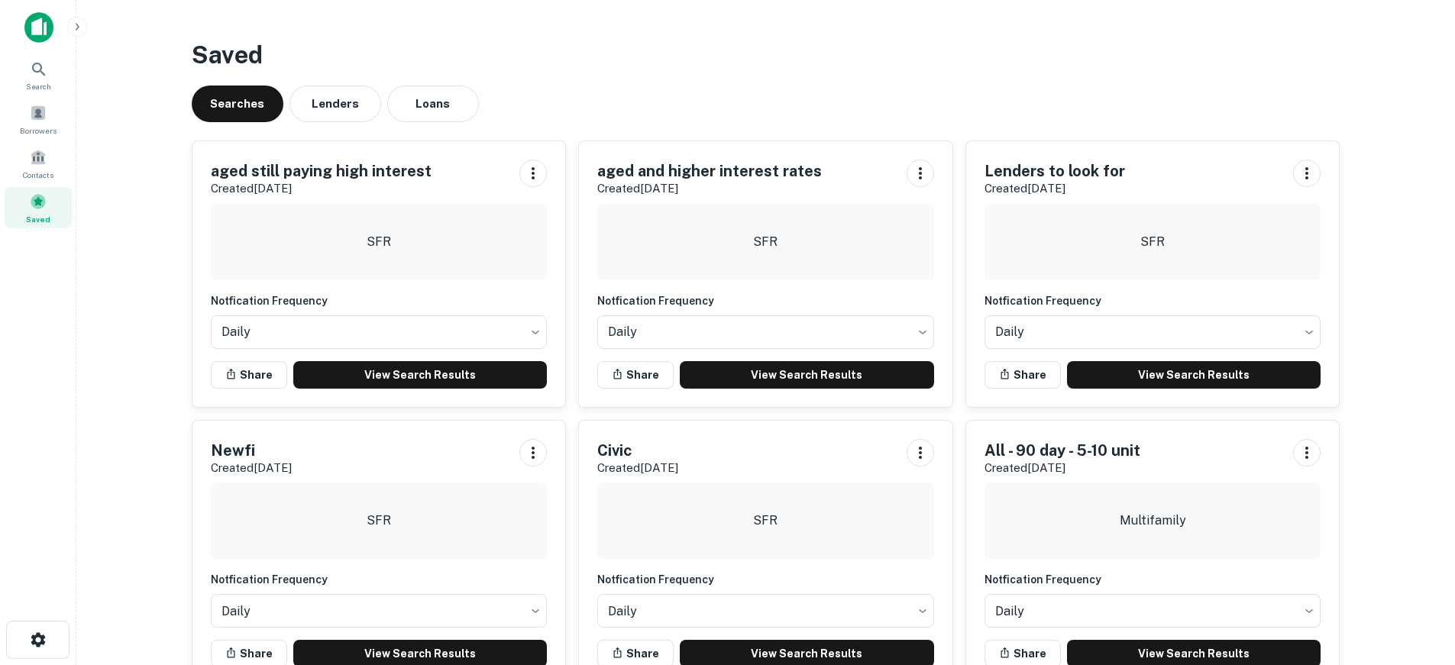
scroll to position [76, 0]
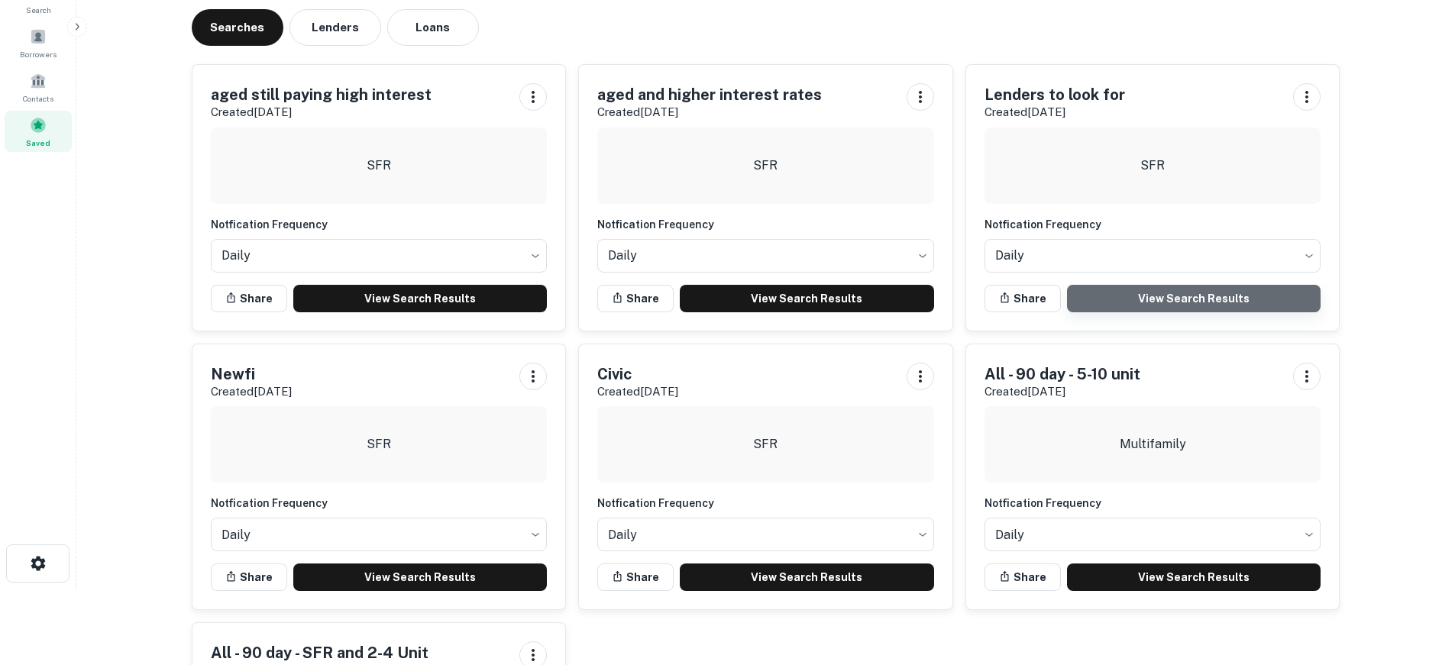
click at [1115, 291] on link "View Search Results" at bounding box center [1194, 298] width 254 height 27
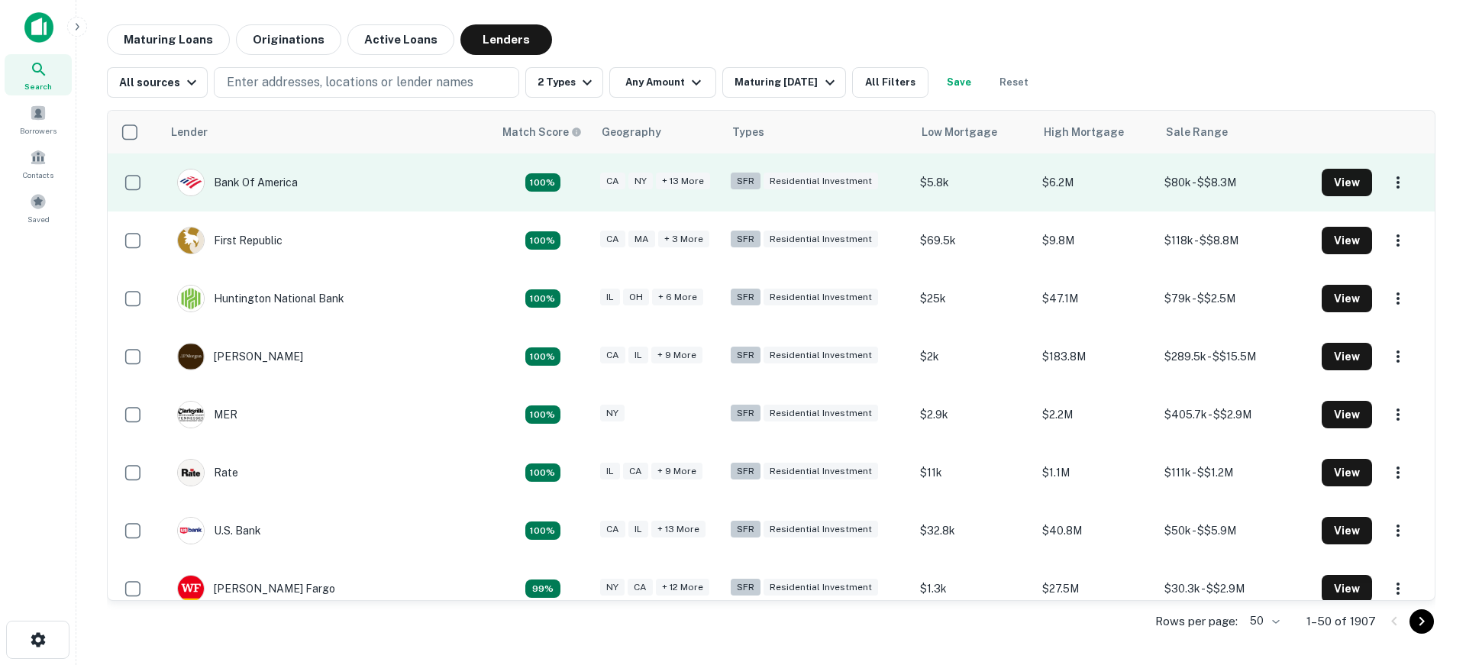
click at [1117, 179] on td "$6.2M" at bounding box center [1096, 183] width 122 height 58
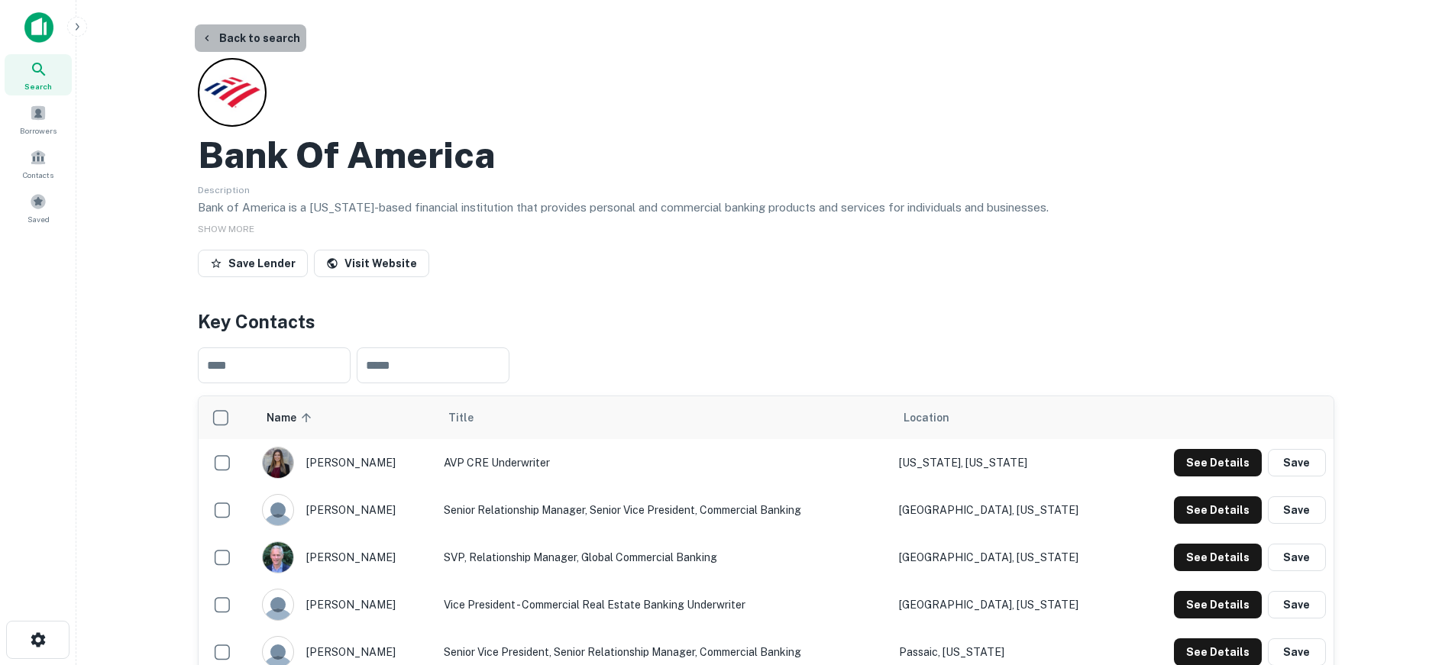
click at [271, 37] on button "Back to search" at bounding box center [251, 37] width 112 height 27
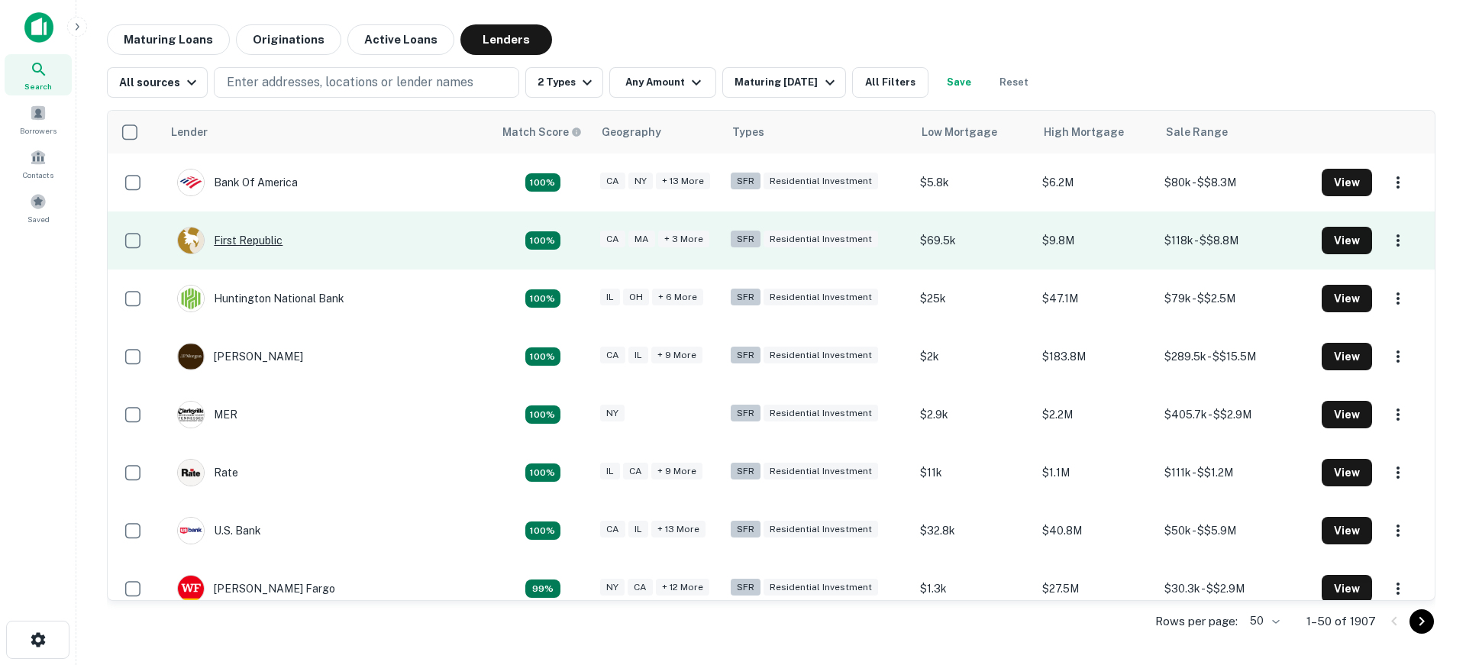
click at [250, 237] on div "First Republic" at bounding box center [229, 240] width 105 height 27
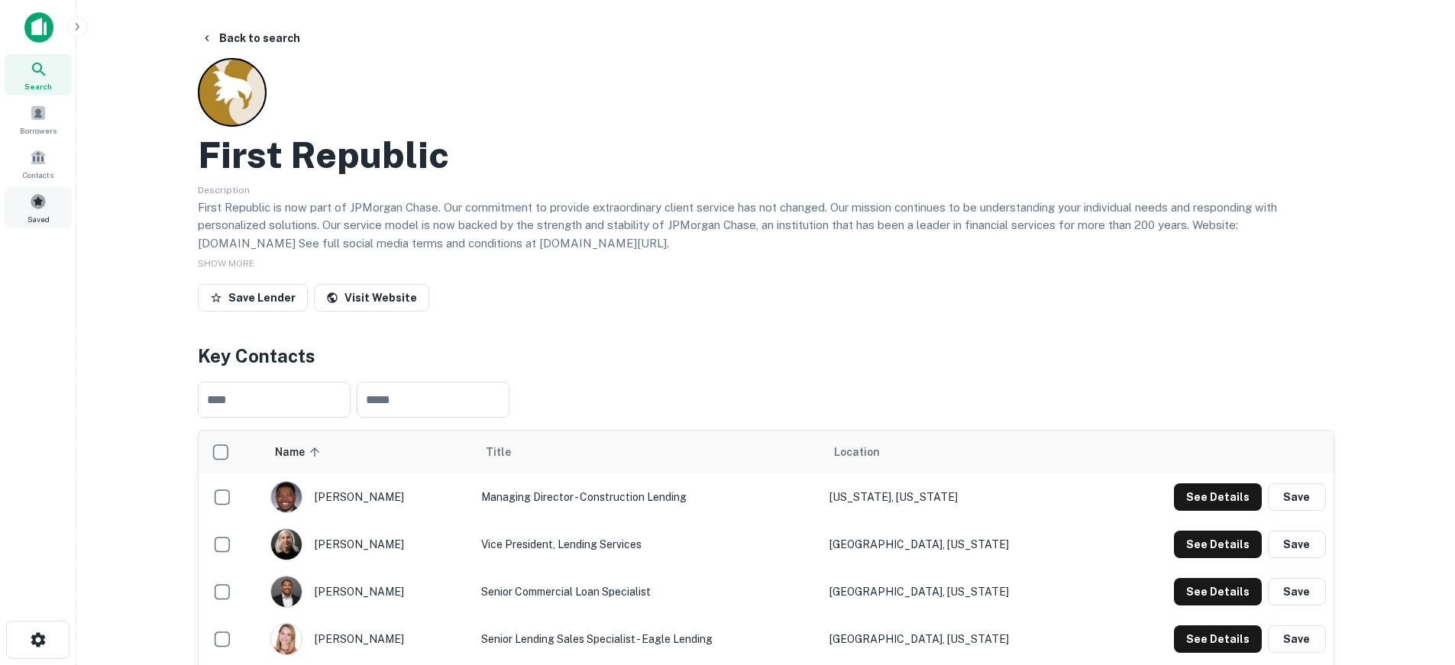
click at [24, 215] on div "Saved" at bounding box center [38, 207] width 67 height 41
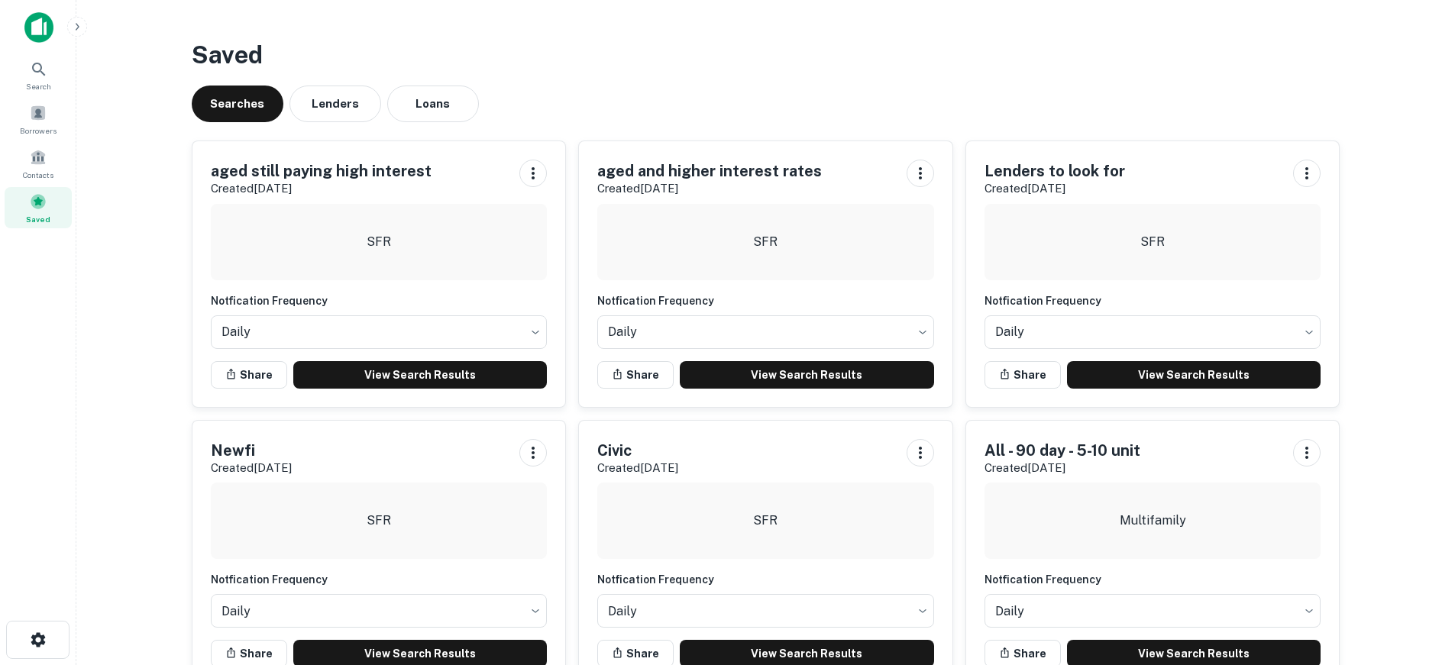
click at [50, 16] on img at bounding box center [38, 27] width 29 height 31
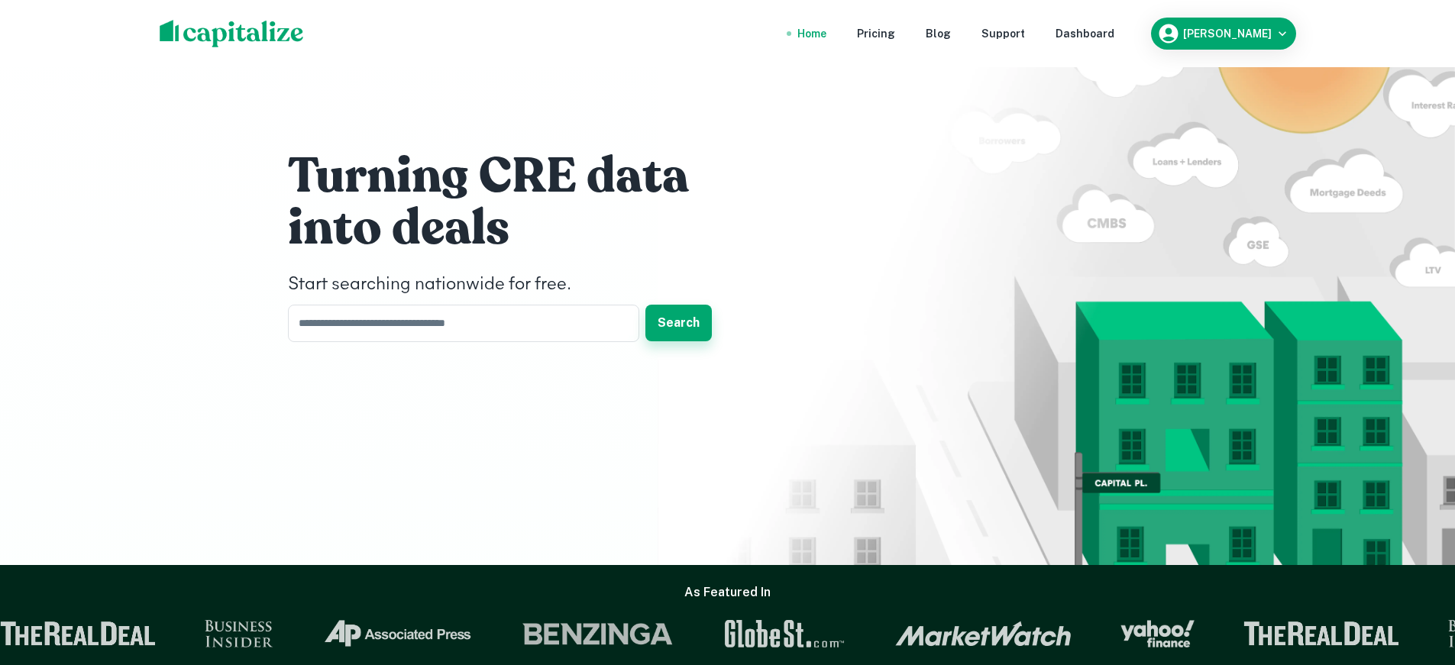
click at [693, 330] on button "Search" at bounding box center [678, 323] width 66 height 37
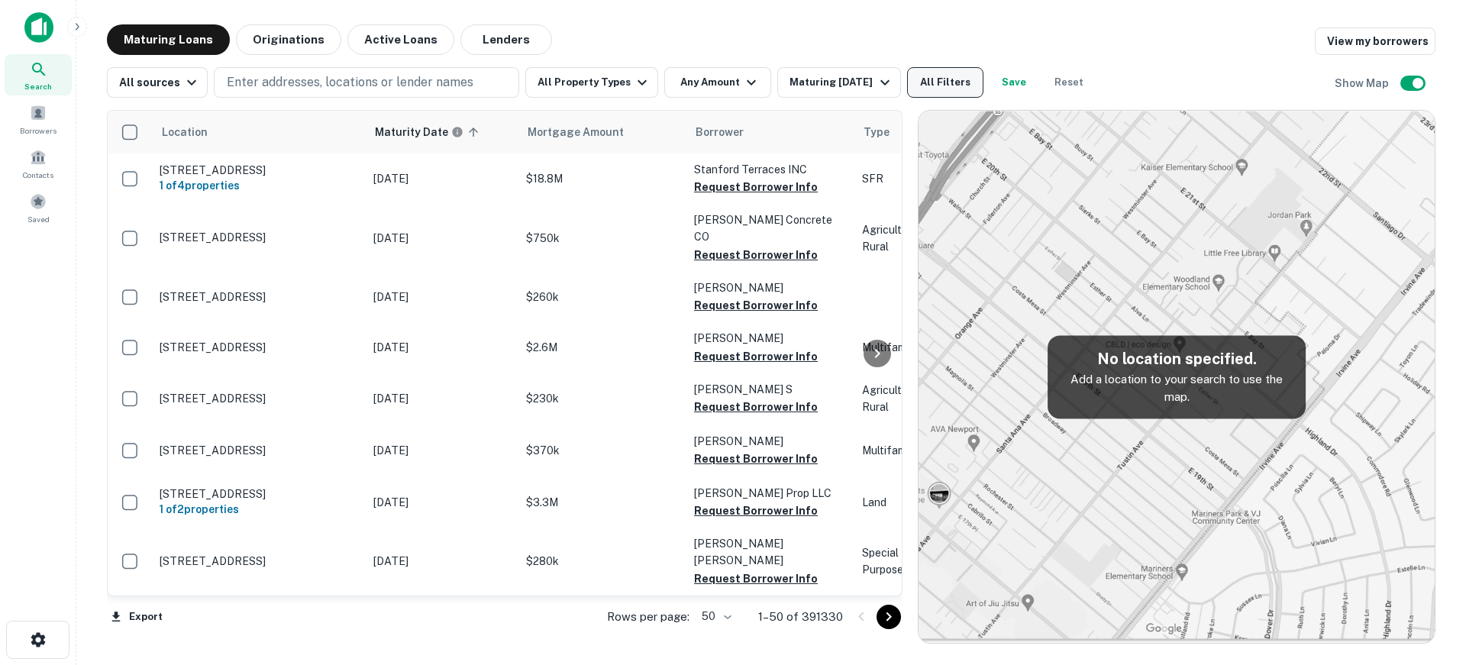
click at [909, 79] on button "All Filters" at bounding box center [945, 82] width 76 height 31
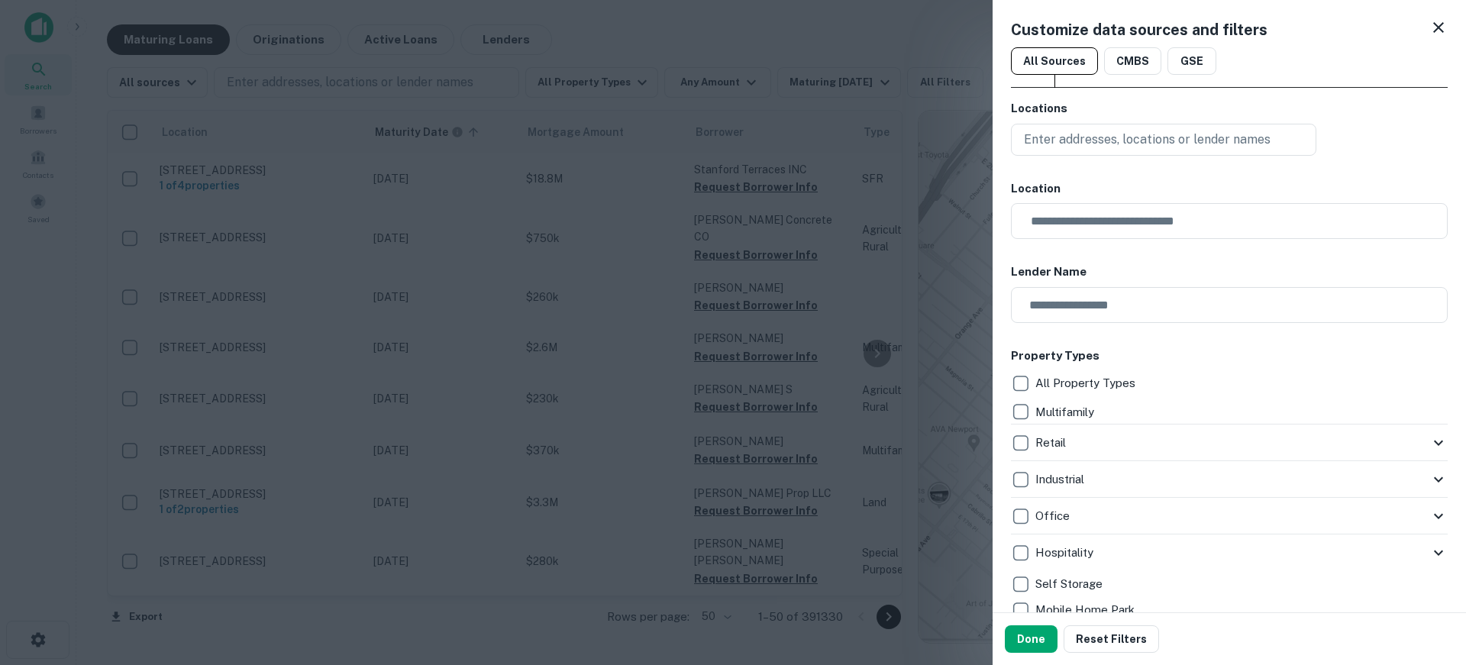
click at [949, 121] on div at bounding box center [733, 332] width 1466 height 665
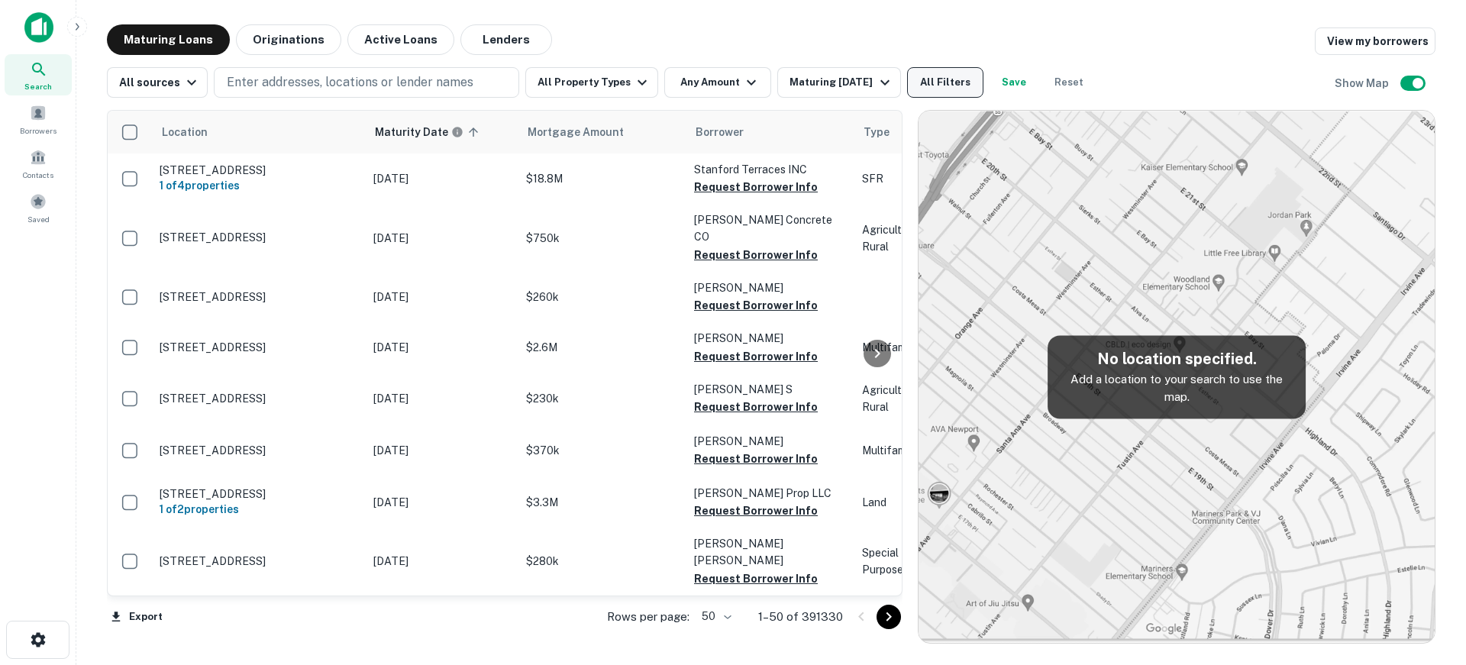
click at [907, 80] on button "All Filters" at bounding box center [945, 82] width 76 height 31
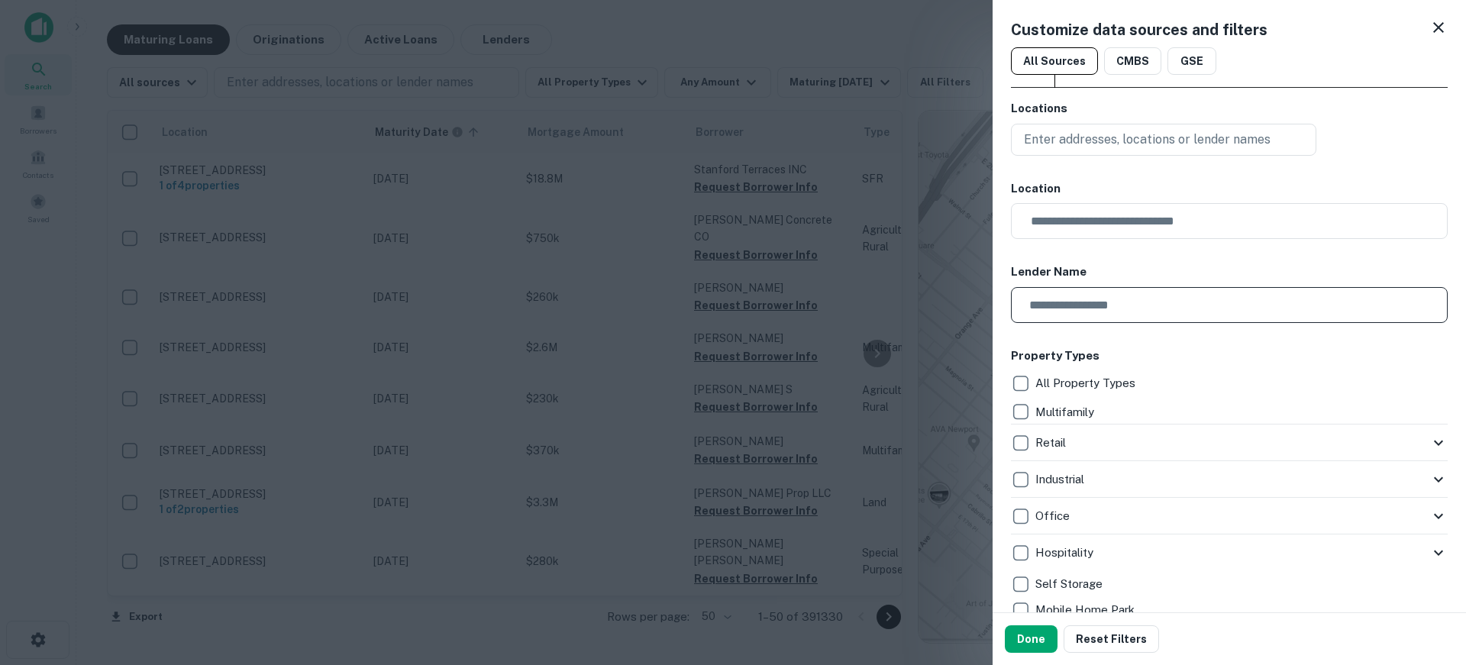
click at [1090, 301] on input "text" at bounding box center [1224, 305] width 426 height 36
type input "*"
type input "**********"
click at [1035, 634] on button "Done" at bounding box center [1031, 639] width 53 height 27
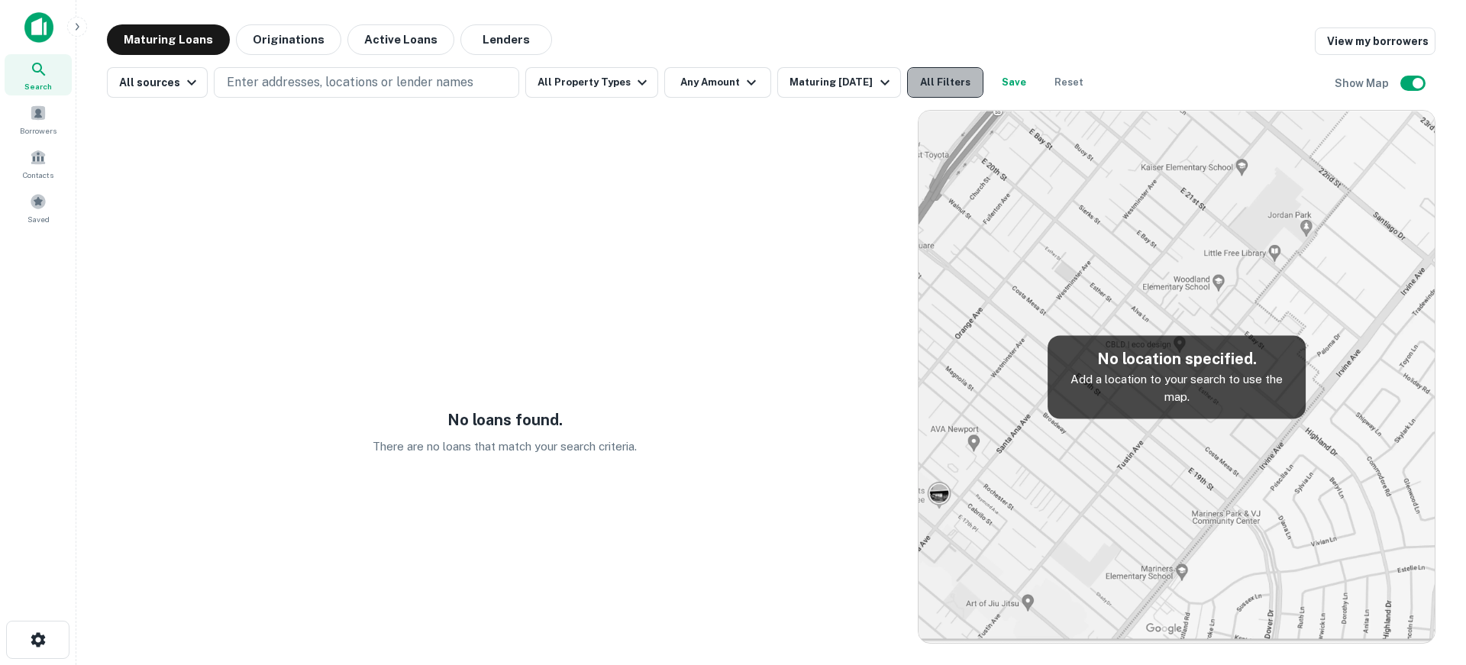
click at [937, 83] on button "All Filters" at bounding box center [945, 82] width 76 height 31
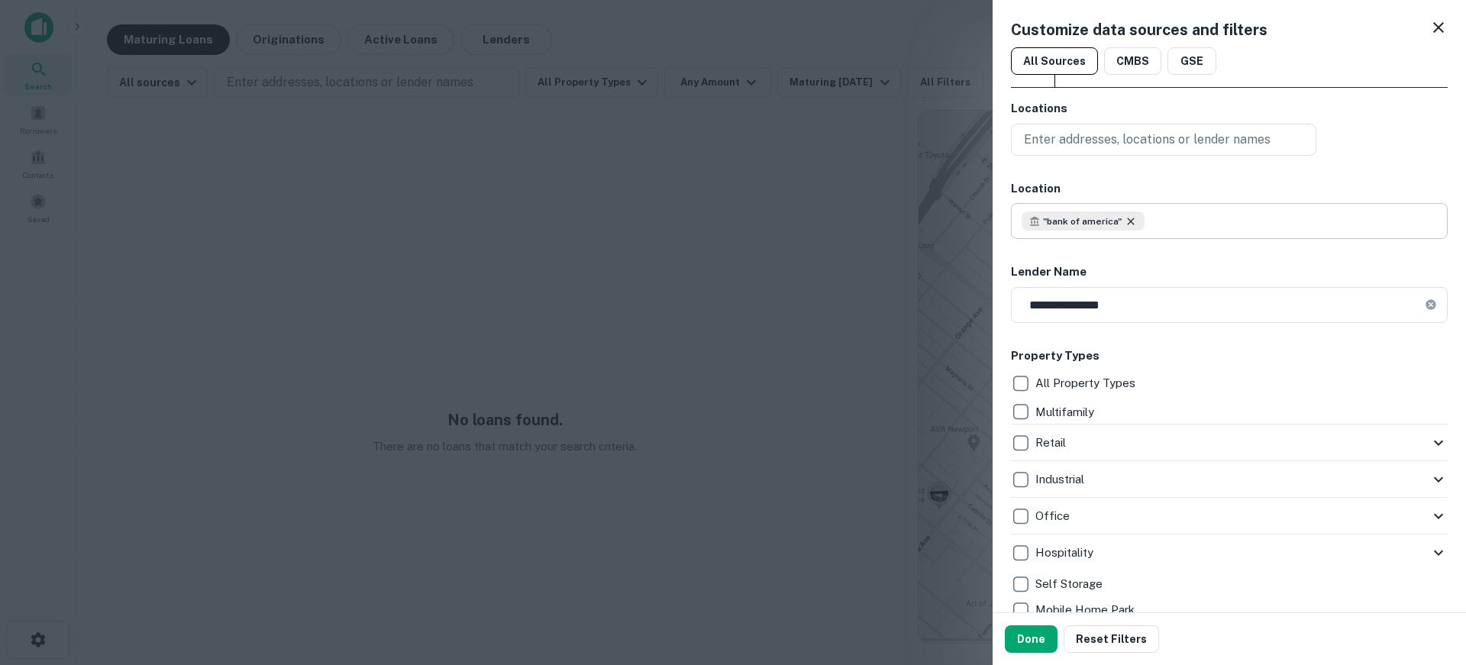
click at [1130, 218] on icon at bounding box center [1131, 221] width 12 height 12
click at [1137, 57] on button "CMBS" at bounding box center [1132, 60] width 57 height 27
click at [1197, 57] on button "GSE" at bounding box center [1192, 60] width 49 height 27
click at [1046, 60] on button "All Sources" at bounding box center [1054, 60] width 87 height 27
click at [1430, 26] on icon at bounding box center [1439, 27] width 18 height 18
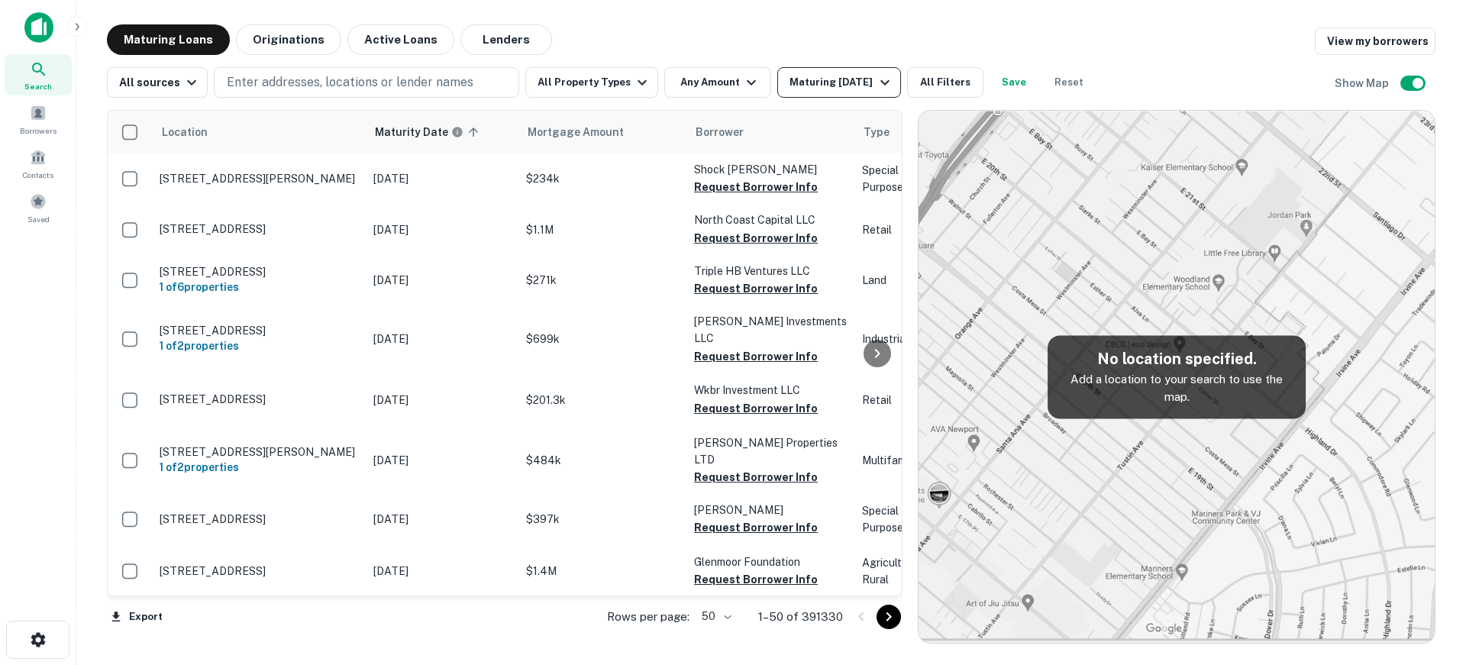
click at [836, 82] on div "Maturing In 1 Year" at bounding box center [842, 82] width 104 height 18
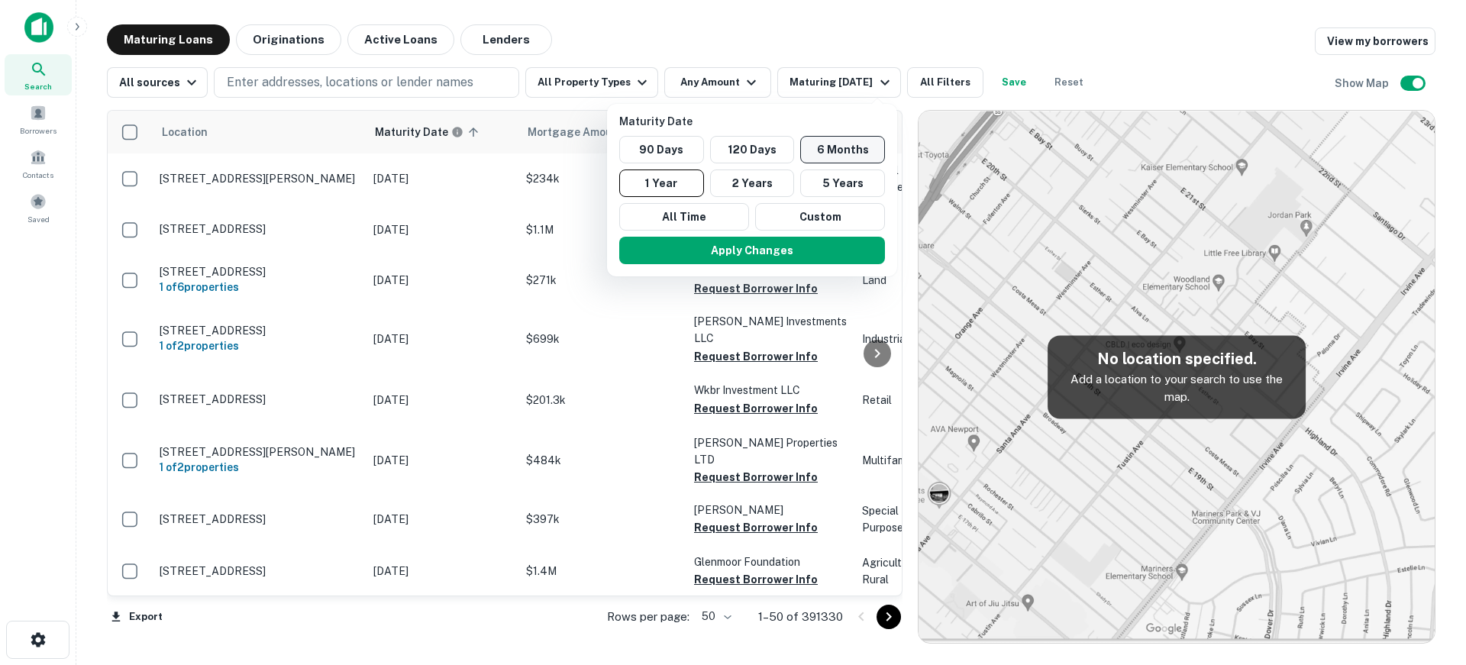
click at [828, 151] on button "6 Months" at bounding box center [842, 149] width 85 height 27
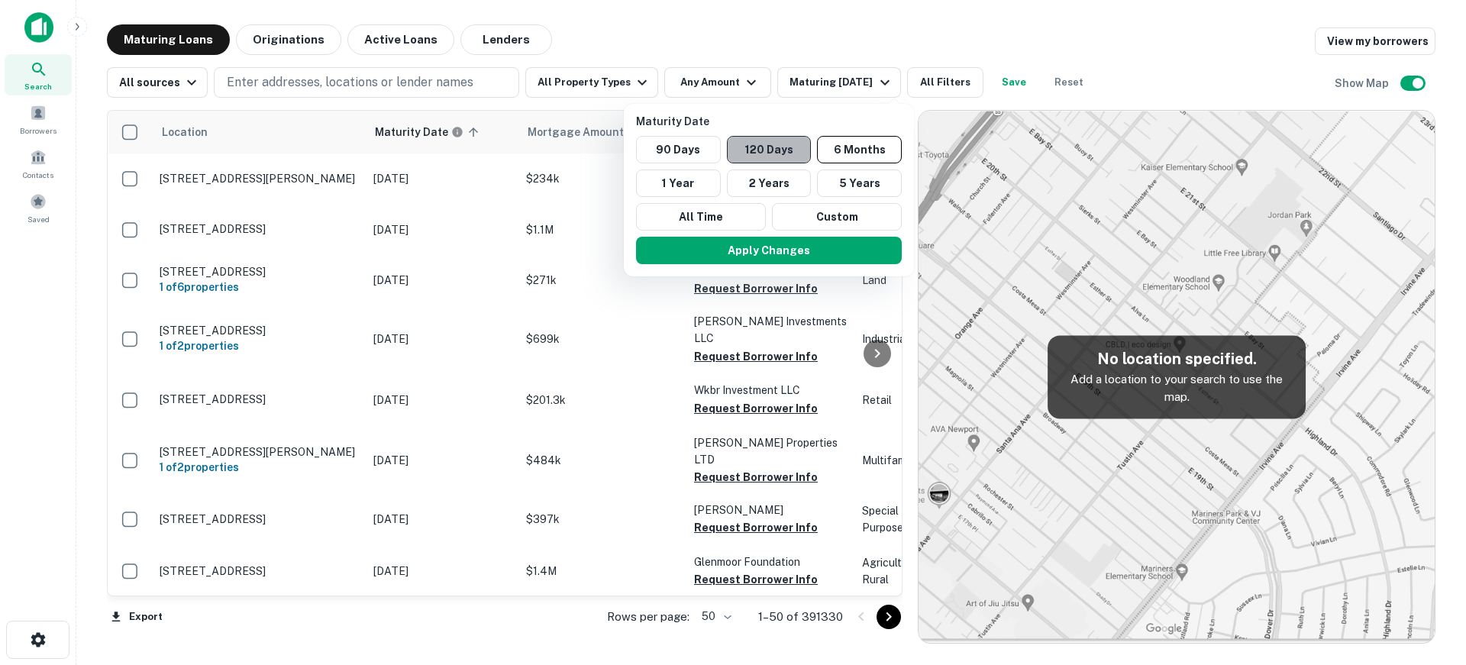
click at [789, 148] on button "120 Days" at bounding box center [769, 149] width 85 height 27
click at [801, 256] on button "Apply Changes" at bounding box center [768, 250] width 266 height 27
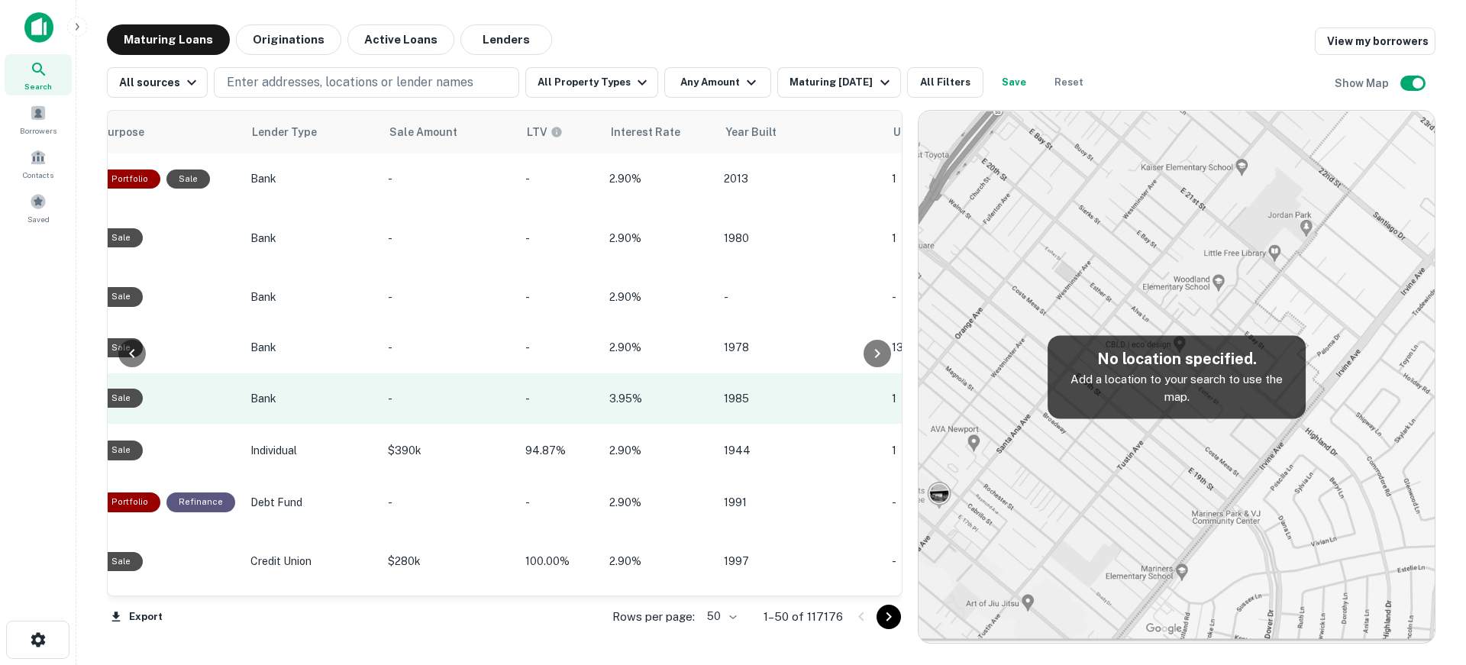
scroll to position [0, 1097]
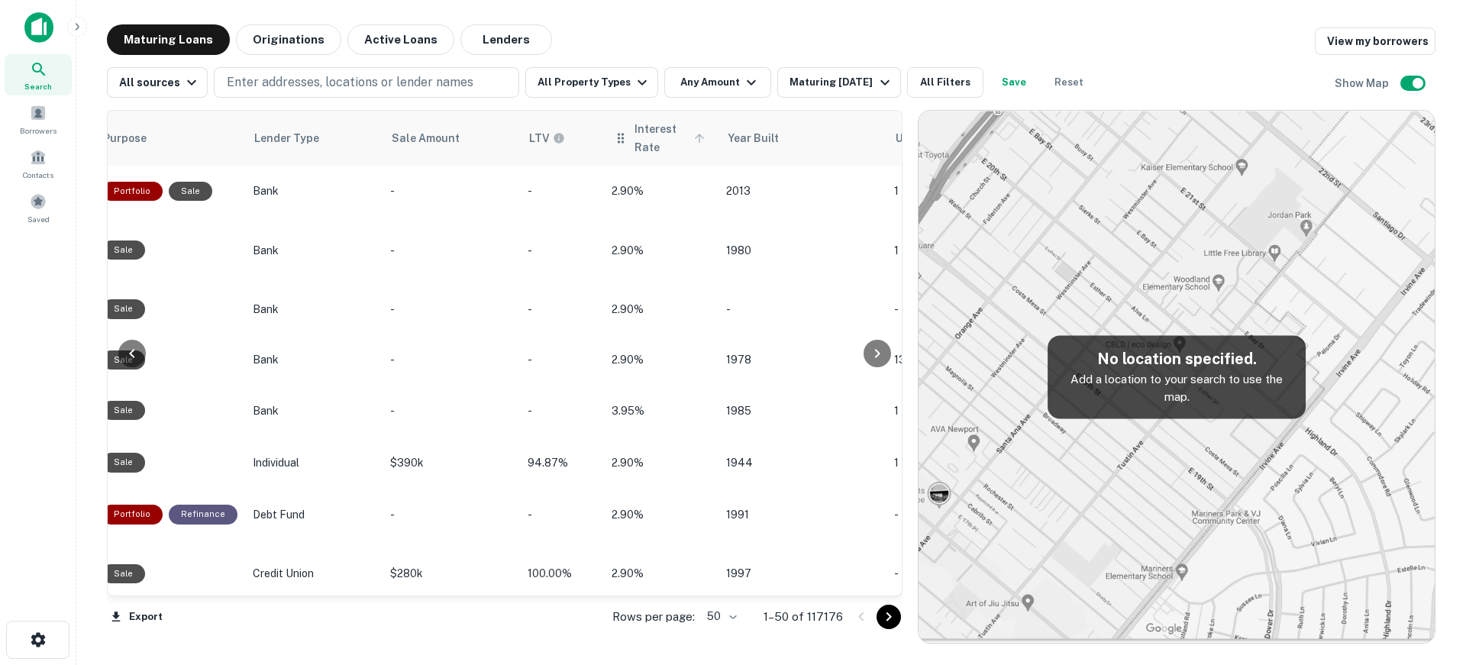
click at [645, 124] on span "Interest Rate" at bounding box center [672, 138] width 75 height 37
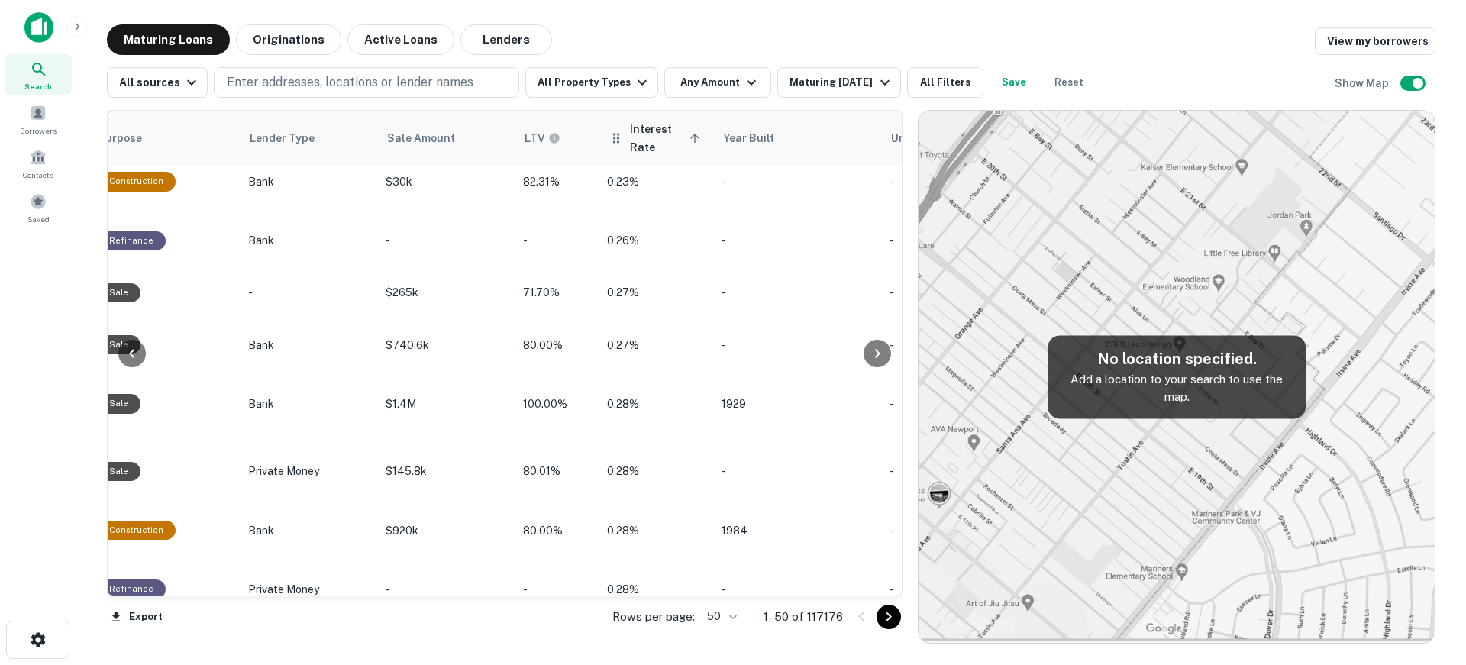
scroll to position [2306, 1101]
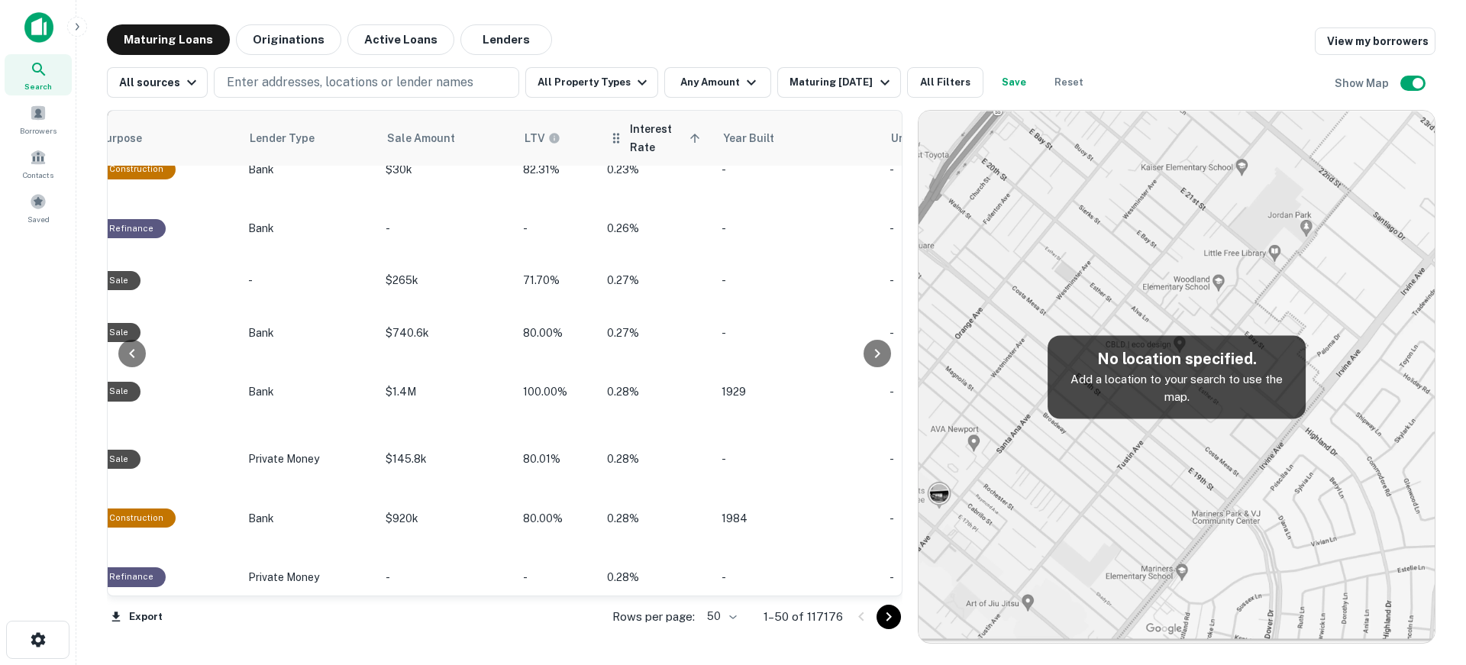
click at [622, 119] on th "Interest Rate sorted ascending" at bounding box center [657, 138] width 115 height 55
click at [635, 133] on span "Interest Rate sorted ascending" at bounding box center [667, 138] width 75 height 37
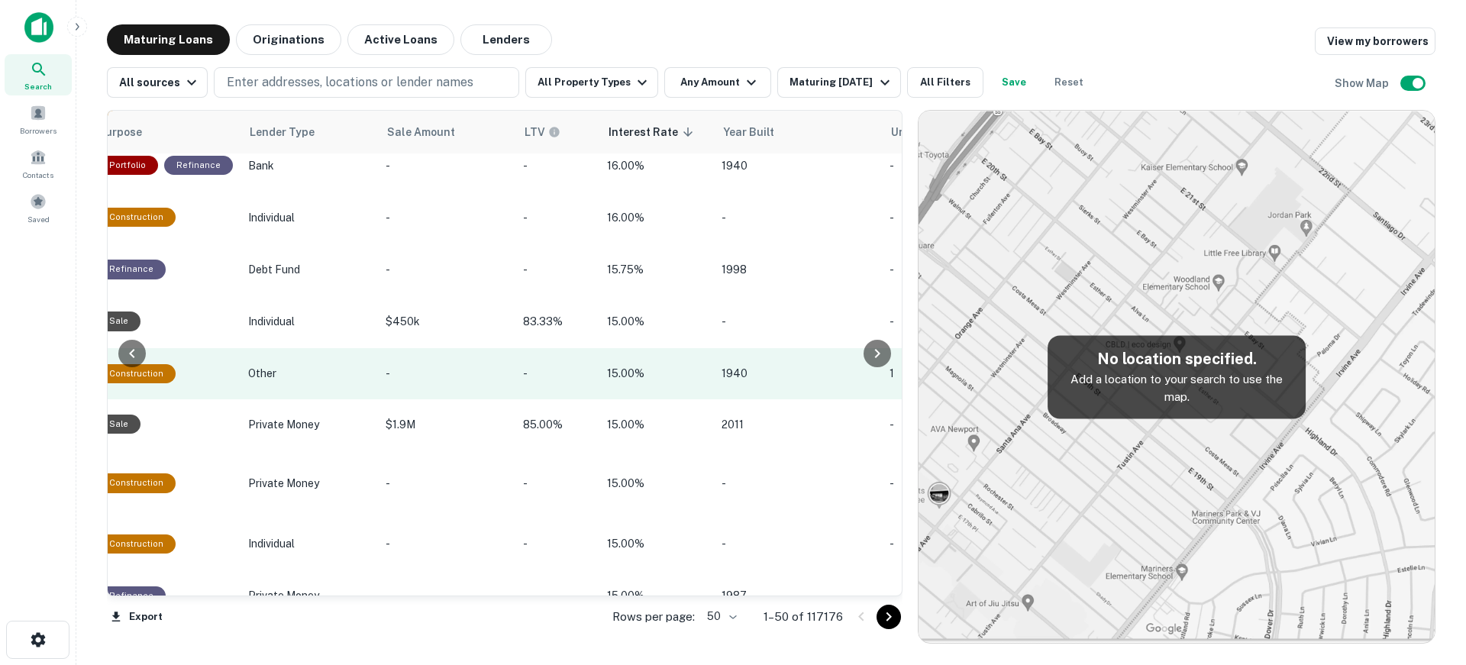
scroll to position [2259, 1101]
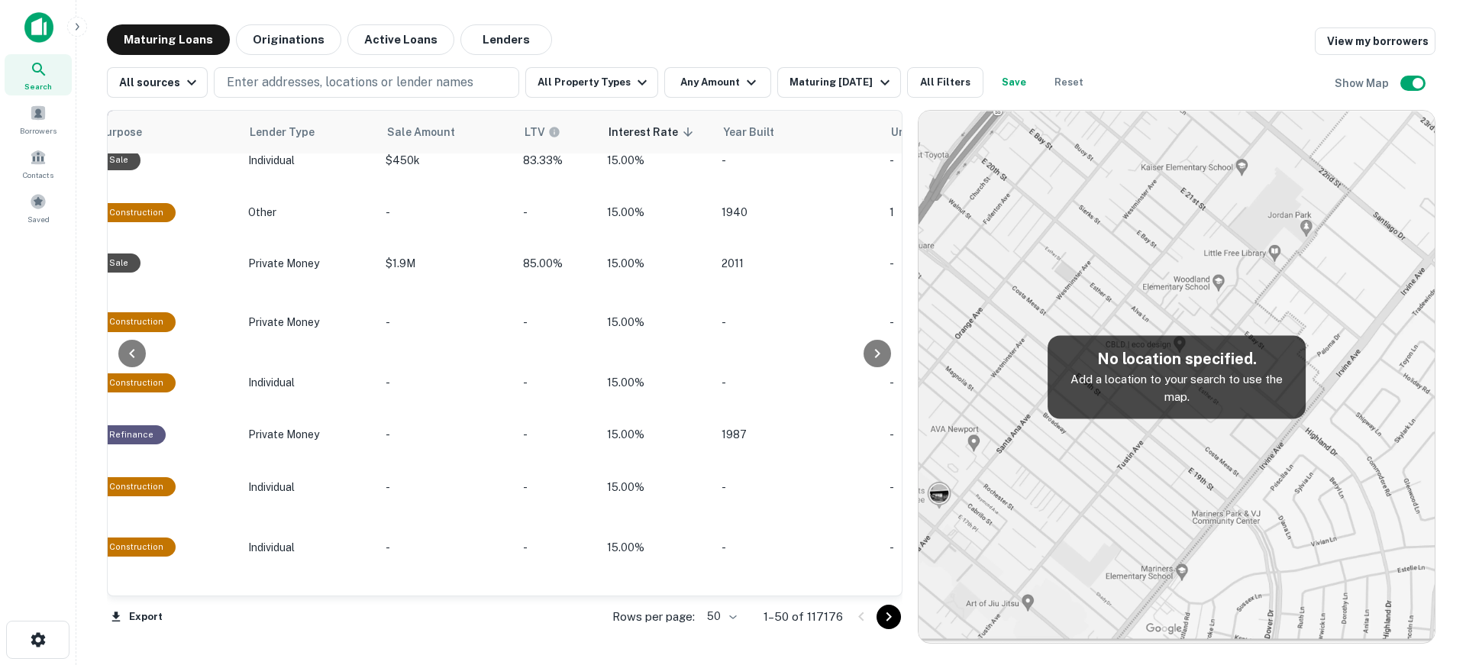
click at [892, 616] on icon "Go to next page" at bounding box center [889, 617] width 18 height 18
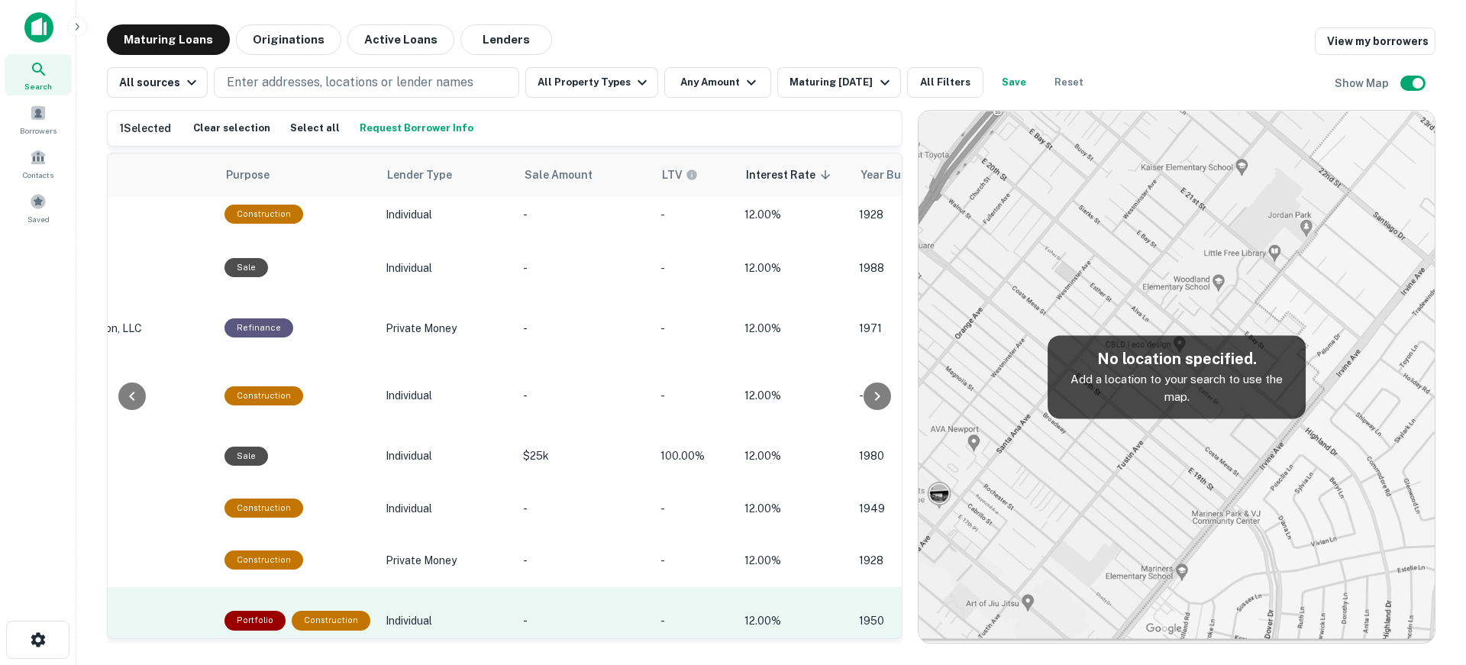
scroll to position [2371, 974]
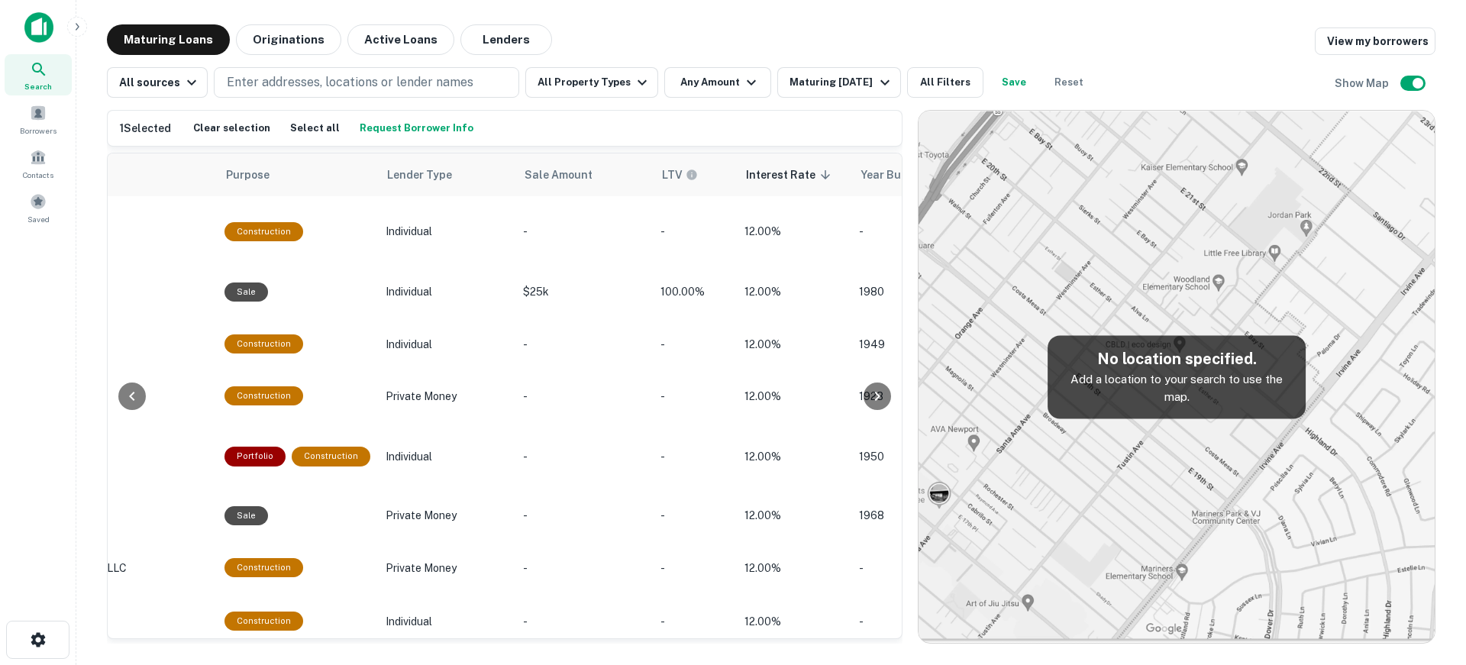
click at [81, 535] on main "Maturing Loans Originations Active Loans Lenders View my borrowers All sources …" at bounding box center [771, 332] width 1390 height 665
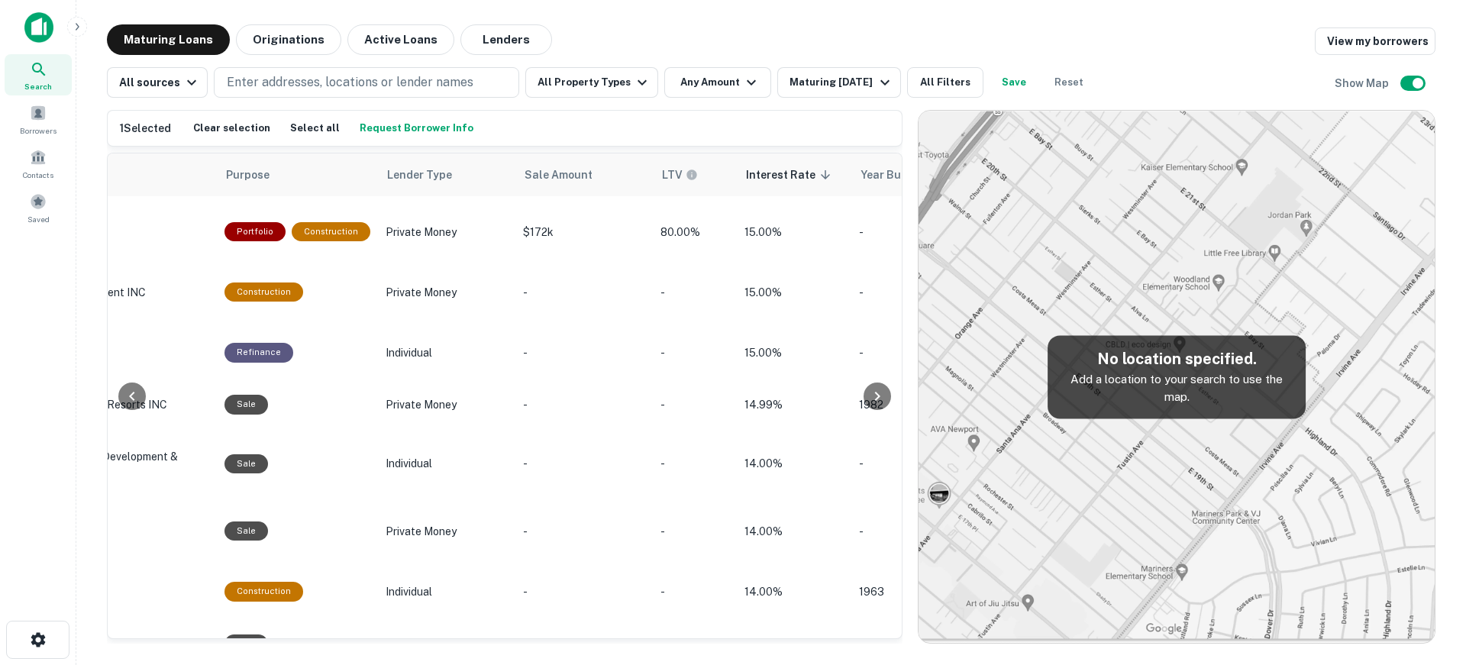
scroll to position [0, 974]
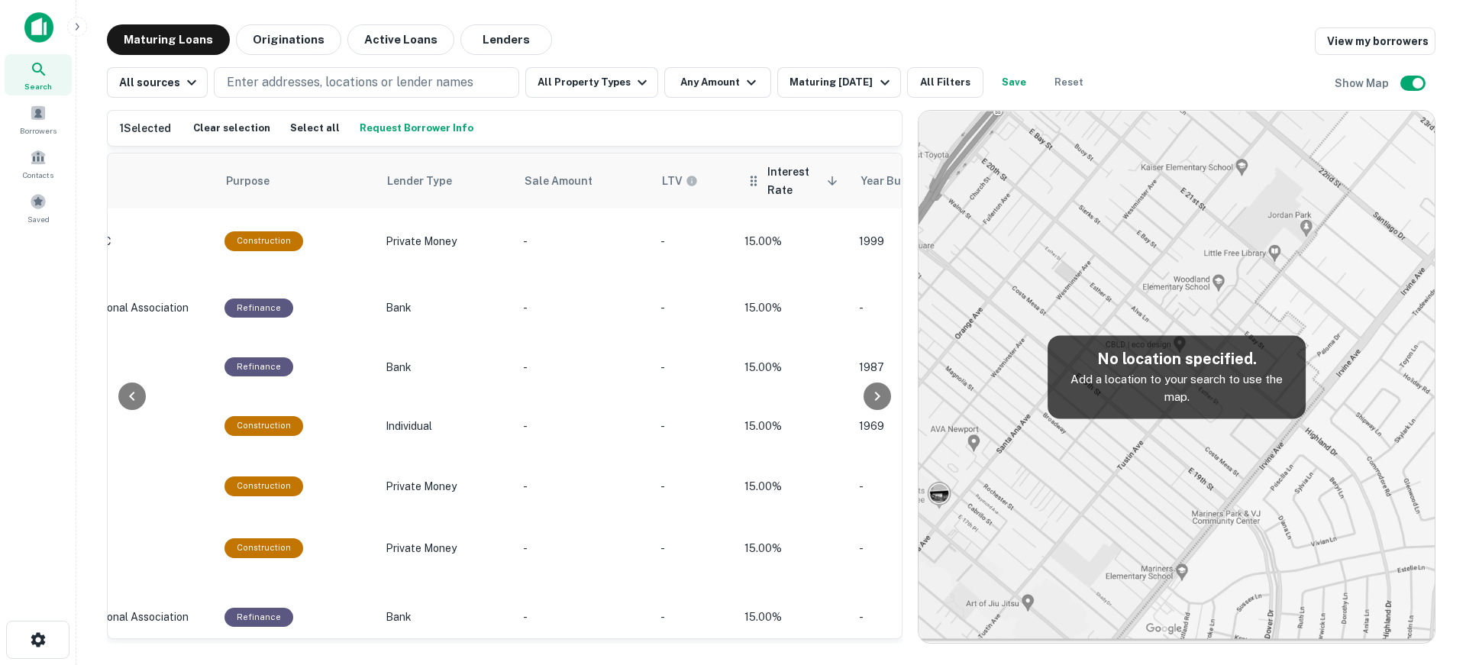
click at [788, 186] on span "Interest Rate sorted descending" at bounding box center [805, 181] width 75 height 37
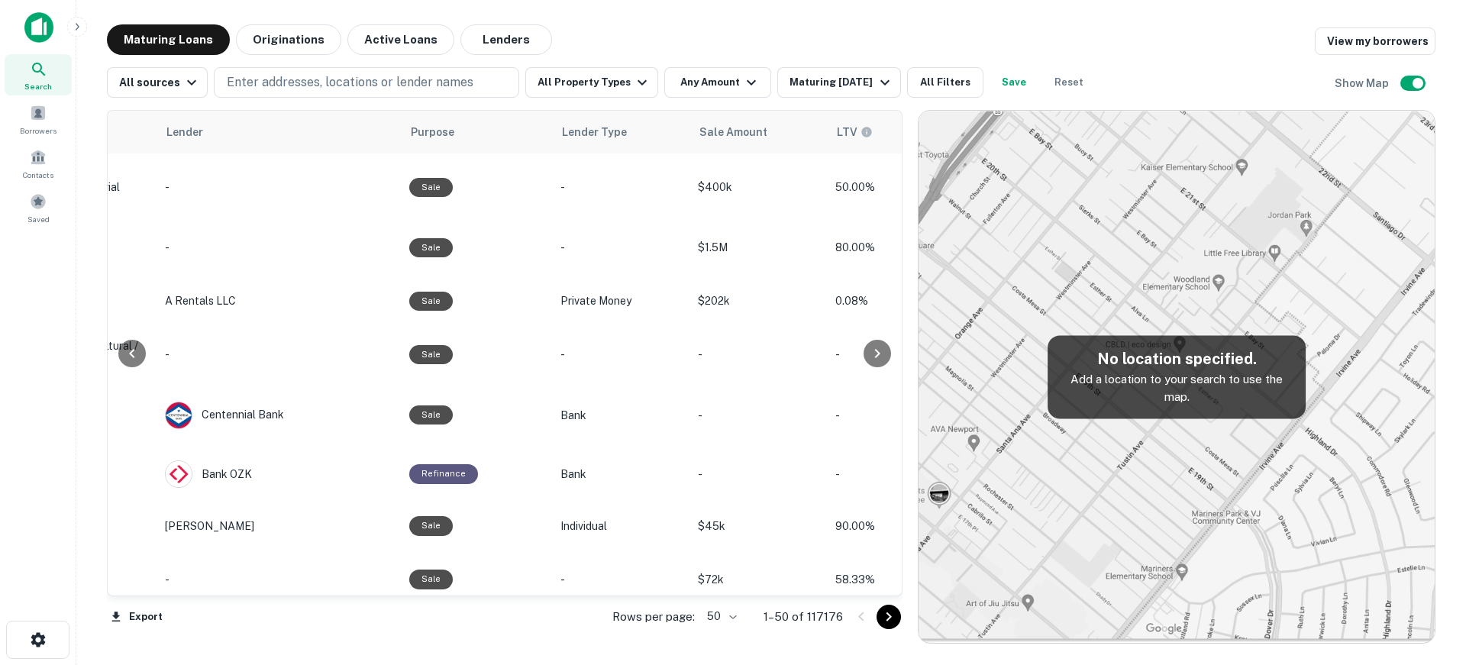
scroll to position [0, 876]
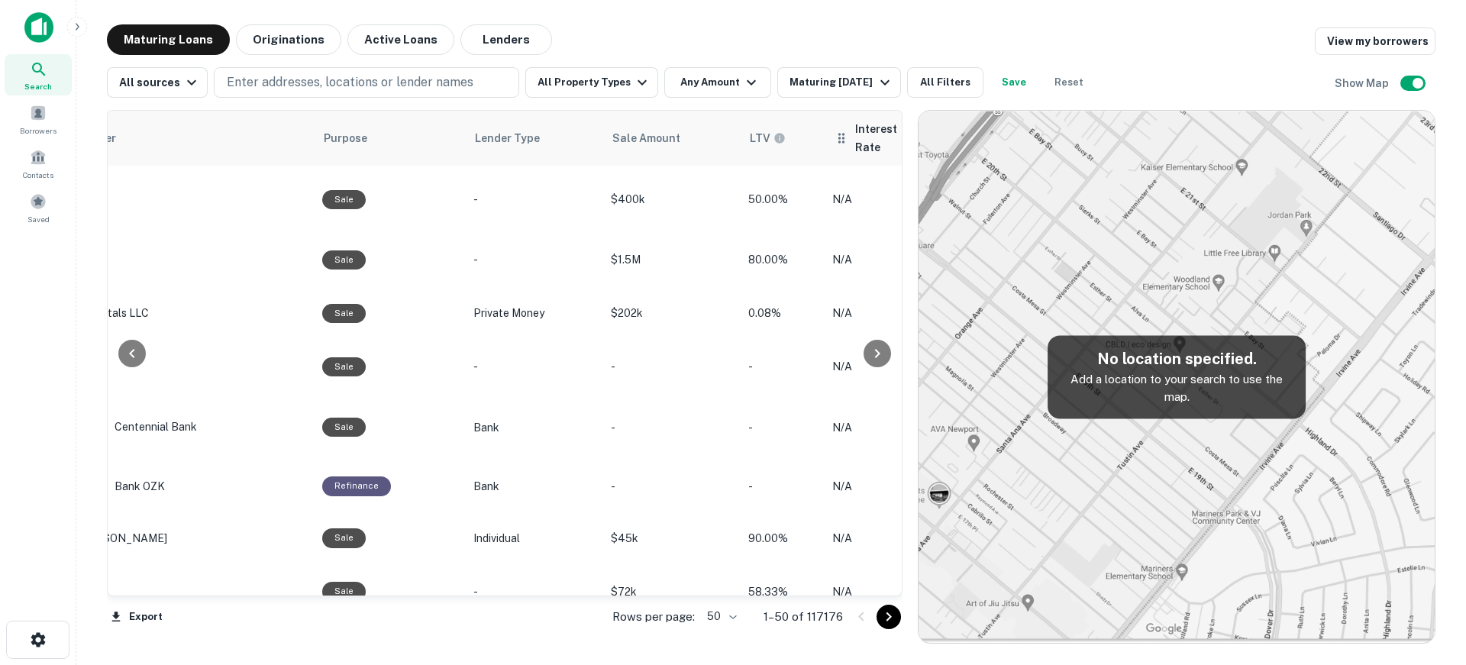
click at [855, 131] on span "Interest Rate sorted ascending" at bounding box center [892, 138] width 75 height 37
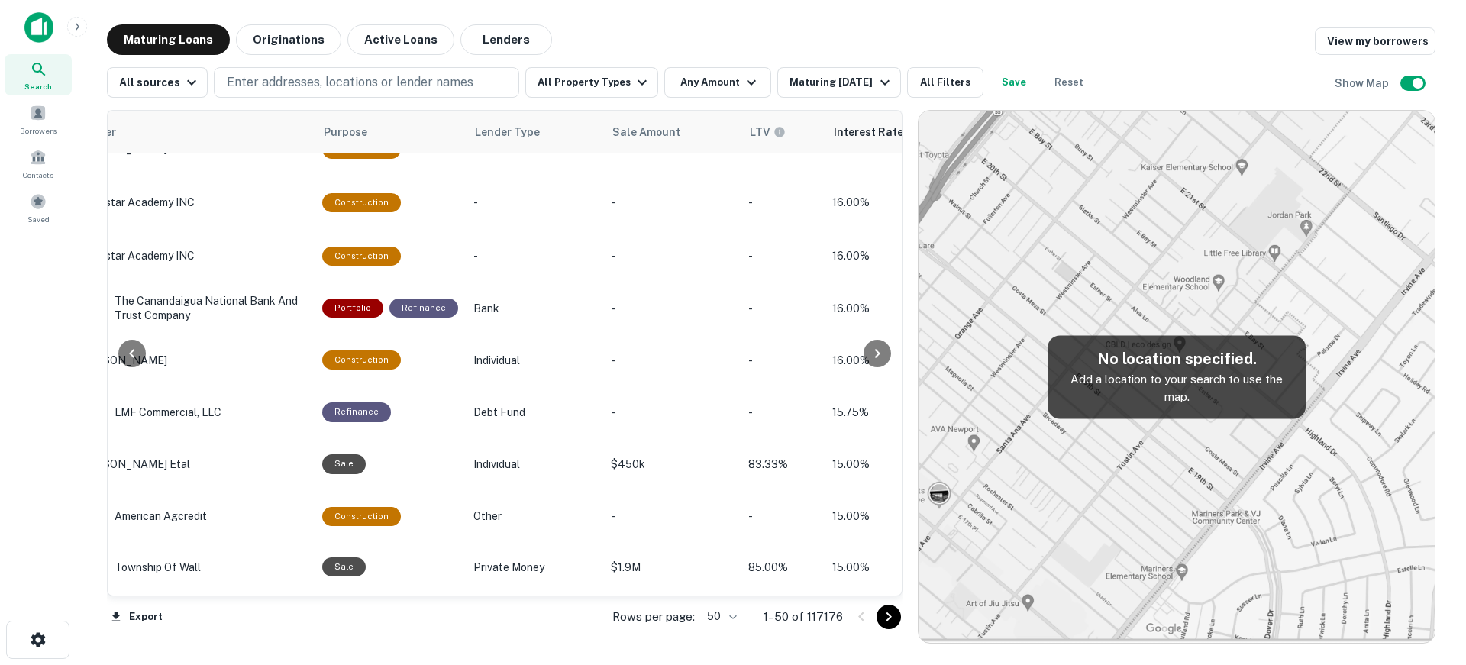
scroll to position [2259, 876]
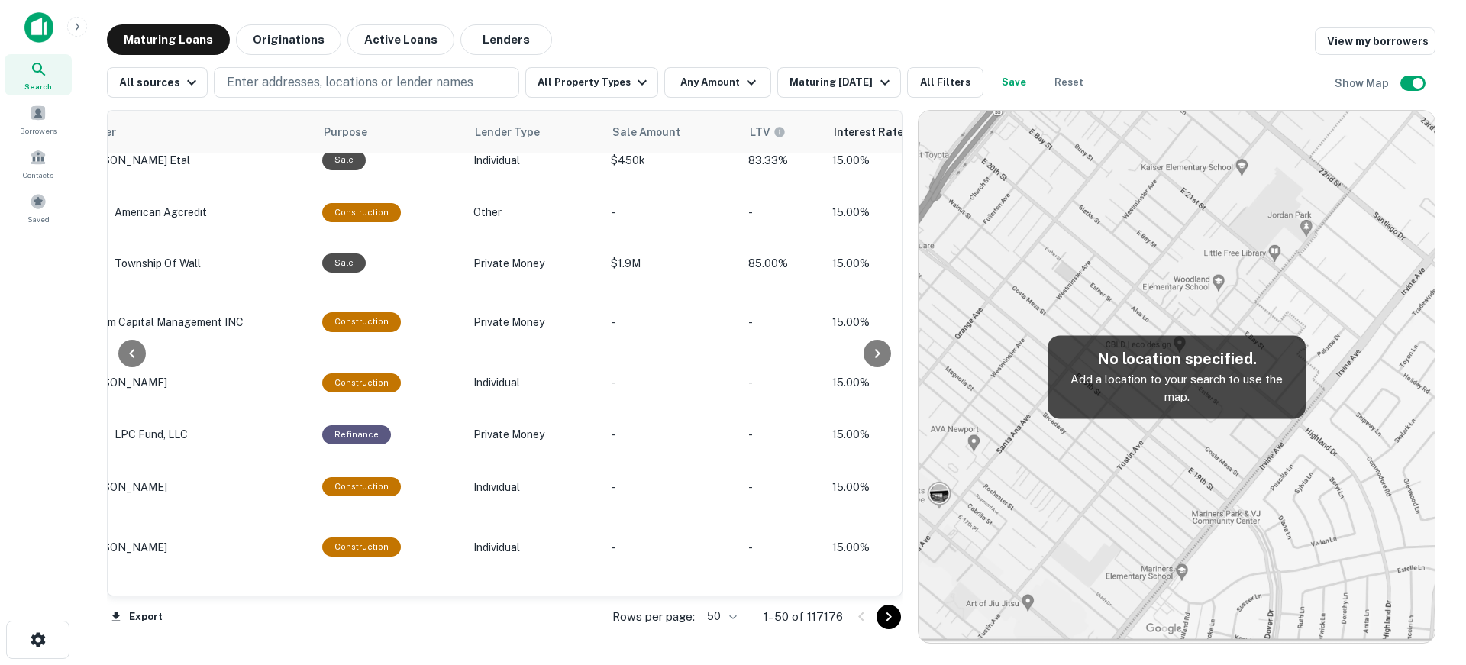
click at [890, 616] on icon "Go to next page" at bounding box center [889, 617] width 18 height 18
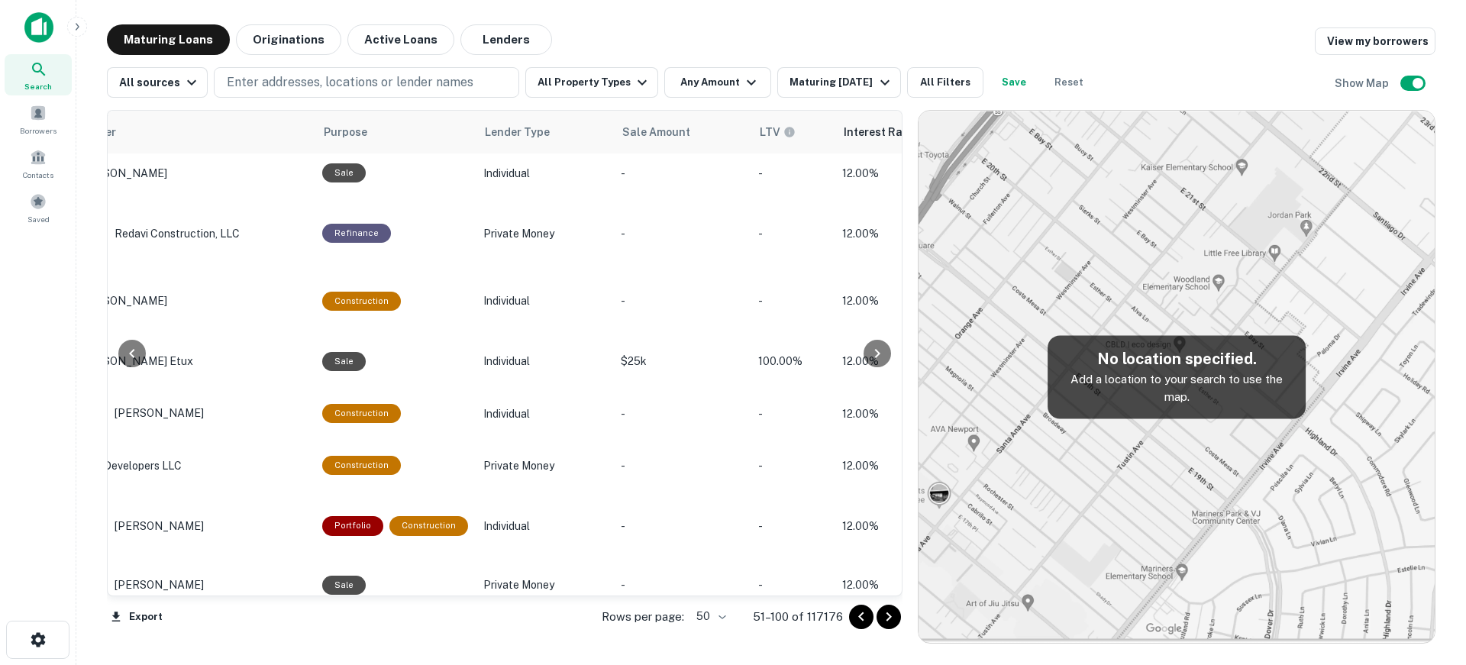
scroll to position [2371, 876]
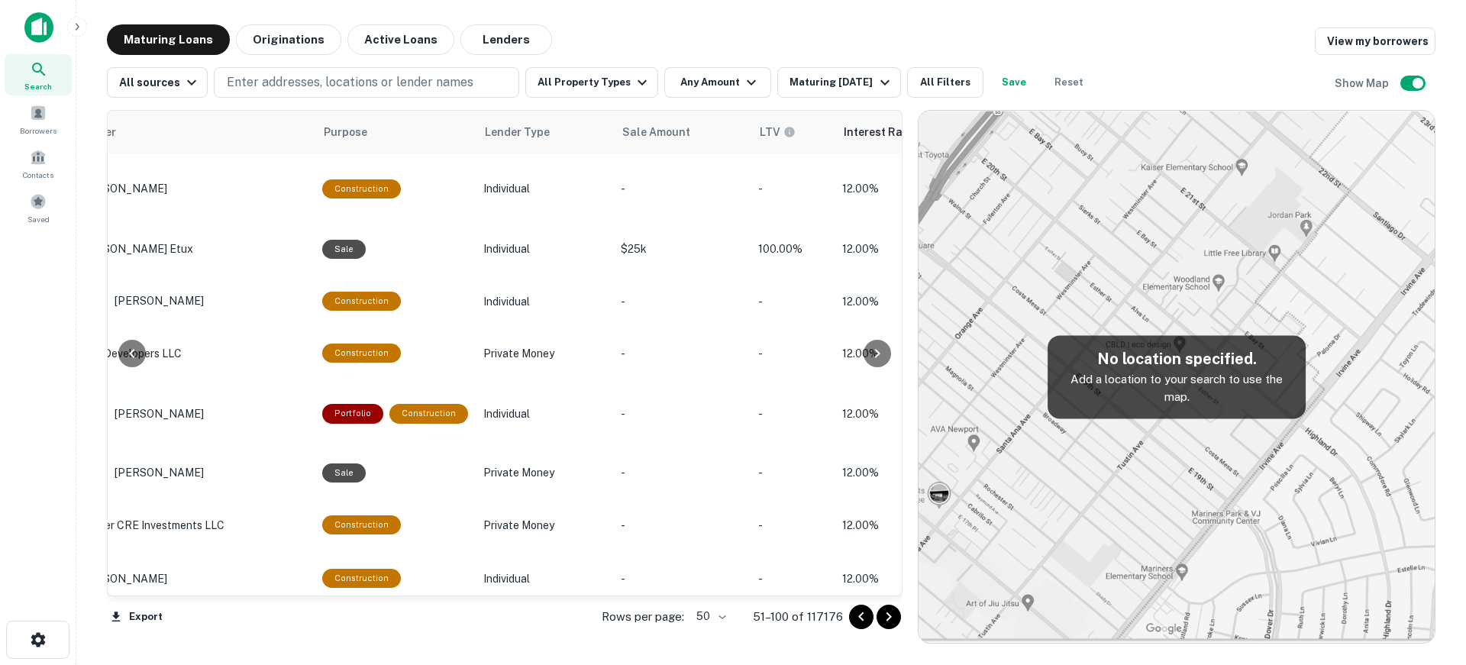
click at [887, 622] on icon "Go to next page" at bounding box center [889, 617] width 18 height 18
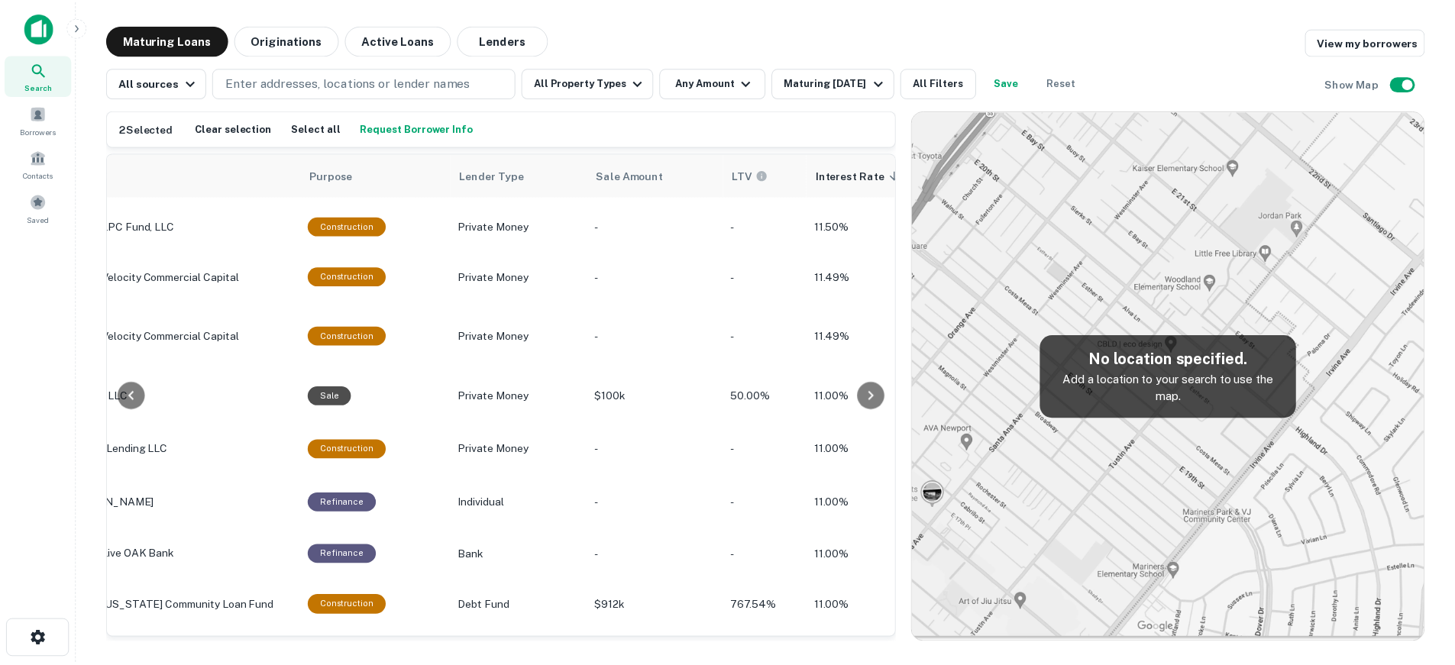
scroll to position [1971, 888]
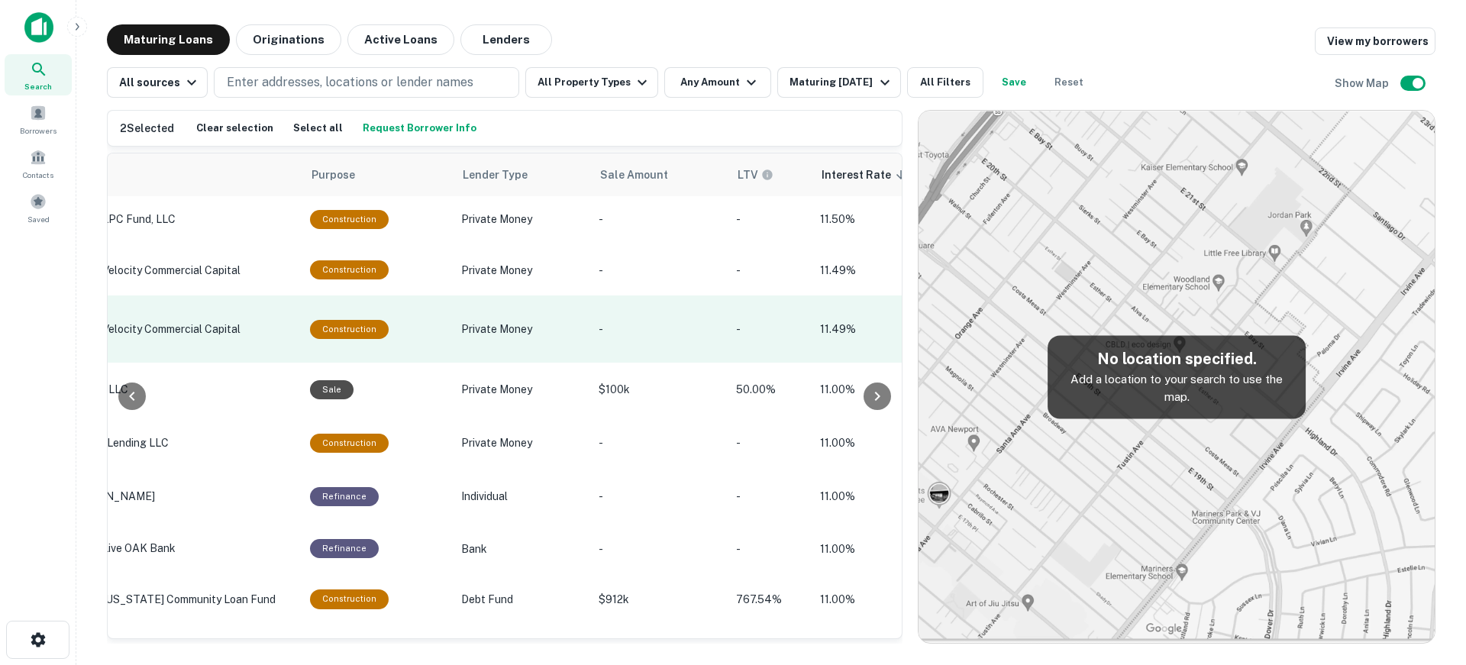
click at [646, 338] on p "-" at bounding box center [660, 329] width 122 height 17
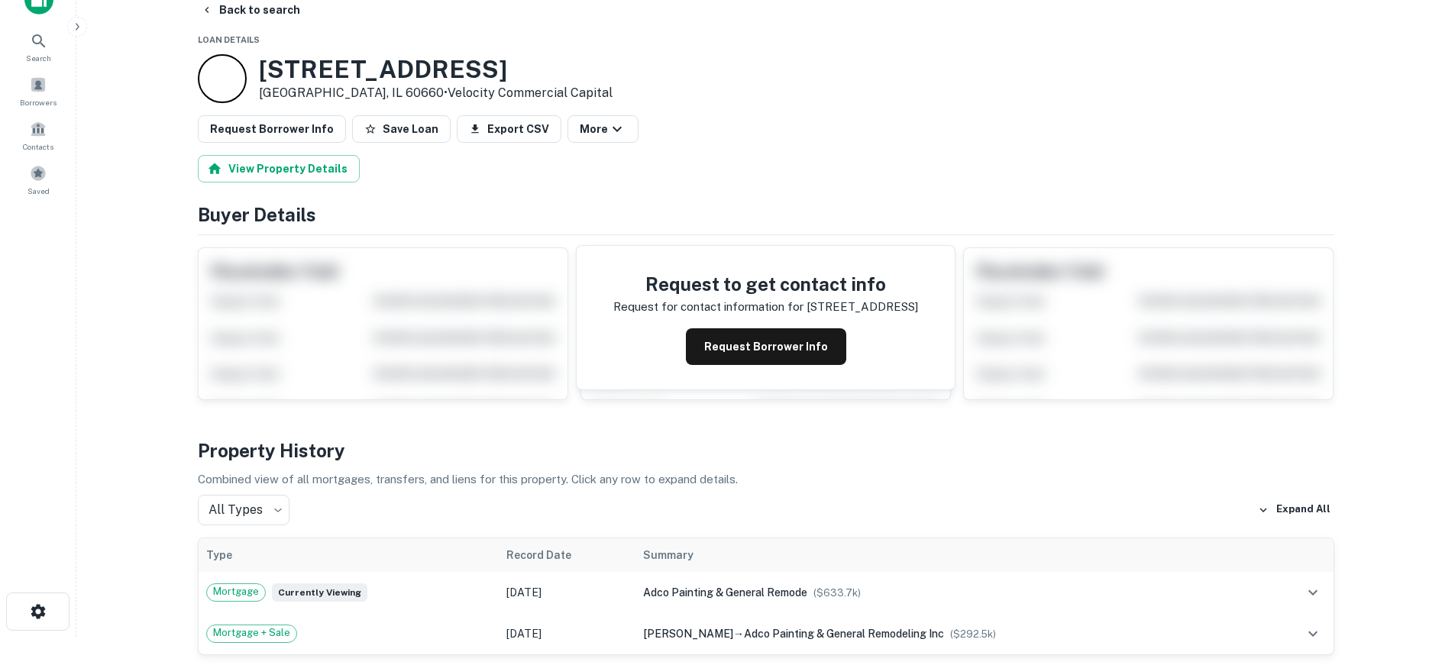
scroll to position [76, 0]
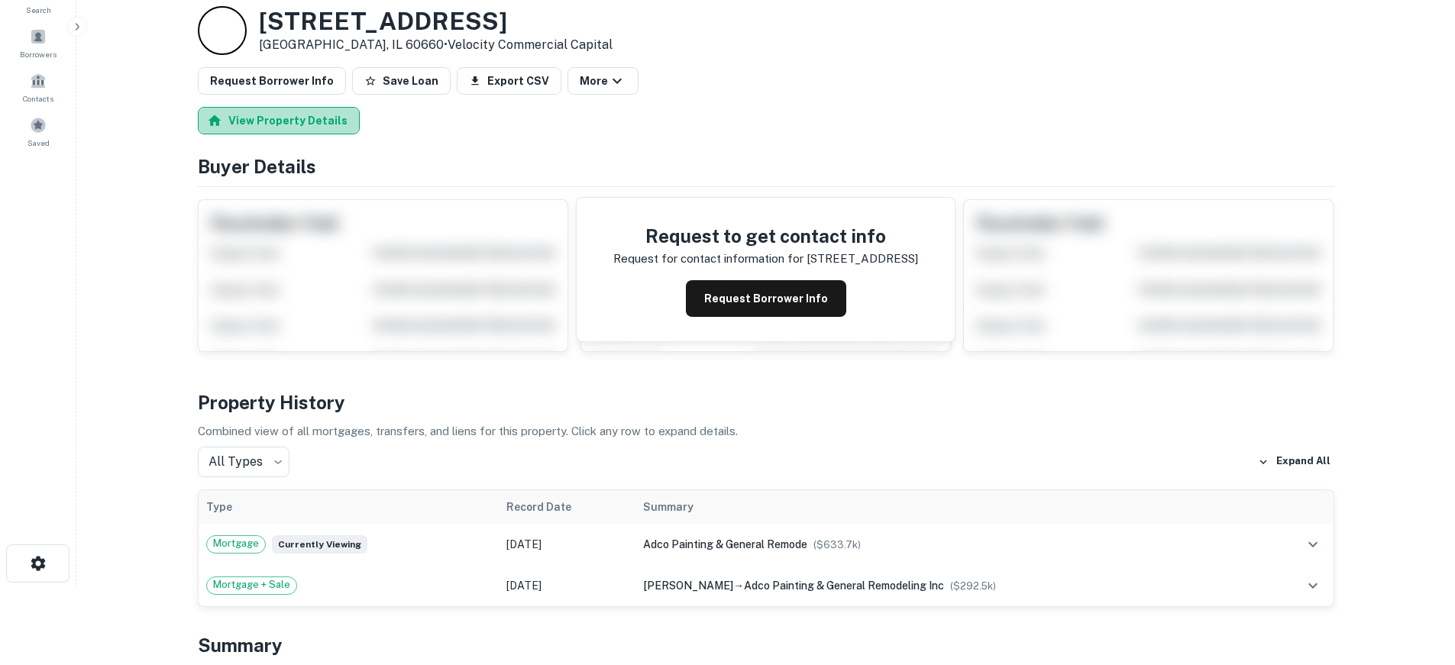
click at [307, 110] on button "View Property Details" at bounding box center [279, 120] width 162 height 27
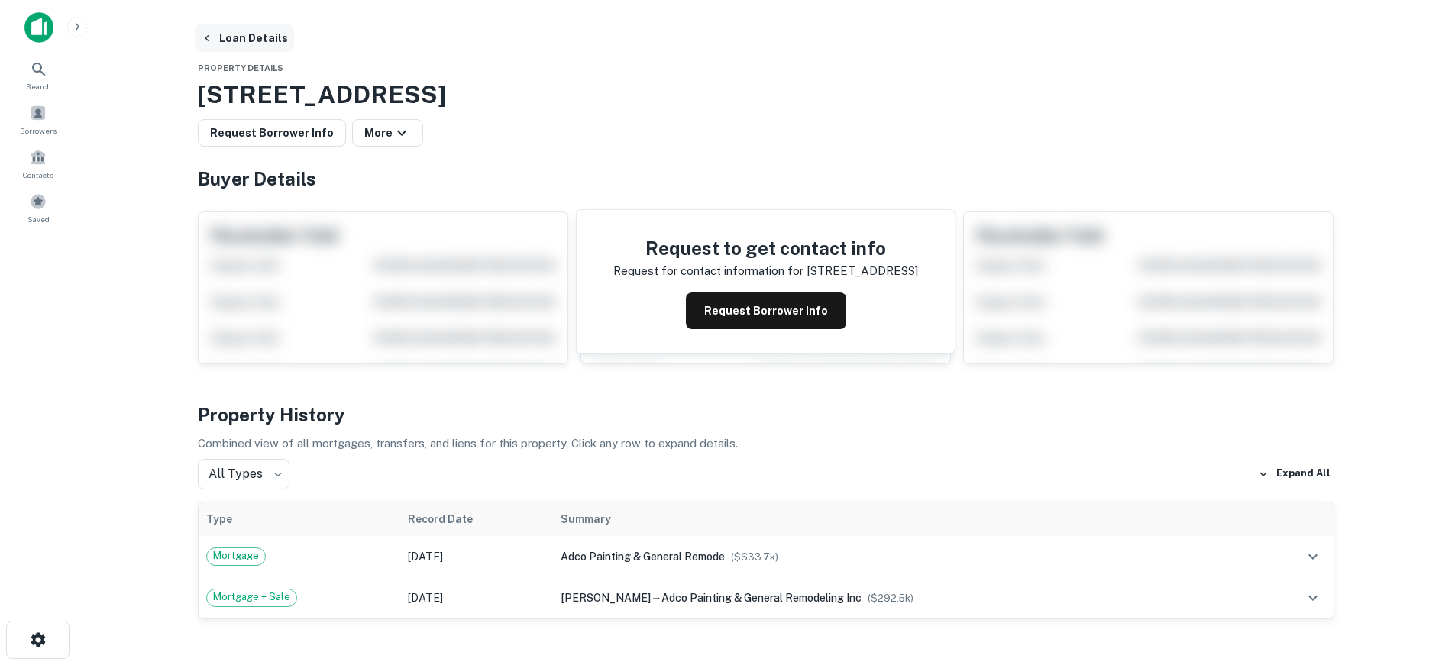
click at [241, 34] on button "Loan Details" at bounding box center [244, 37] width 99 height 27
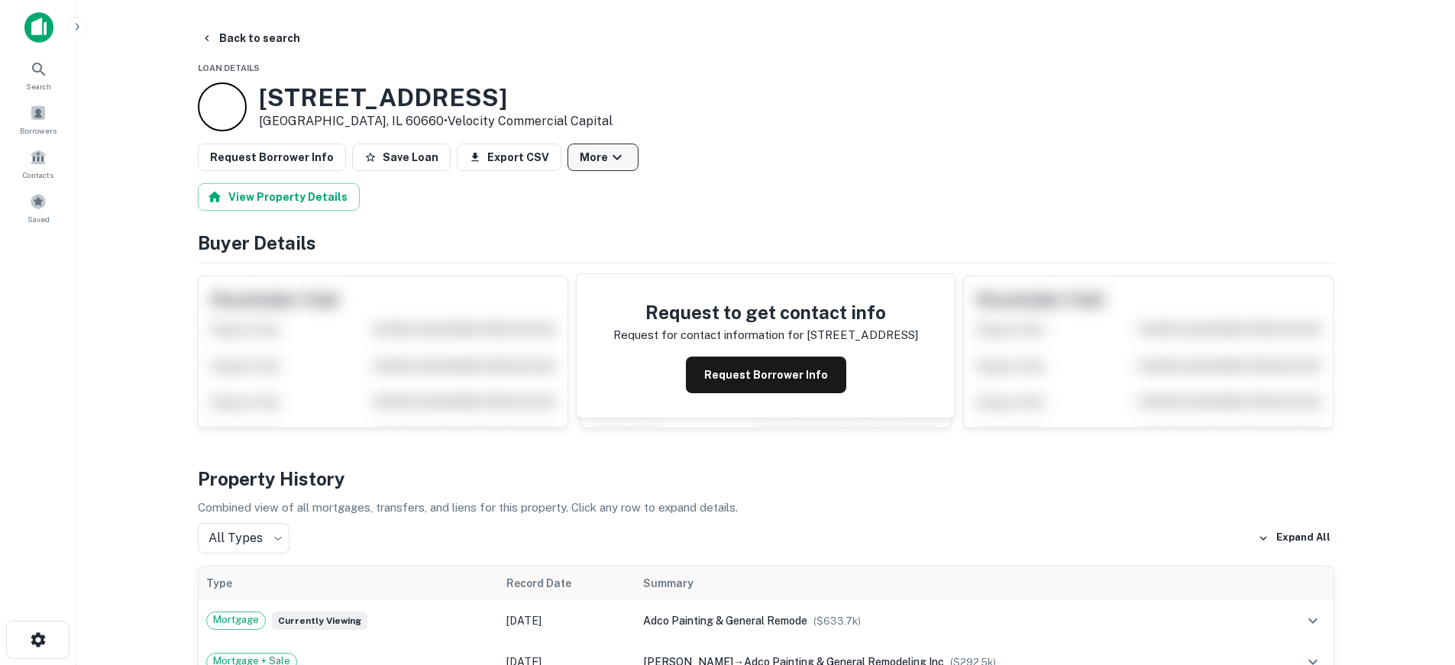
click at [586, 157] on button "More" at bounding box center [602, 157] width 71 height 27
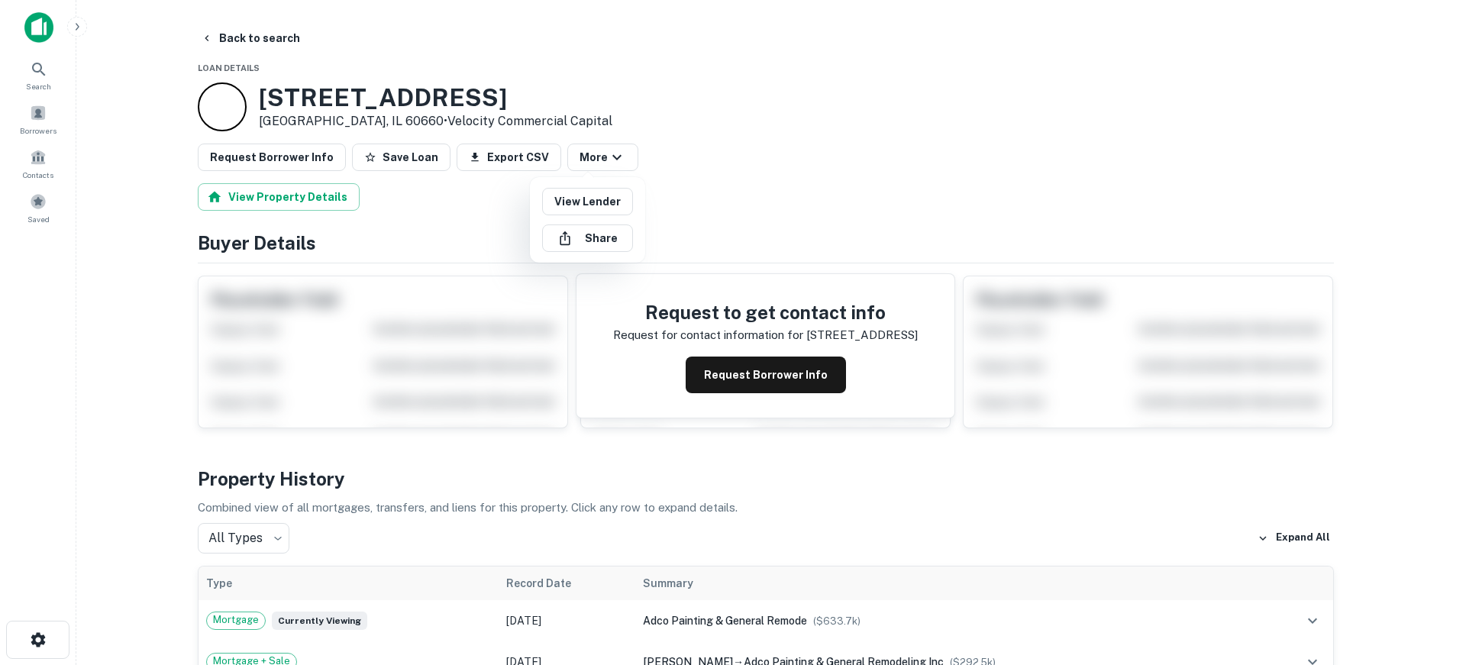
click at [469, 233] on div at bounding box center [733, 332] width 1466 height 665
click at [271, 33] on button "Back to search" at bounding box center [251, 37] width 112 height 27
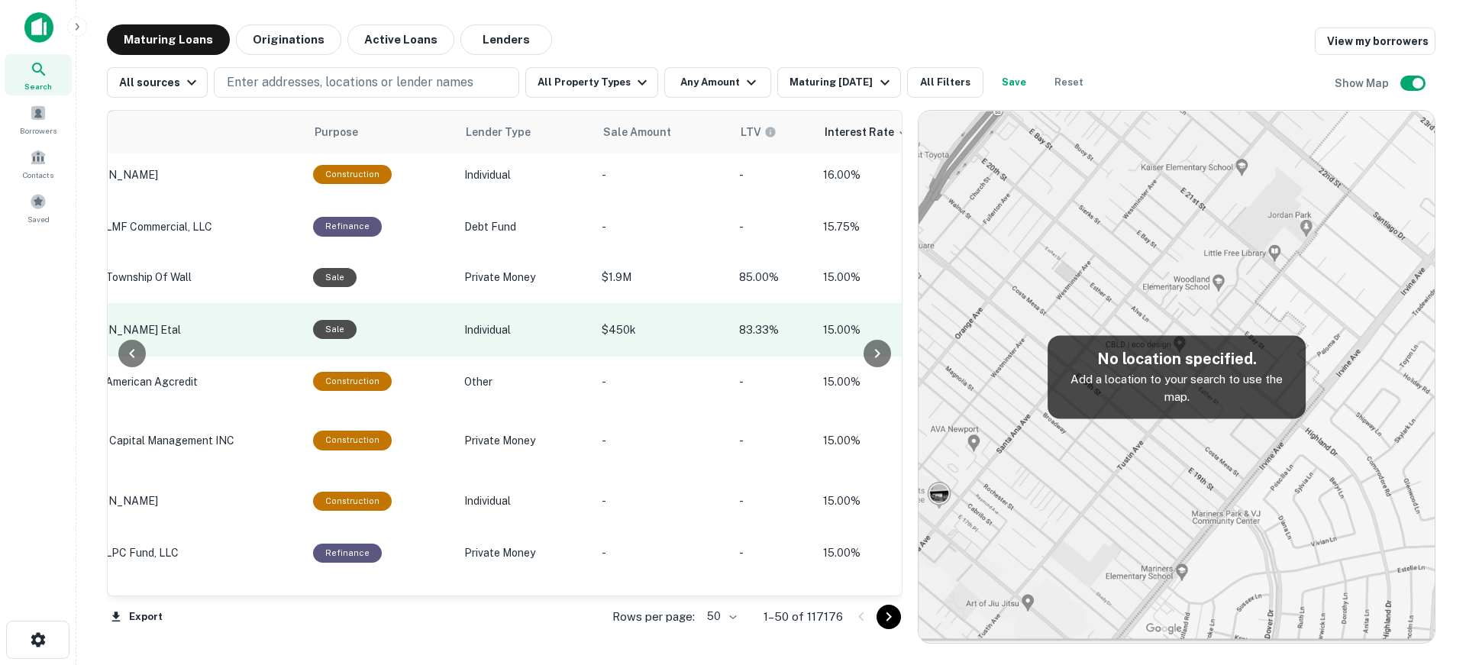
scroll to position [2259, 885]
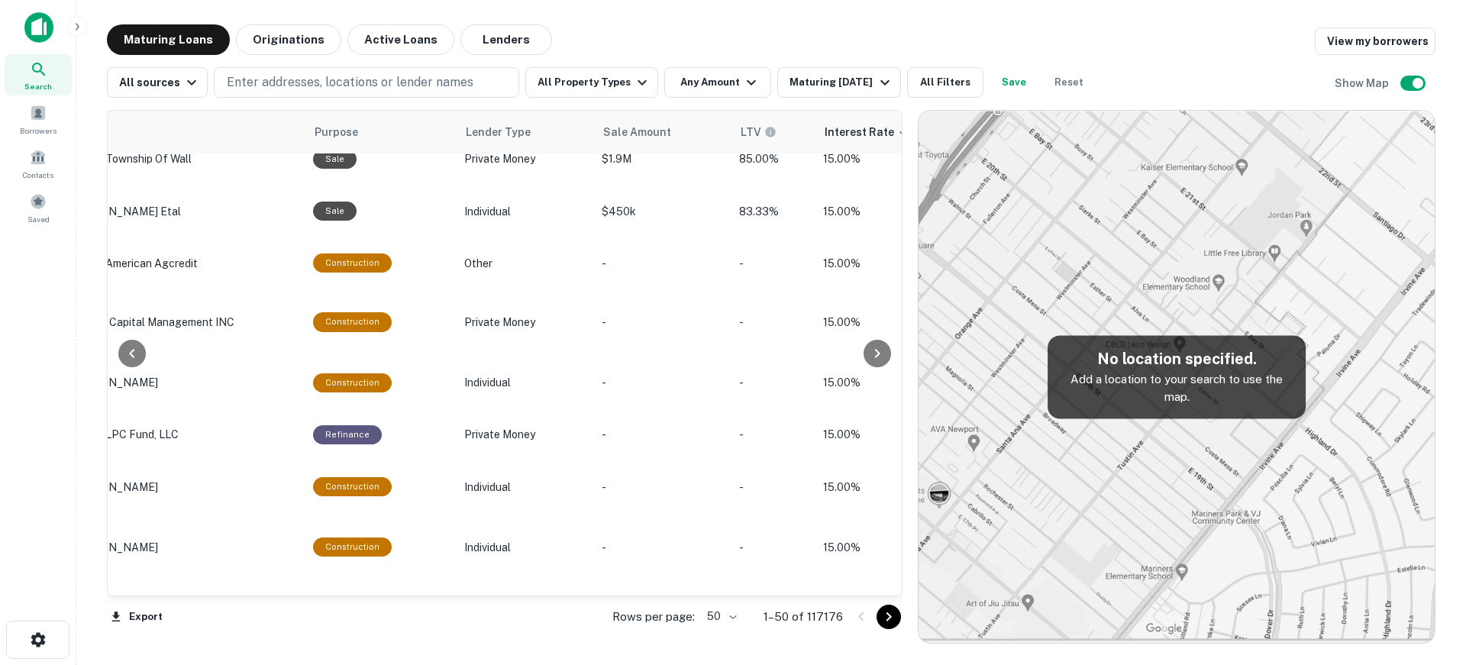
click at [902, 614] on div "Rows per page: 50 ** 1–50 of 117176" at bounding box center [748, 616] width 309 height 41
click at [897, 616] on icon "Go to next page" at bounding box center [889, 617] width 18 height 18
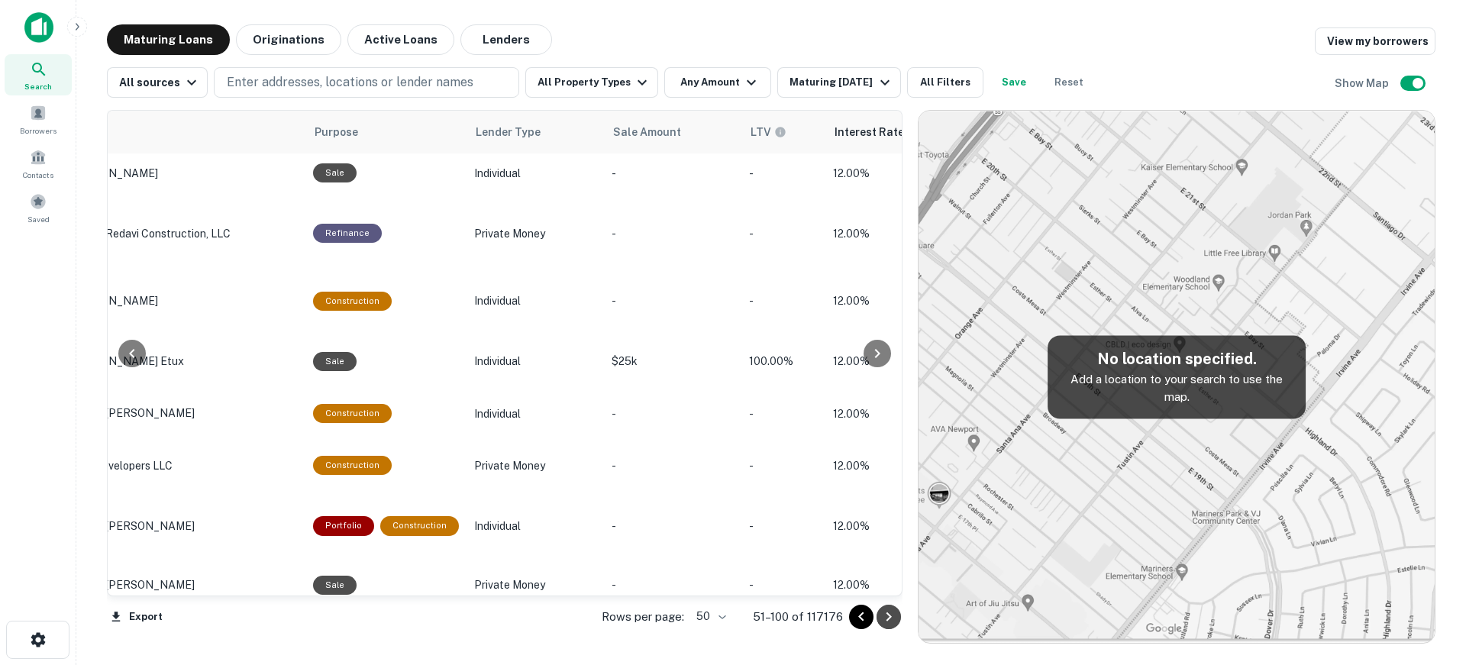
click at [885, 622] on icon "Go to next page" at bounding box center [889, 617] width 18 height 18
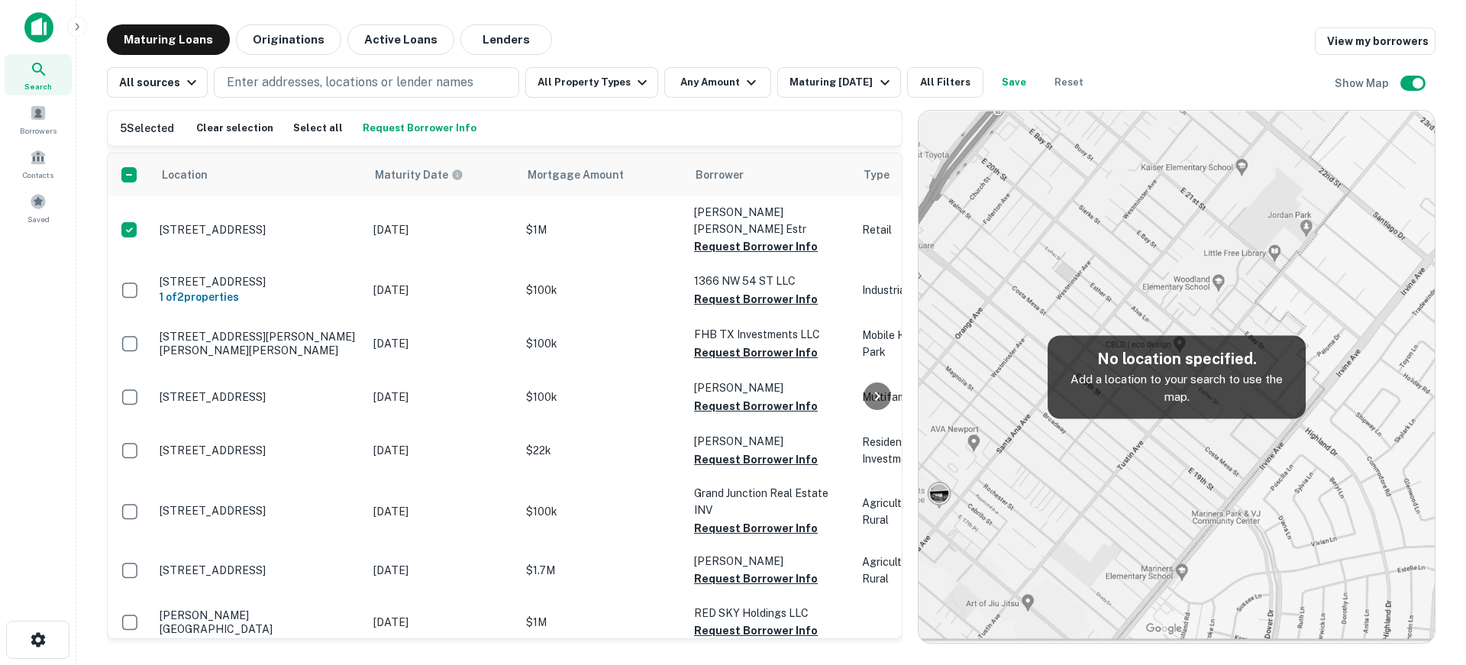
click at [432, 125] on button "Request Borrower Info" at bounding box center [419, 128] width 121 height 23
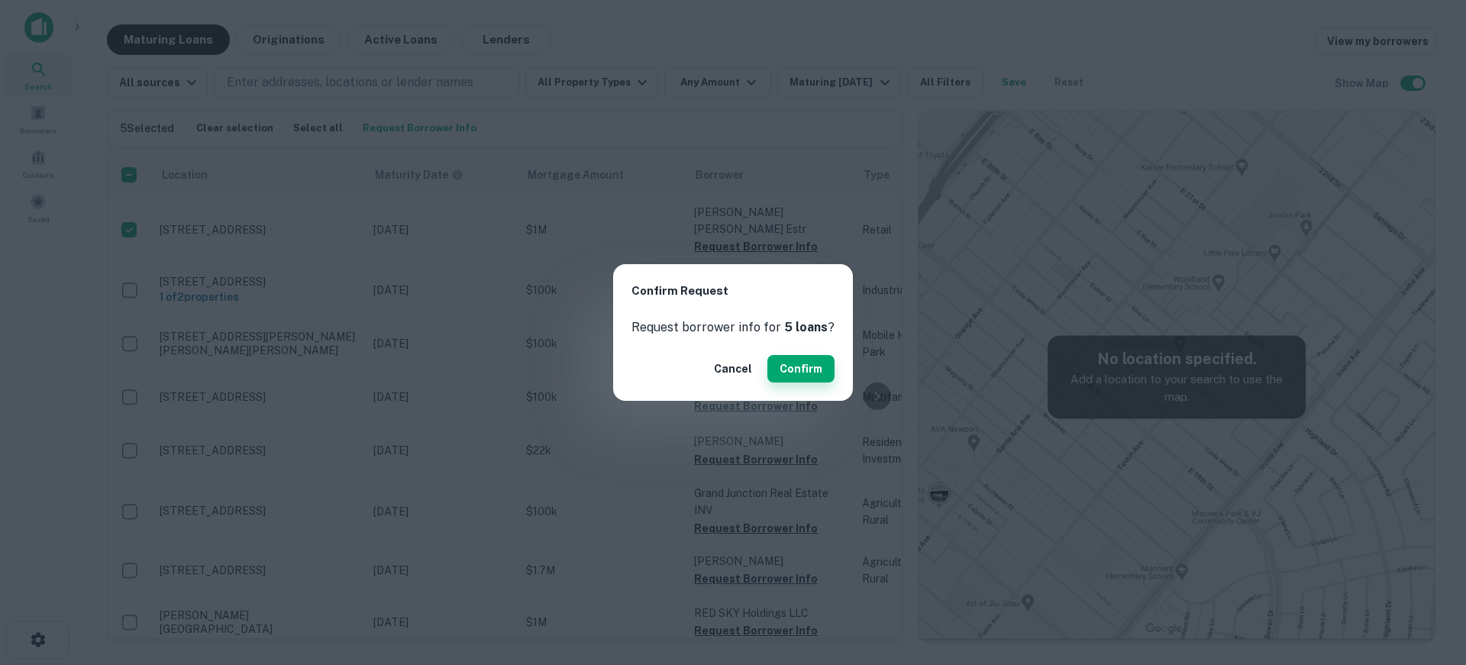
click at [808, 366] on button "Confirm" at bounding box center [801, 368] width 67 height 27
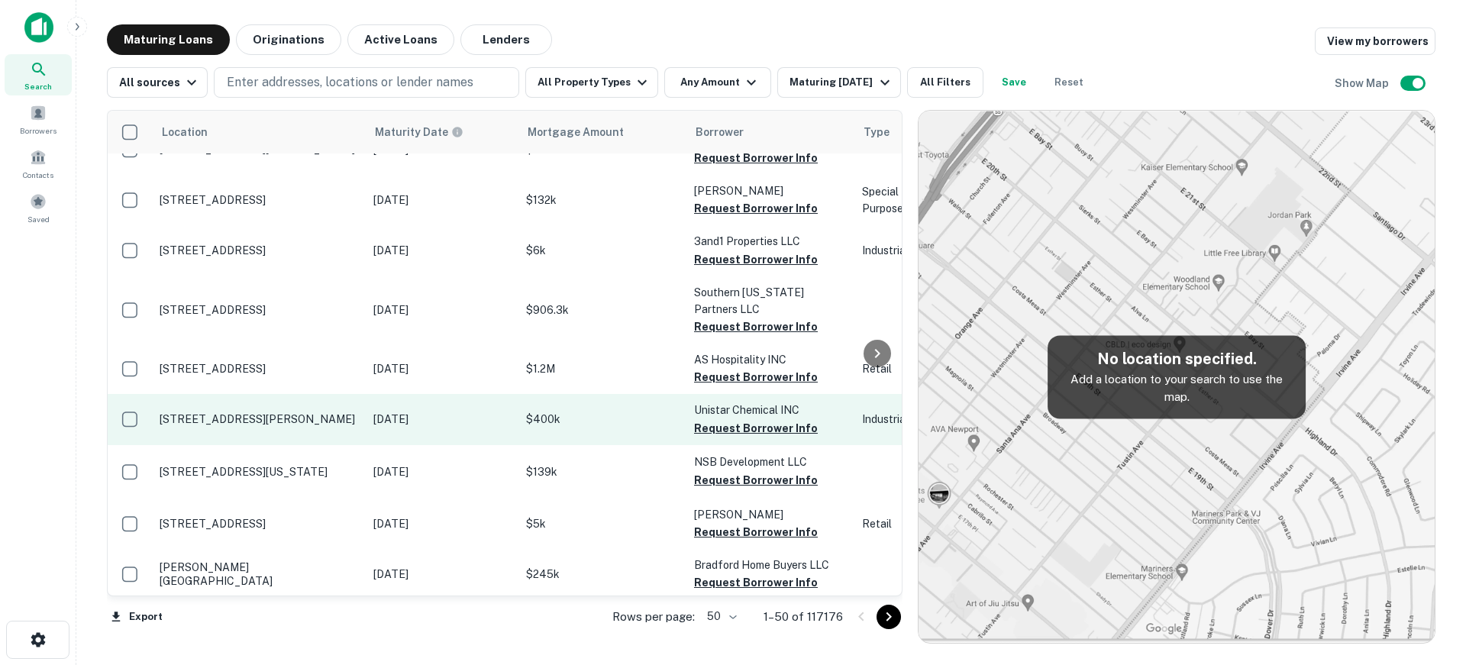
scroll to position [306, 0]
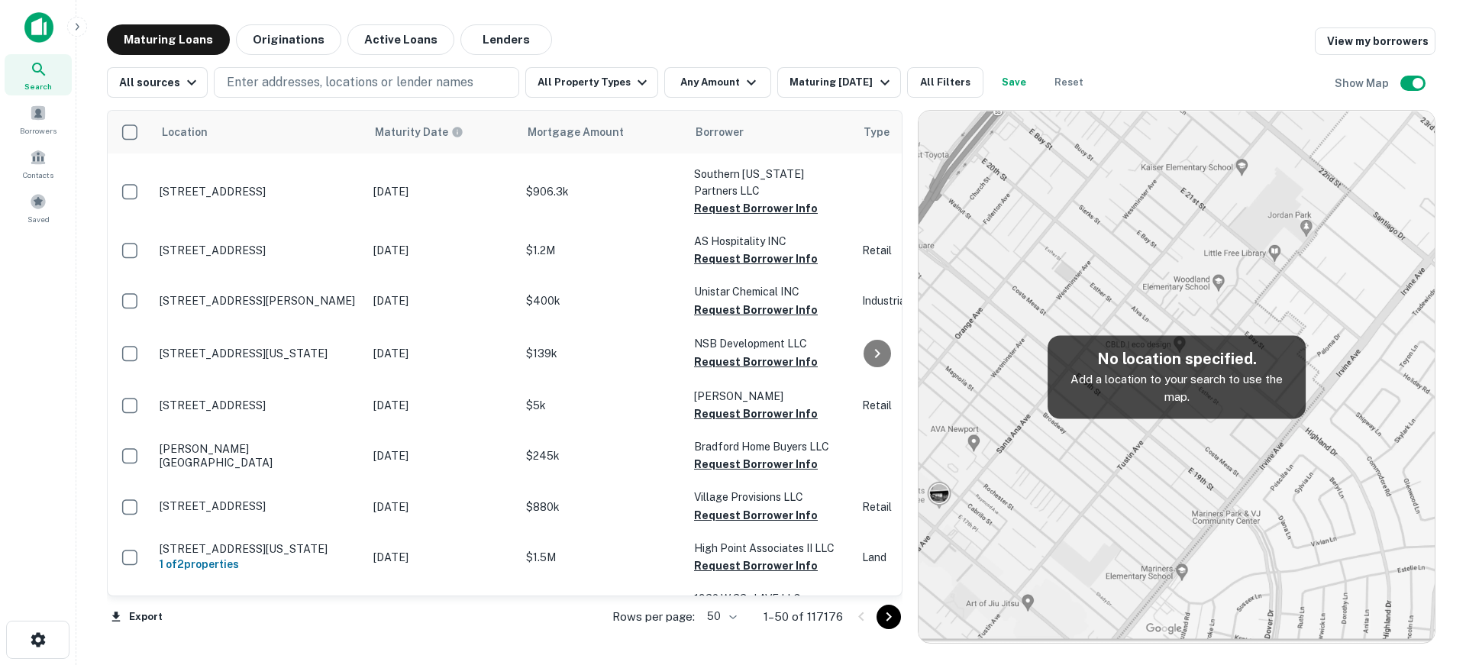
click at [889, 617] on icon "Go to next page" at bounding box center [889, 617] width 18 height 18
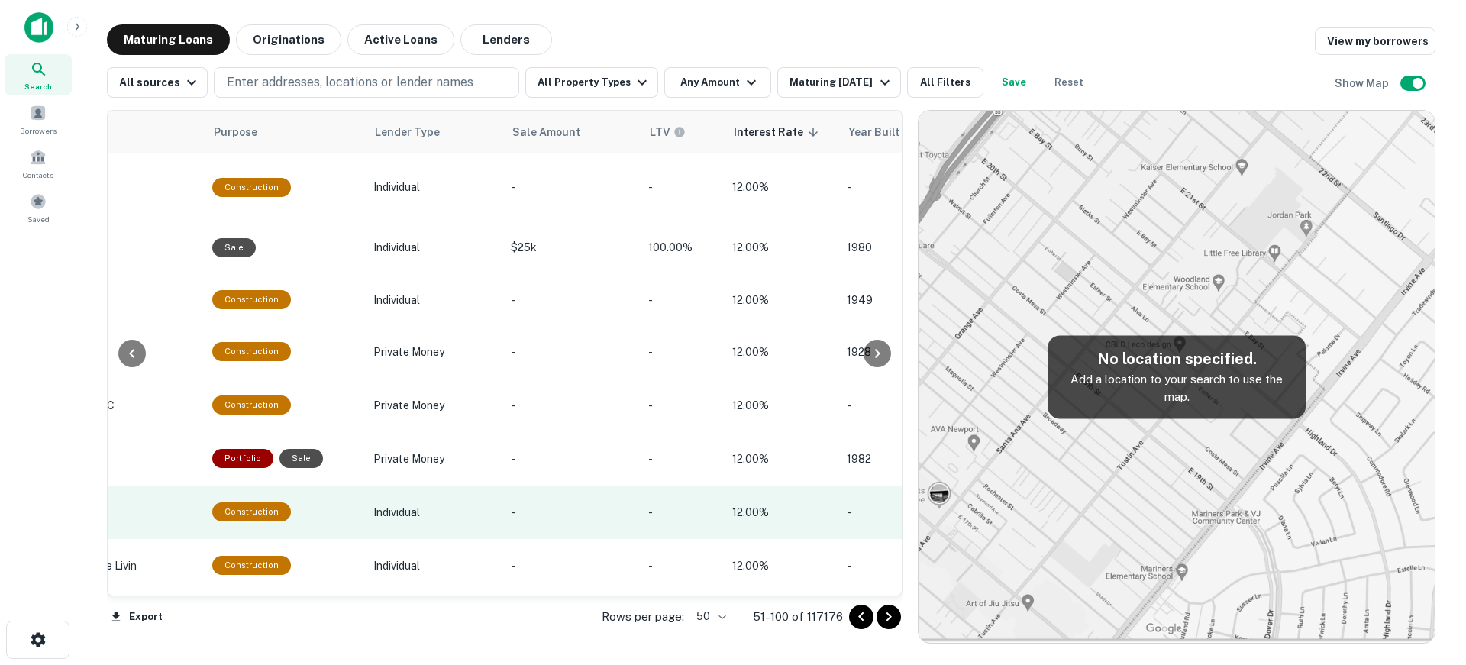
scroll to position [2374, 986]
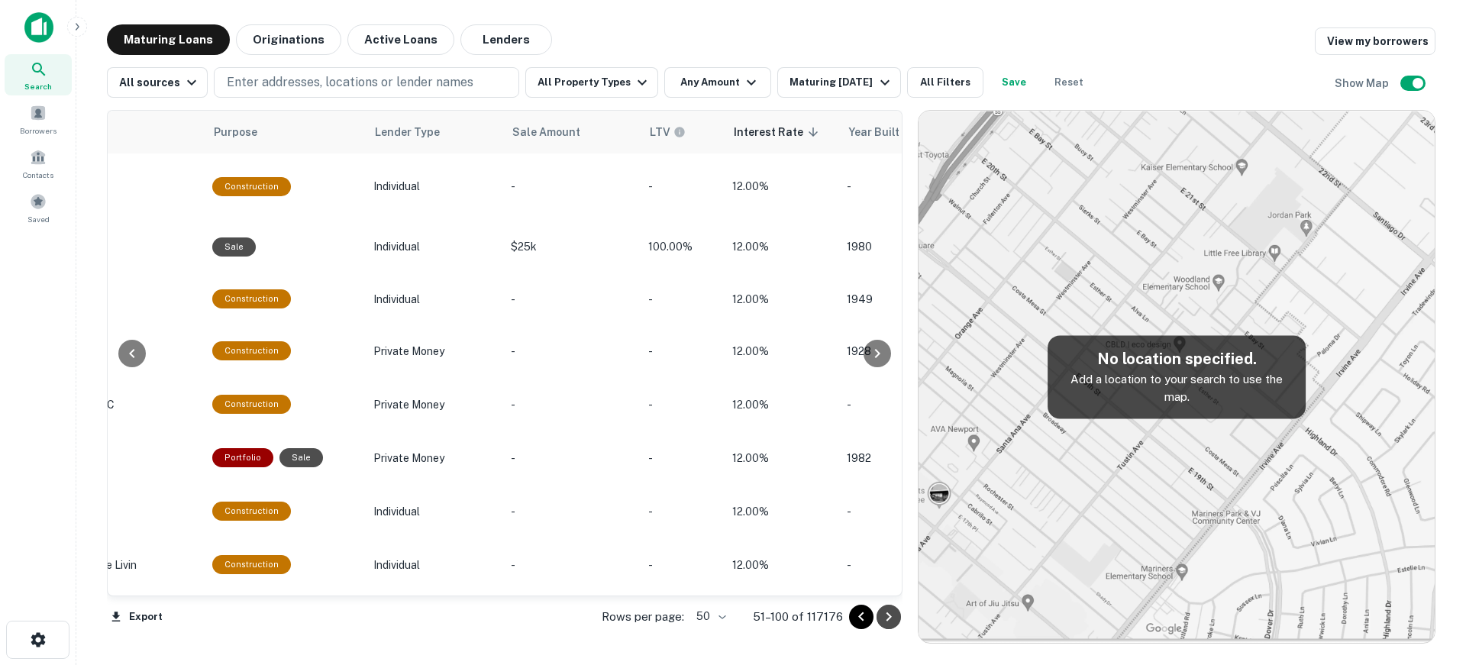
click at [887, 618] on icon "Go to next page" at bounding box center [889, 617] width 18 height 18
click at [887, 618] on div "Export Rows per page: 50 ** 51–100 of 117176" at bounding box center [505, 616] width 796 height 41
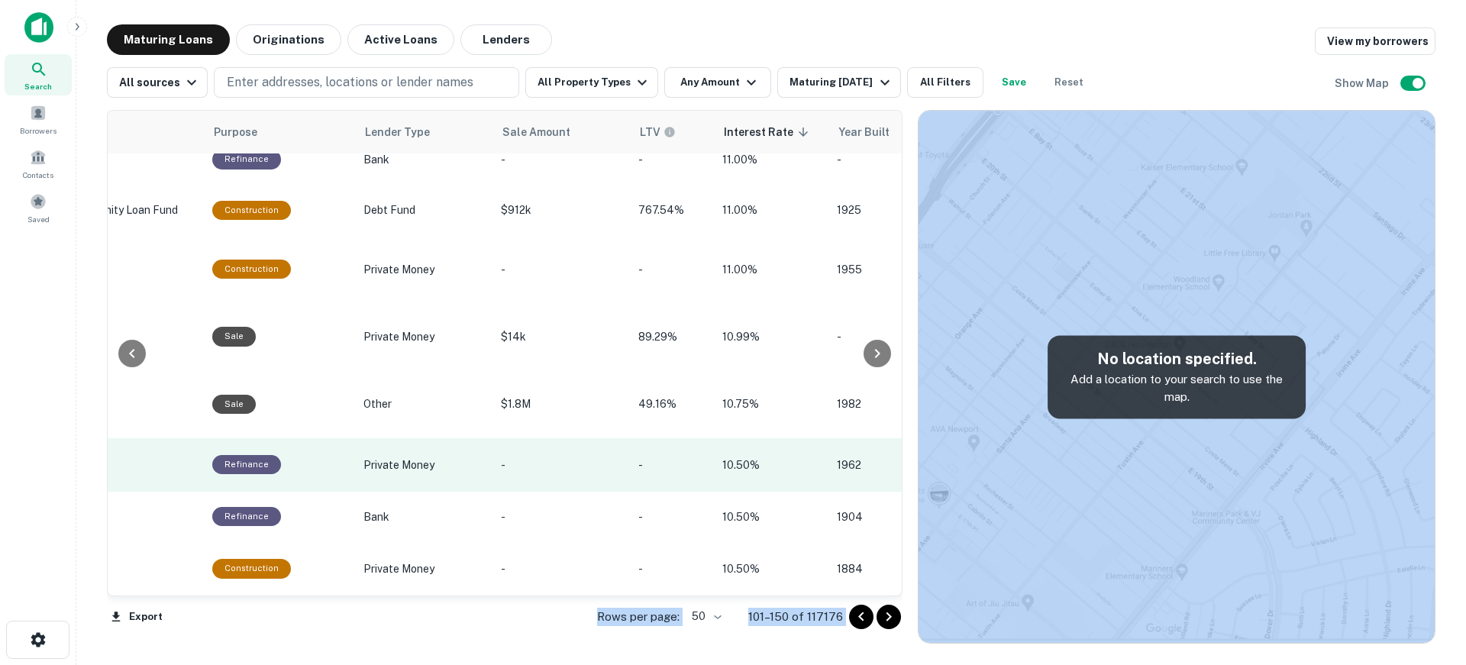
scroll to position [2443, 986]
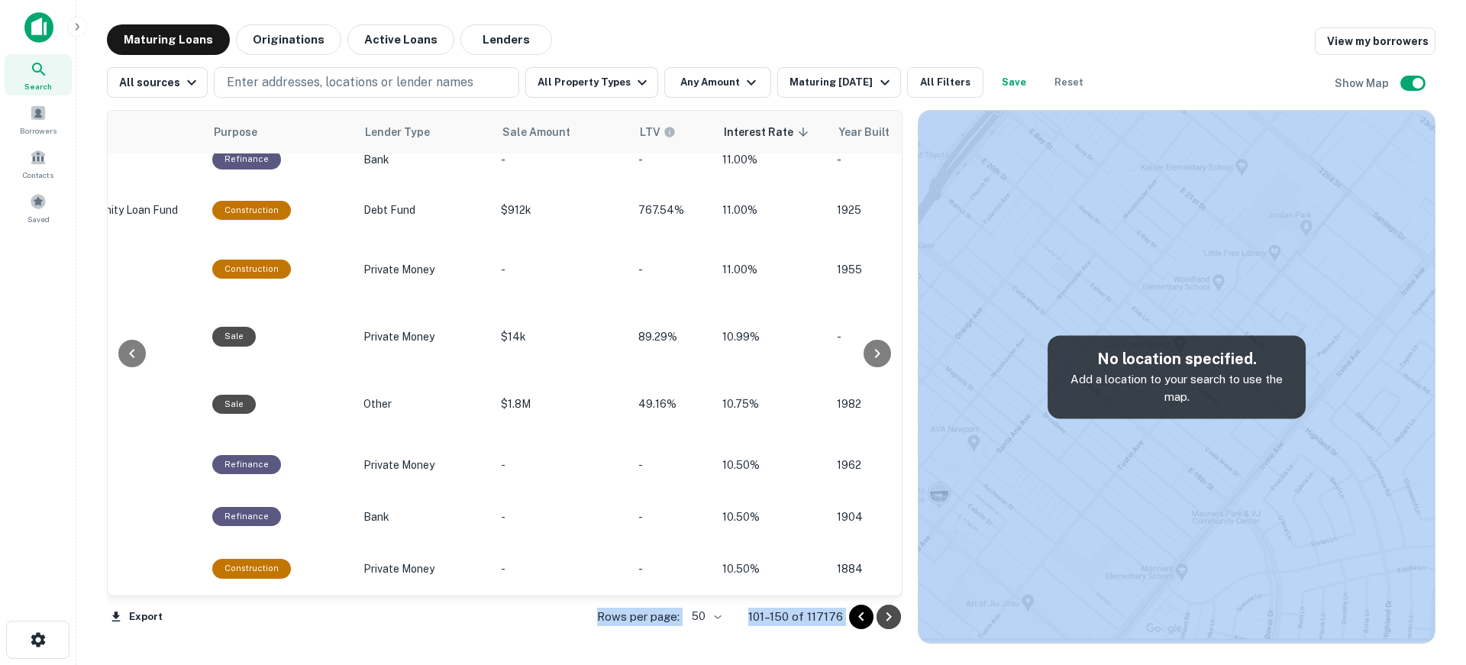
click at [893, 616] on icon "Go to next page" at bounding box center [889, 617] width 18 height 18
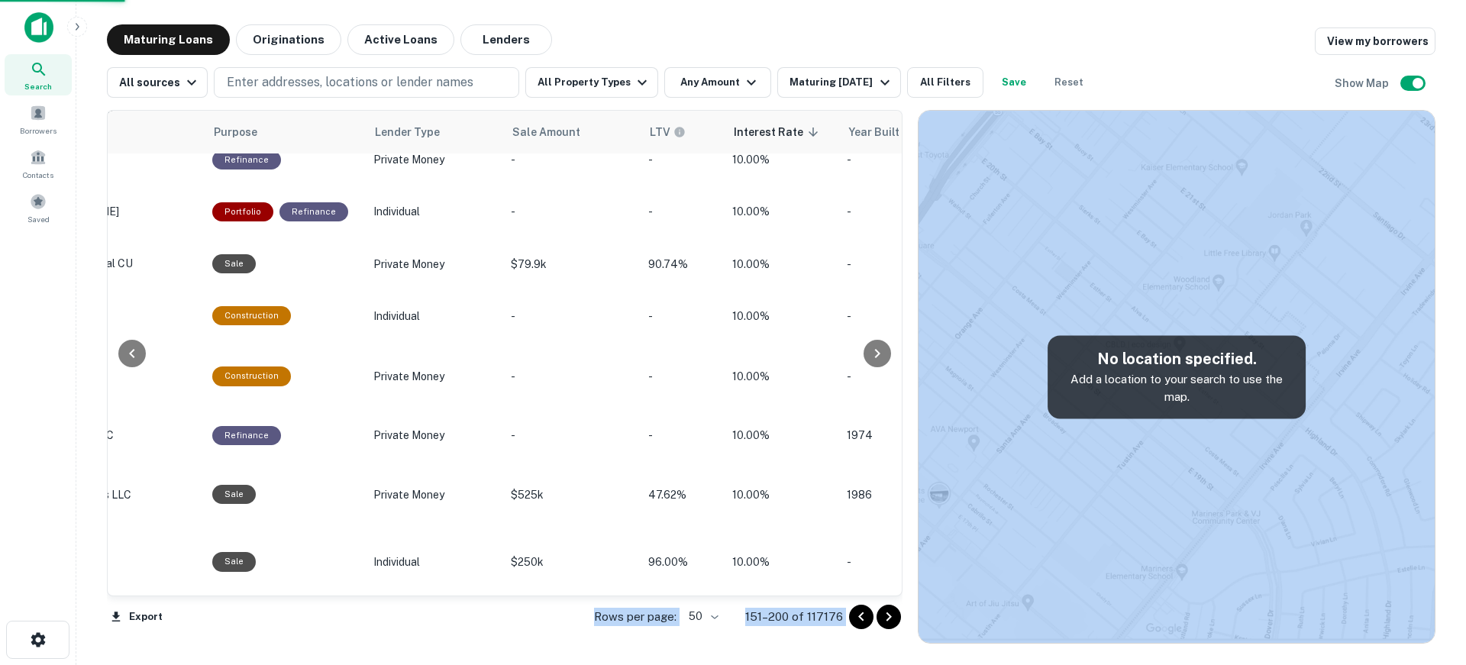
scroll to position [2391, 986]
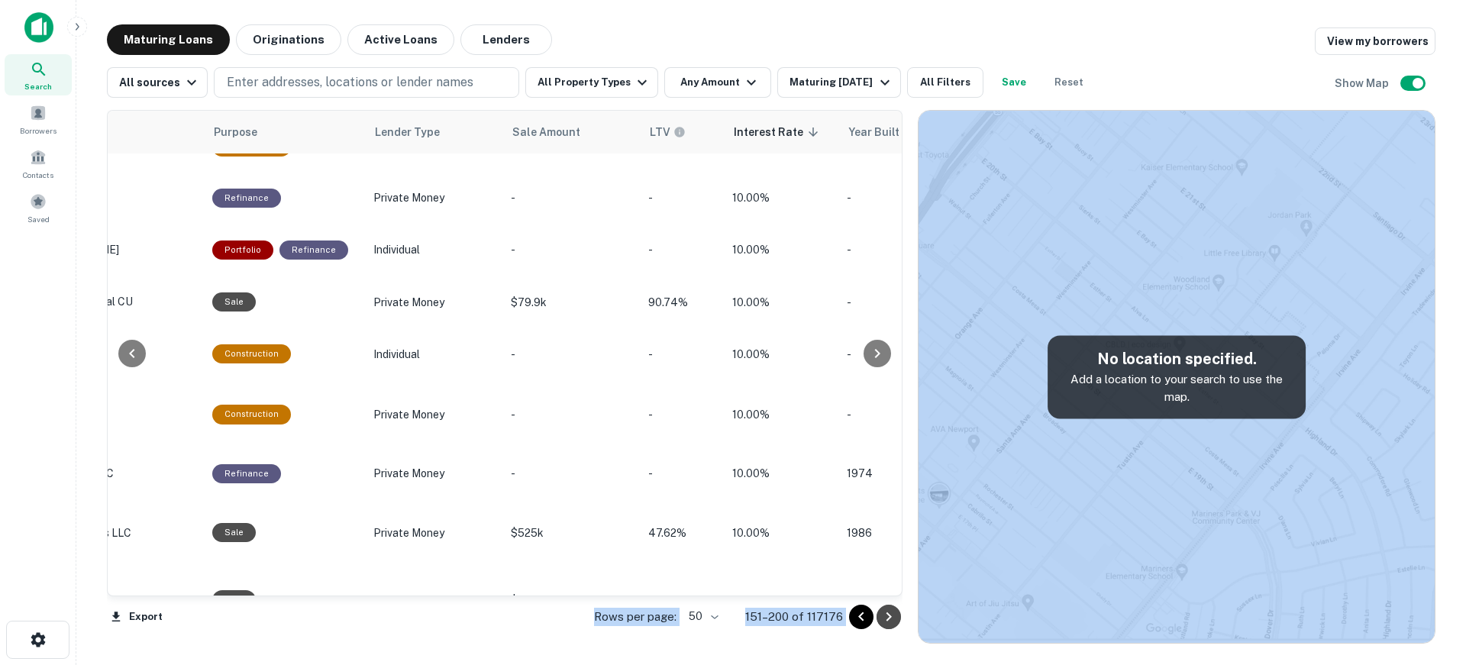
click at [889, 616] on icon "Go to next page" at bounding box center [889, 617] width 18 height 18
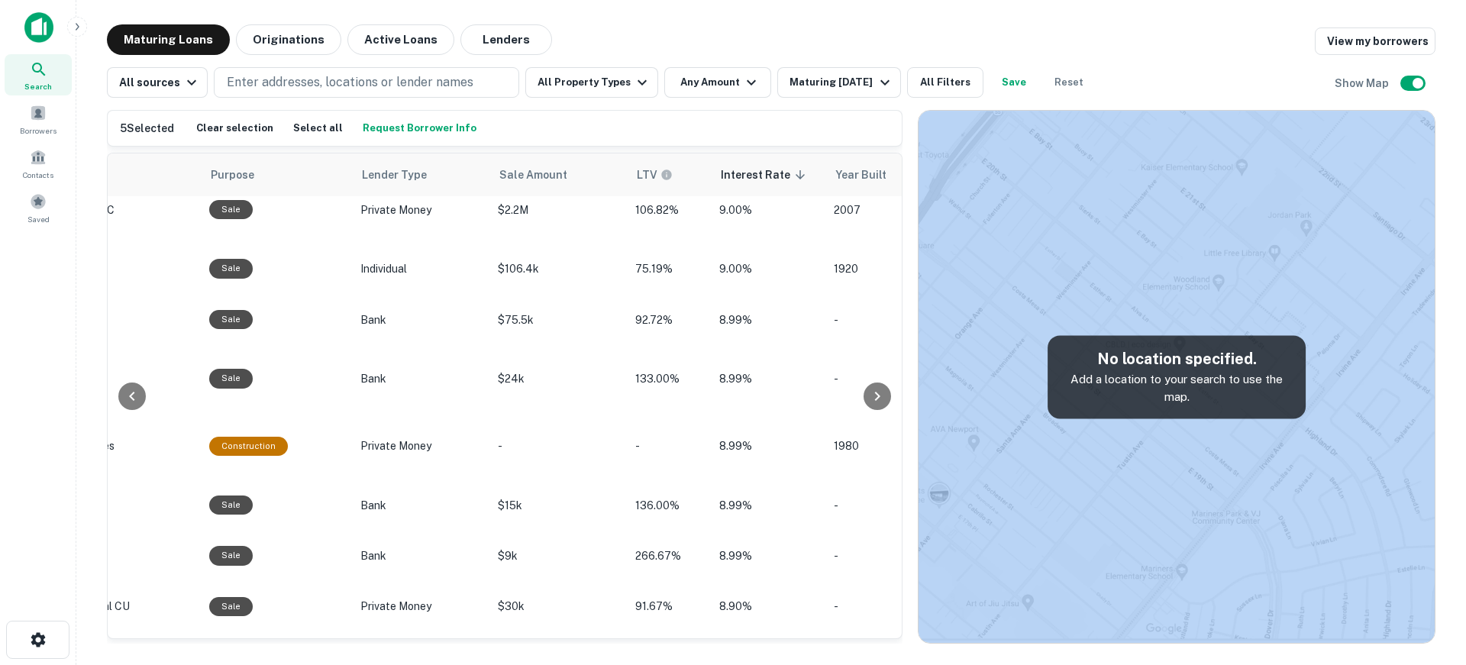
scroll to position [2251, 994]
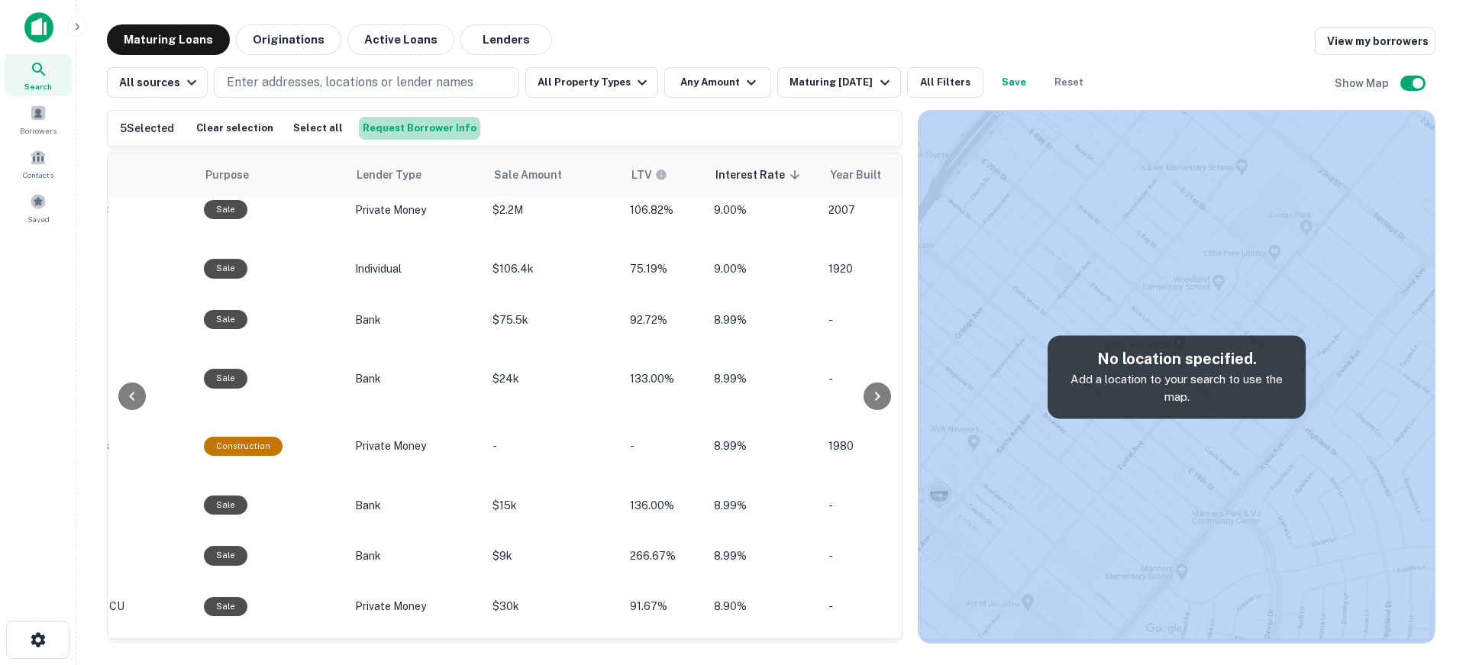
click at [433, 126] on button "Request Borrower Info" at bounding box center [419, 128] width 121 height 23
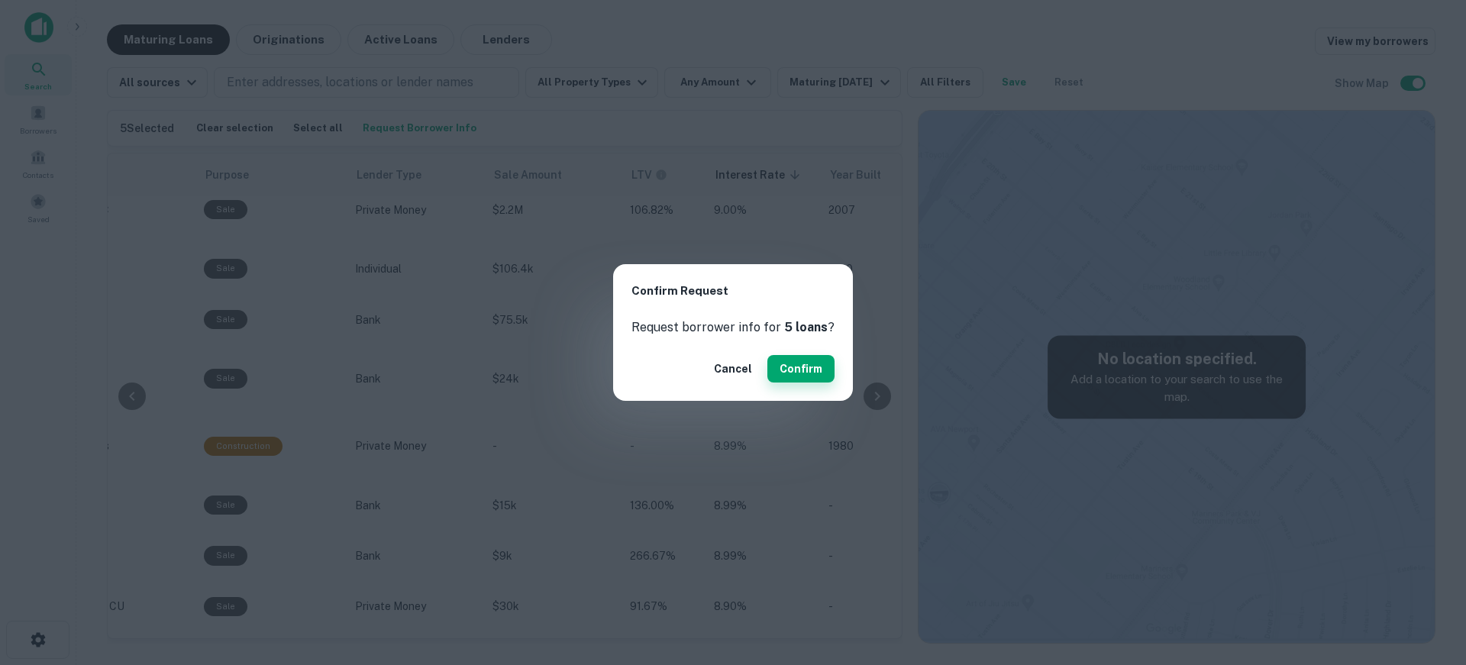
click at [805, 370] on button "Confirm" at bounding box center [801, 368] width 67 height 27
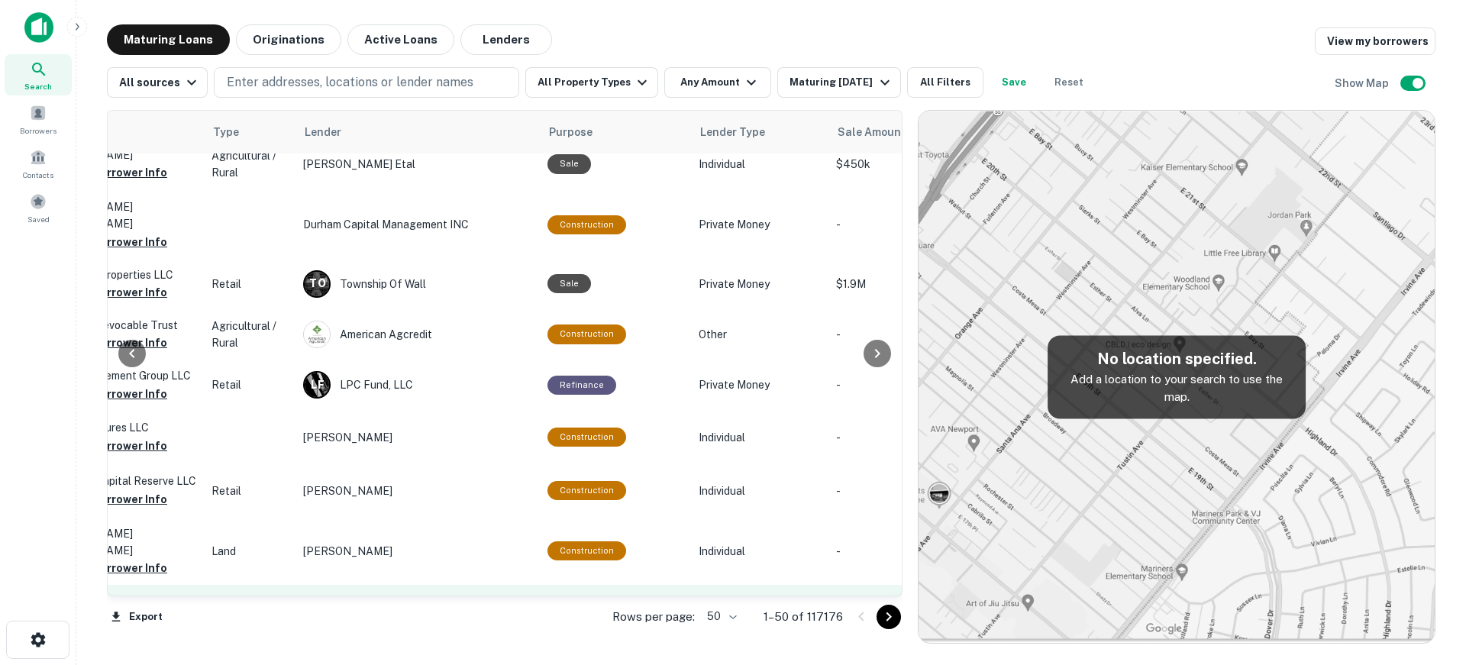
scroll to position [2259, 651]
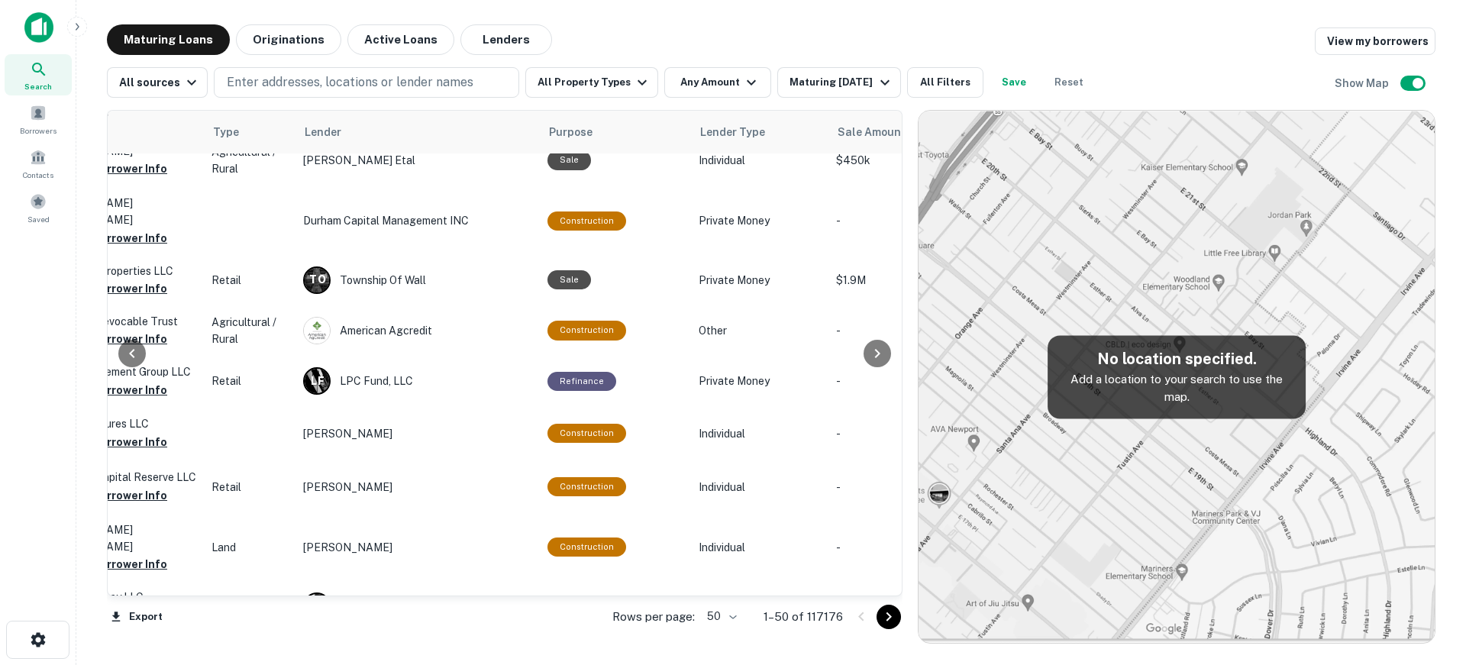
click at [723, 616] on body "Search Borrowers Contacts Saved Maturing Loans Originations Active Loans Lender…" at bounding box center [733, 332] width 1466 height 665
click at [716, 630] on li "100" at bounding box center [724, 632] width 44 height 27
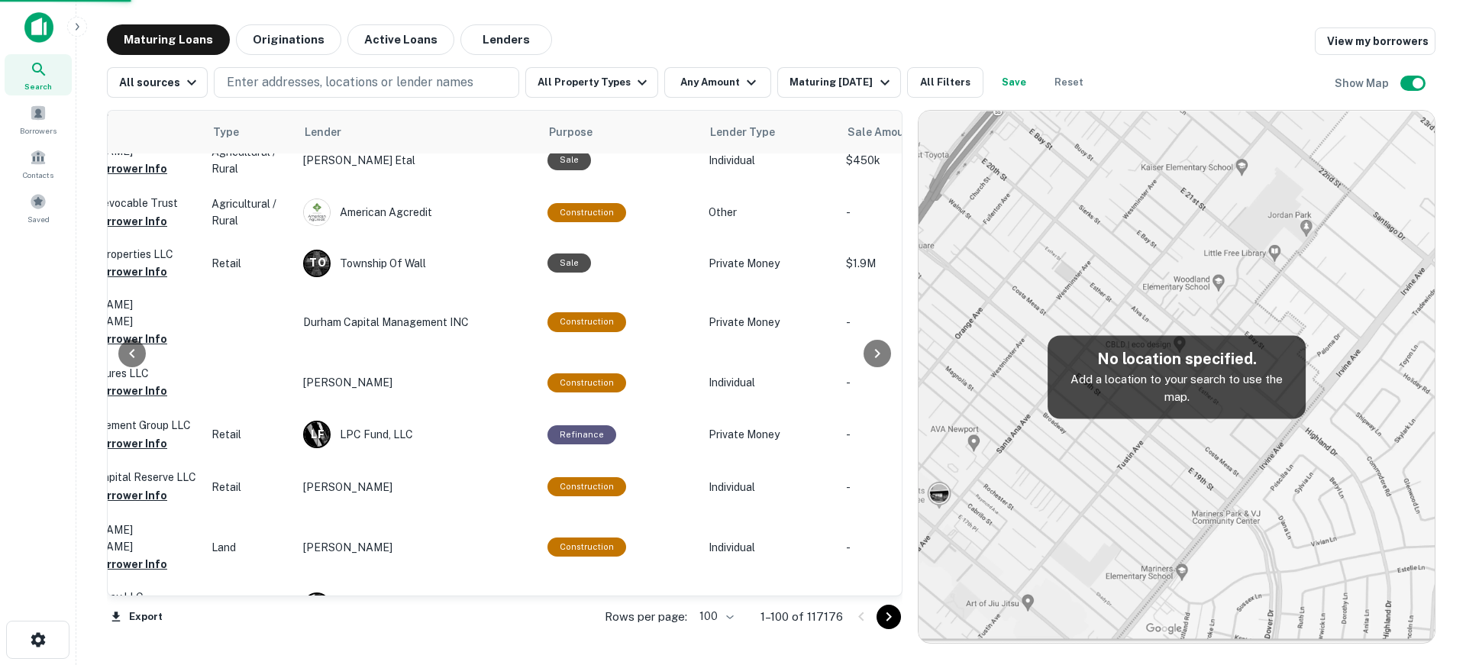
click at [893, 622] on icon "Go to next page" at bounding box center [889, 617] width 18 height 18
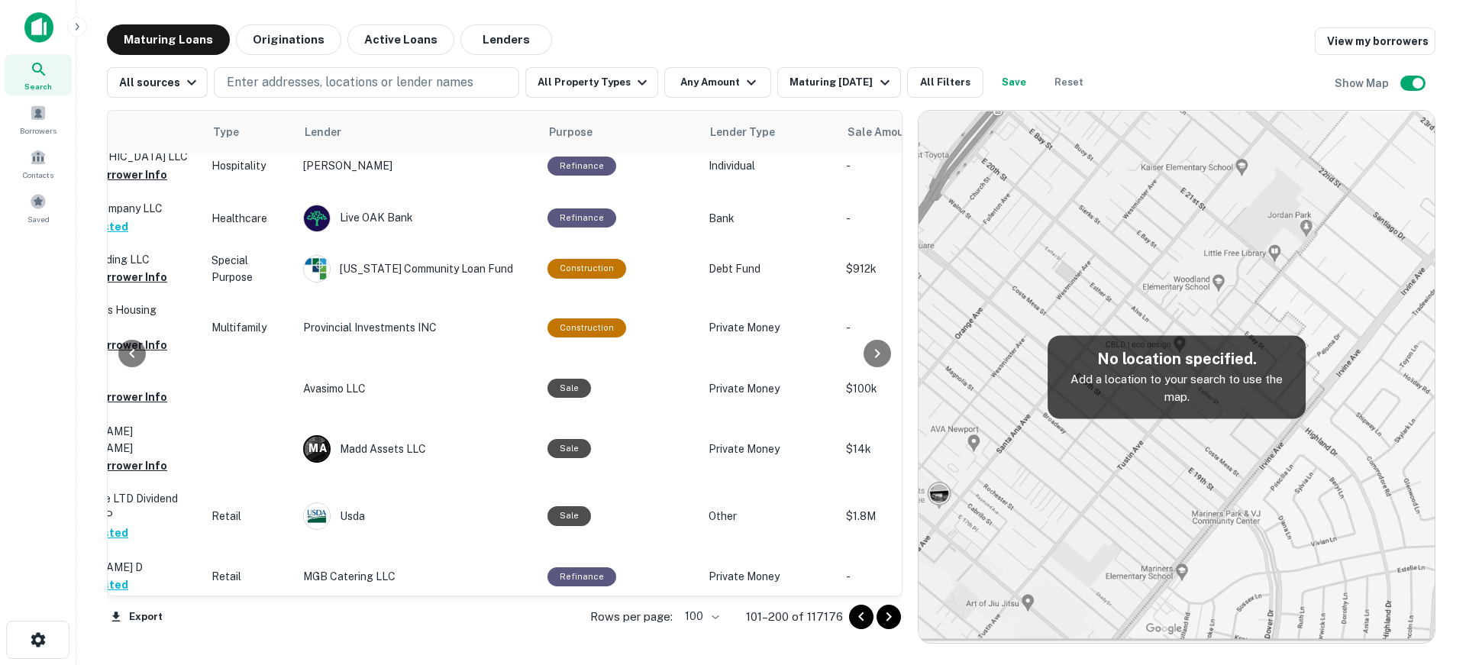
click at [893, 619] on icon "Go to next page" at bounding box center [889, 617] width 18 height 18
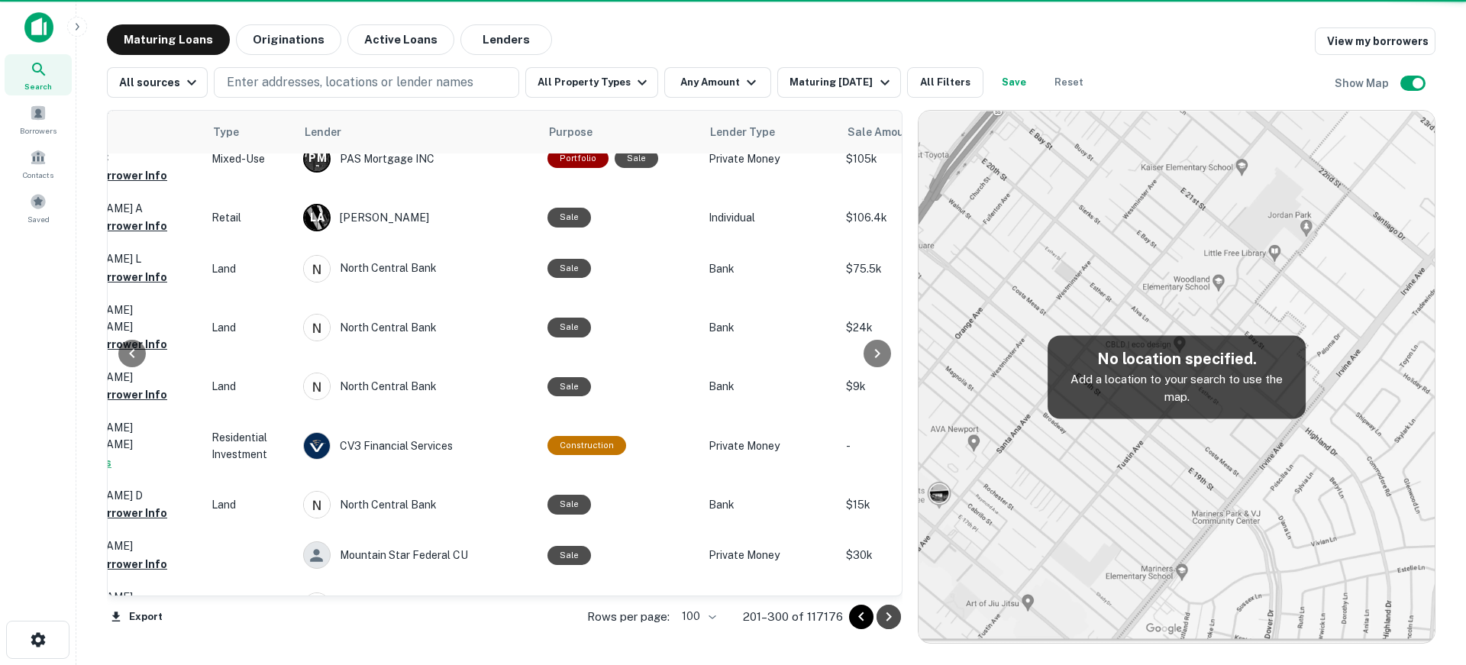
click at [893, 617] on icon "Go to next page" at bounding box center [889, 617] width 18 height 18
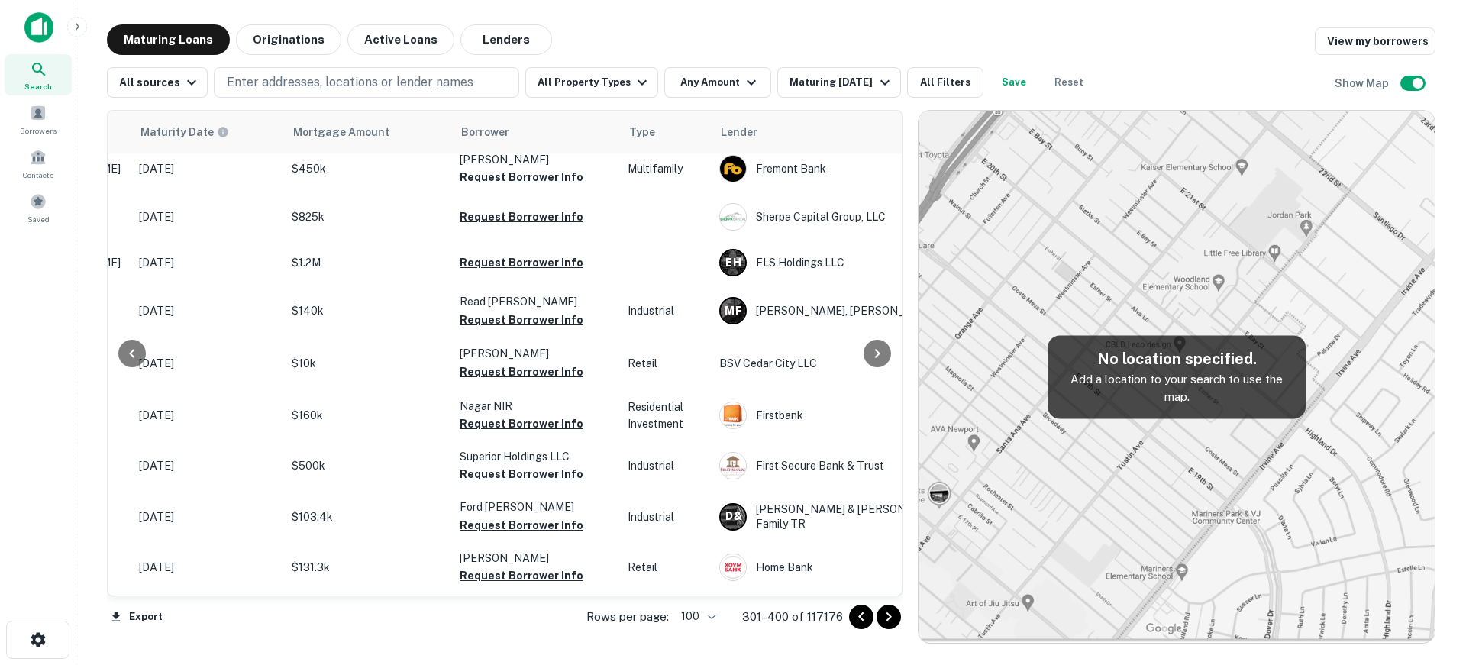
scroll to position [2794, 209]
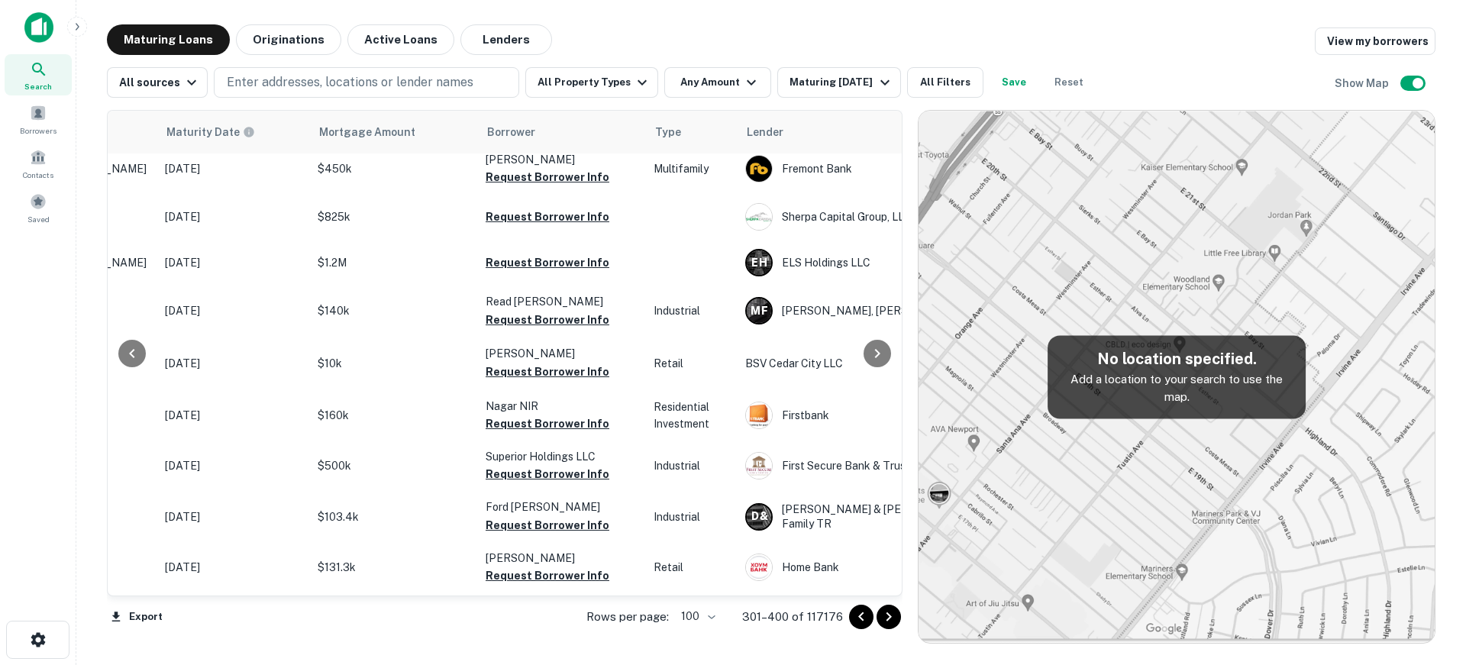
click at [396, 598] on div "Export Rows per page: 100 *** 301–400 of 117176" at bounding box center [505, 616] width 796 height 41
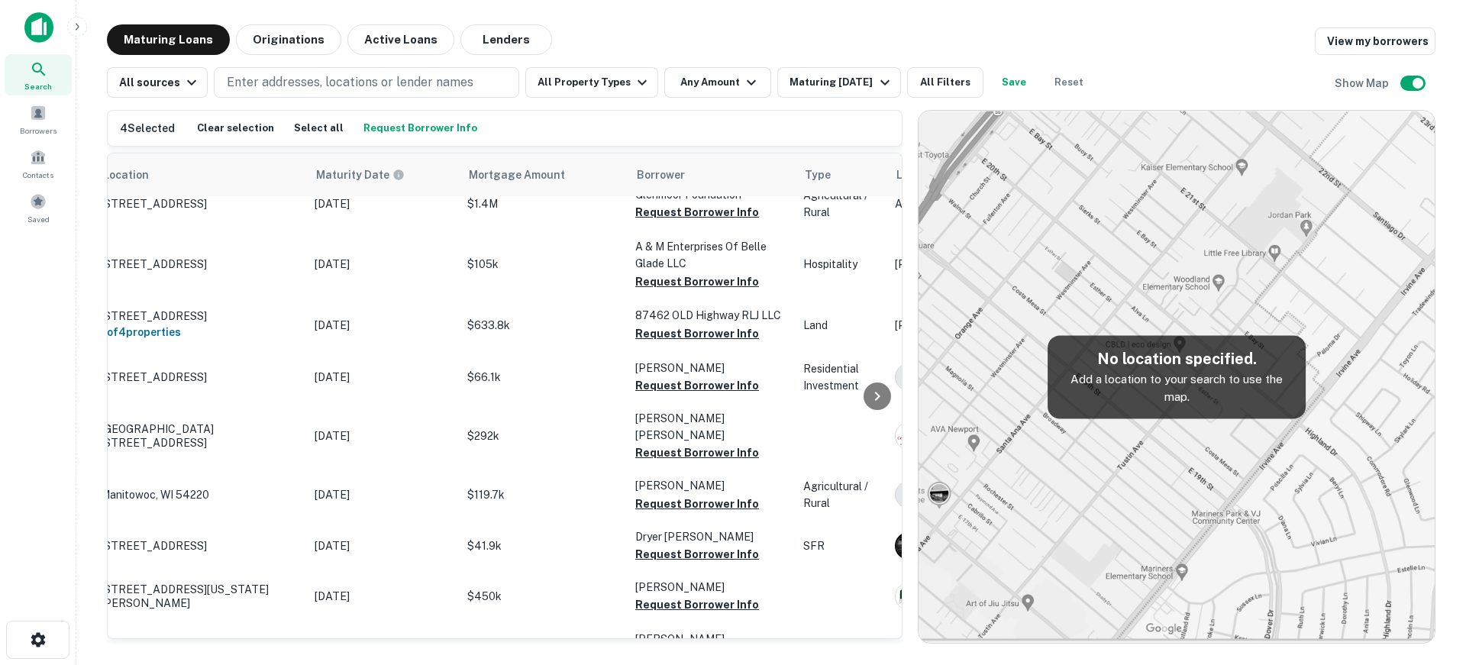
scroll to position [3252, 0]
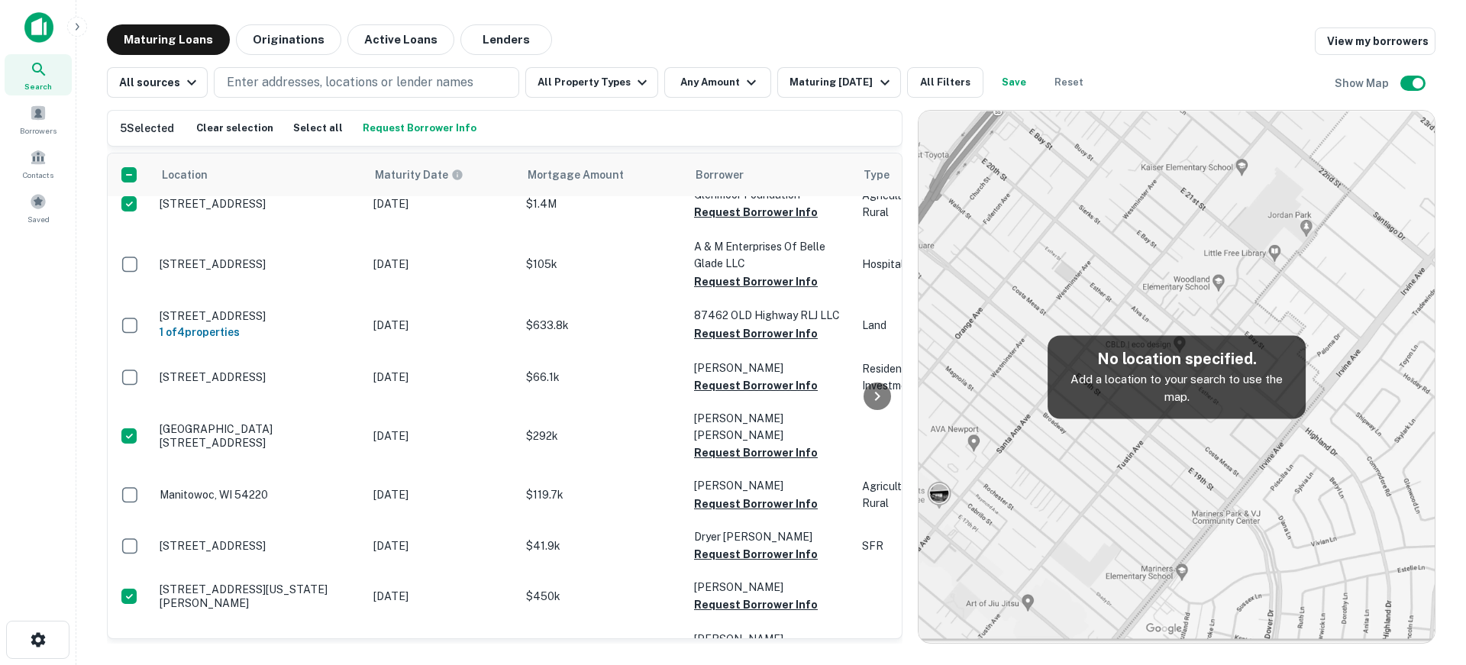
click at [397, 126] on button "Request Borrower Info" at bounding box center [419, 128] width 121 height 23
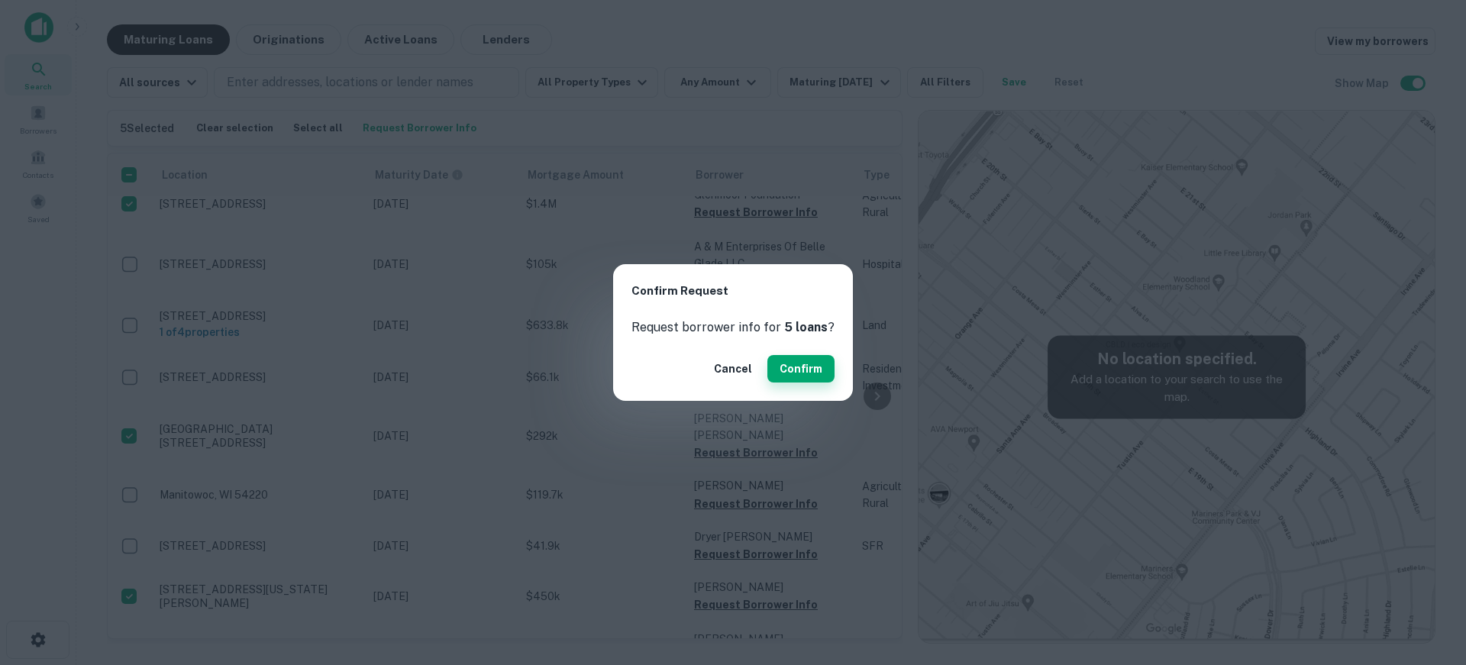
click at [808, 369] on button "Confirm" at bounding box center [801, 368] width 67 height 27
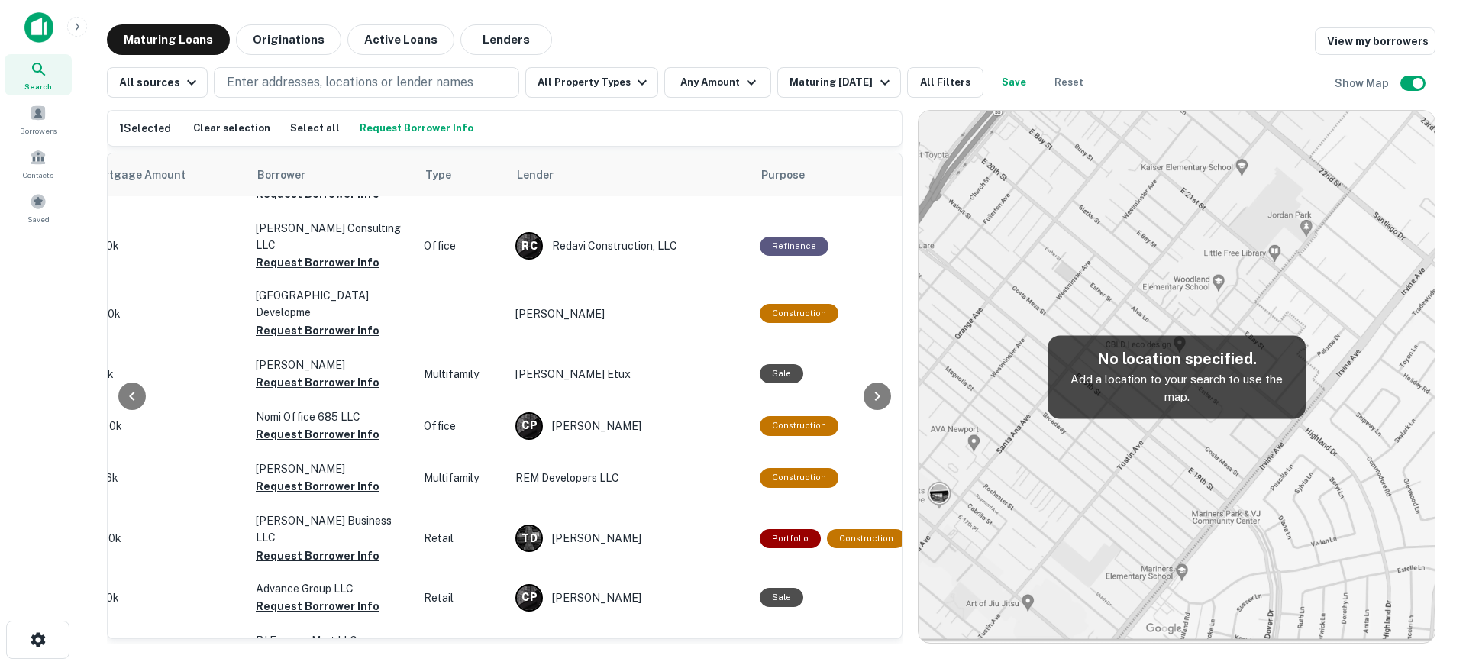
scroll to position [5027, 401]
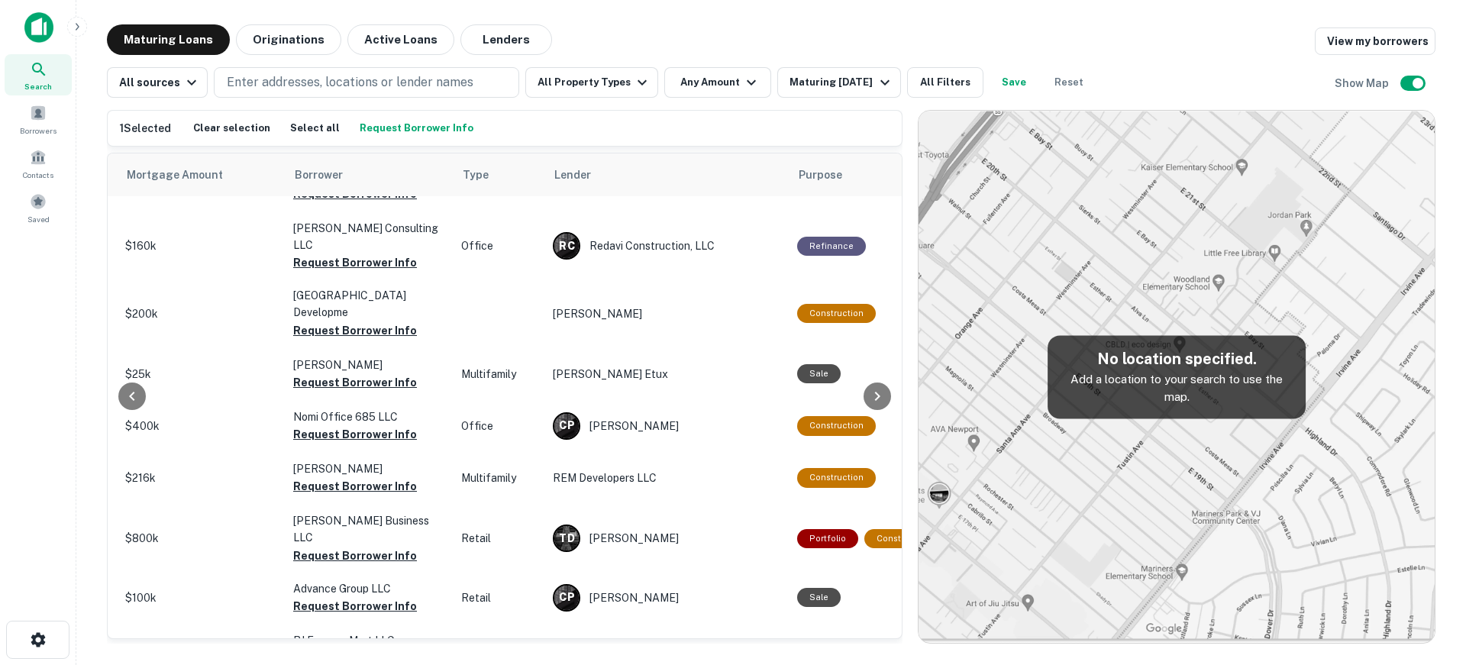
click at [396, 130] on button "Request Borrower Info" at bounding box center [416, 128] width 121 height 23
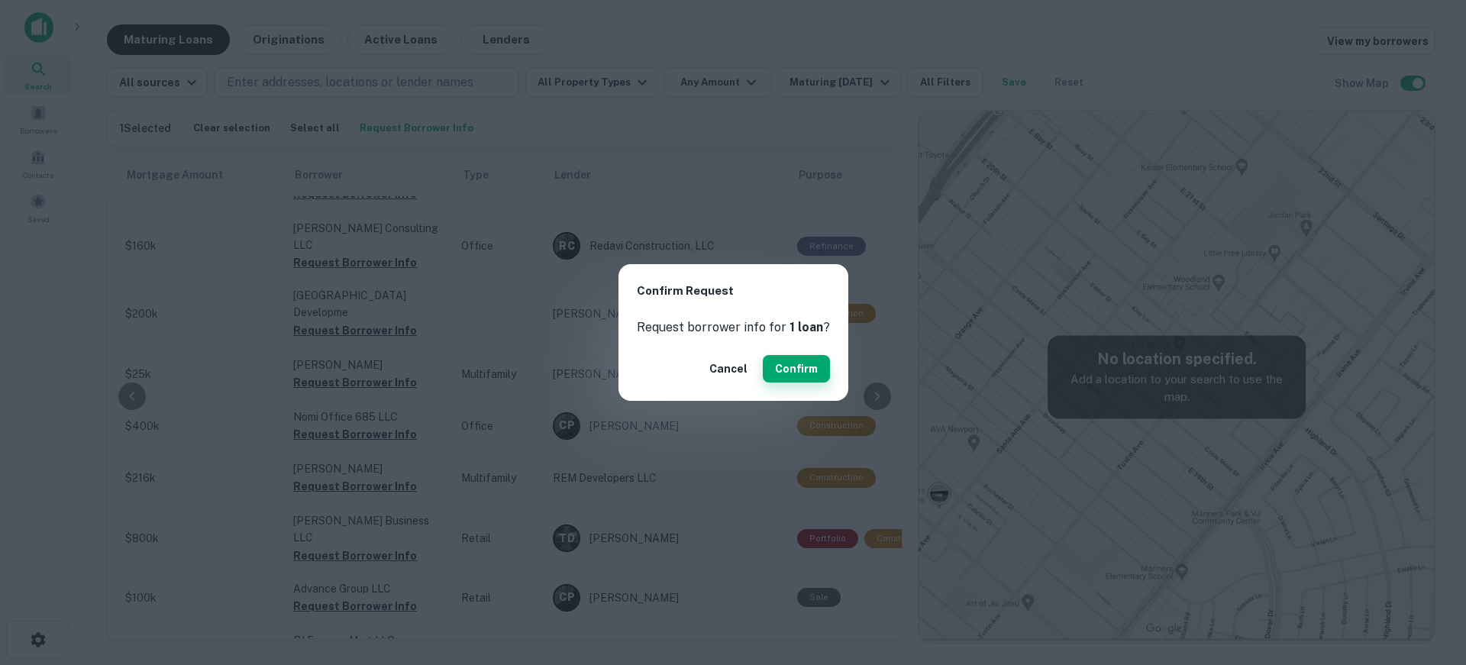
click at [784, 364] on button "Confirm" at bounding box center [796, 368] width 67 height 27
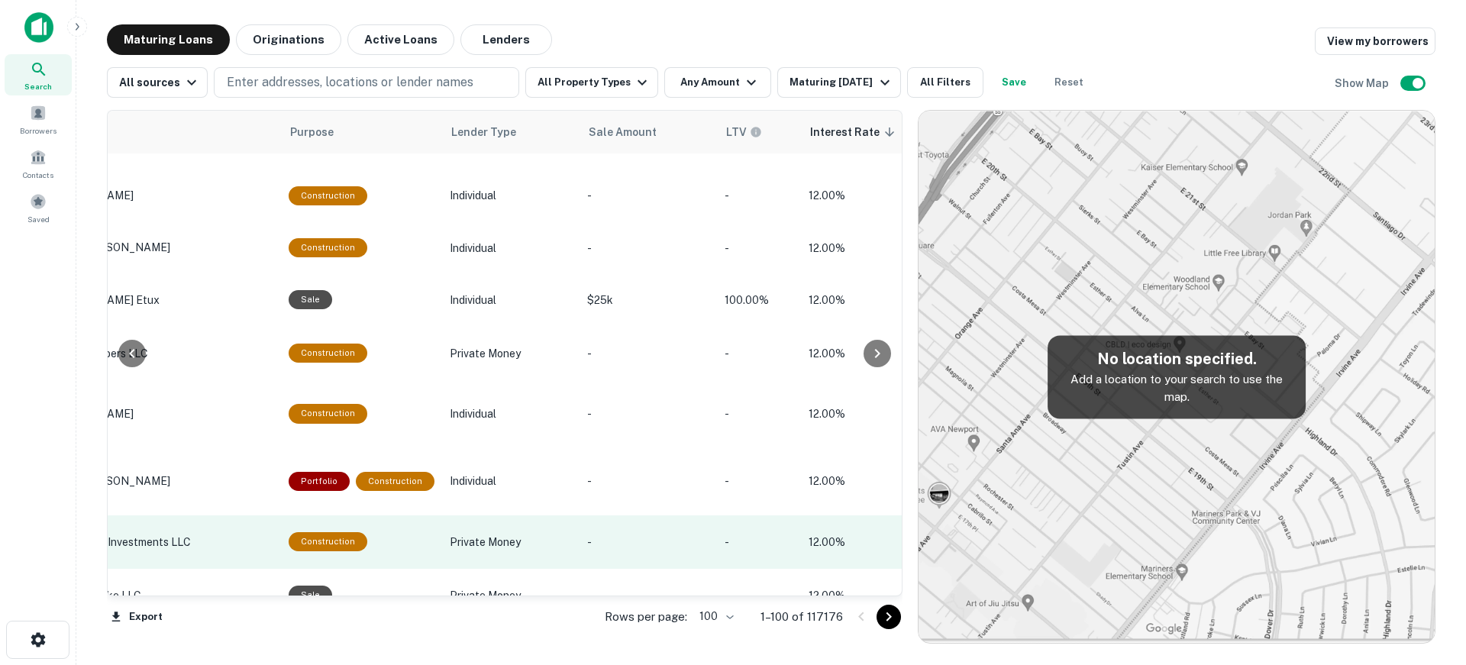
scroll to position [5042, 910]
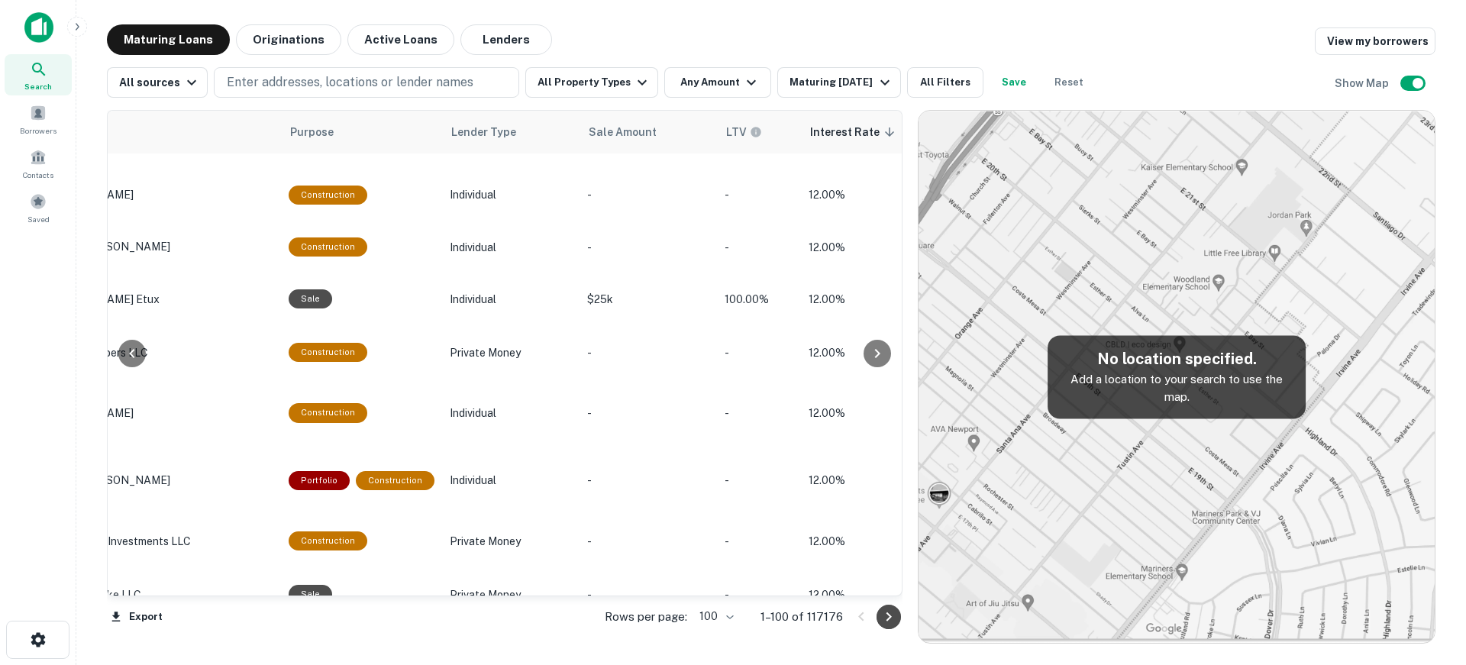
click at [887, 616] on icon "Go to next page" at bounding box center [889, 617] width 18 height 18
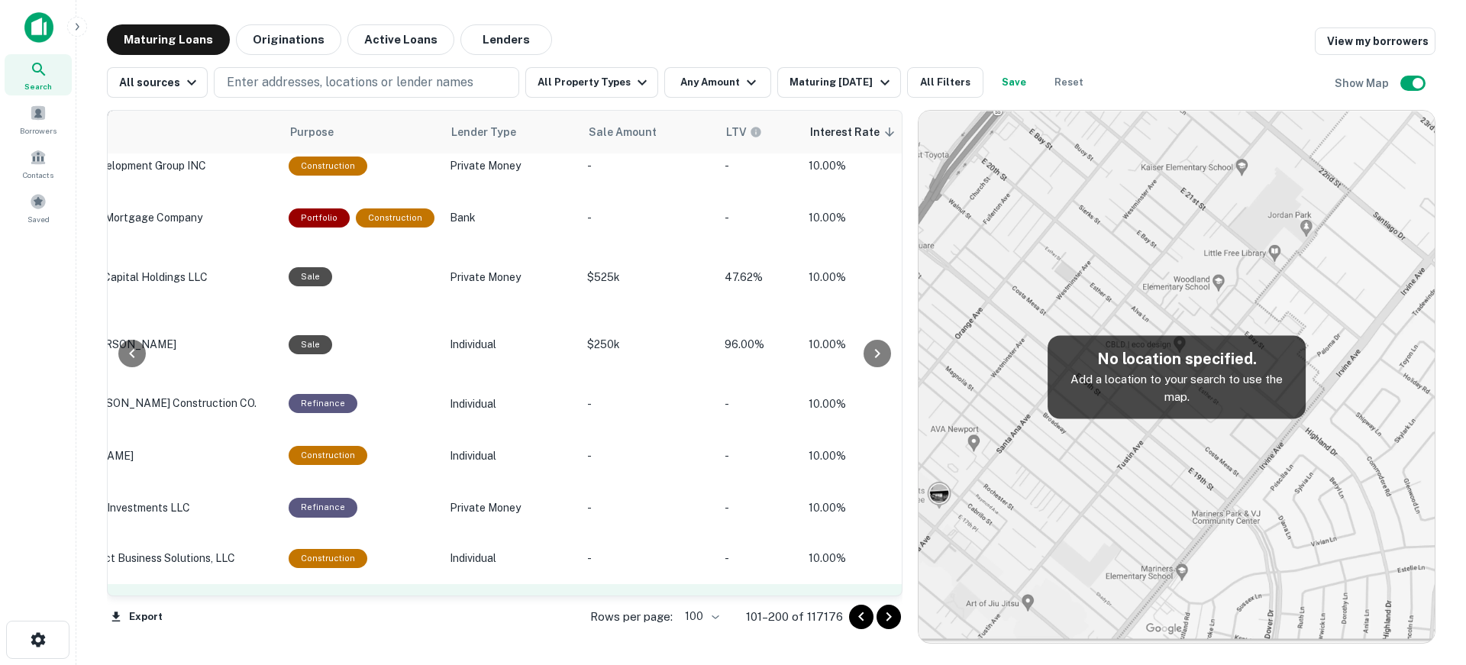
scroll to position [5216, 910]
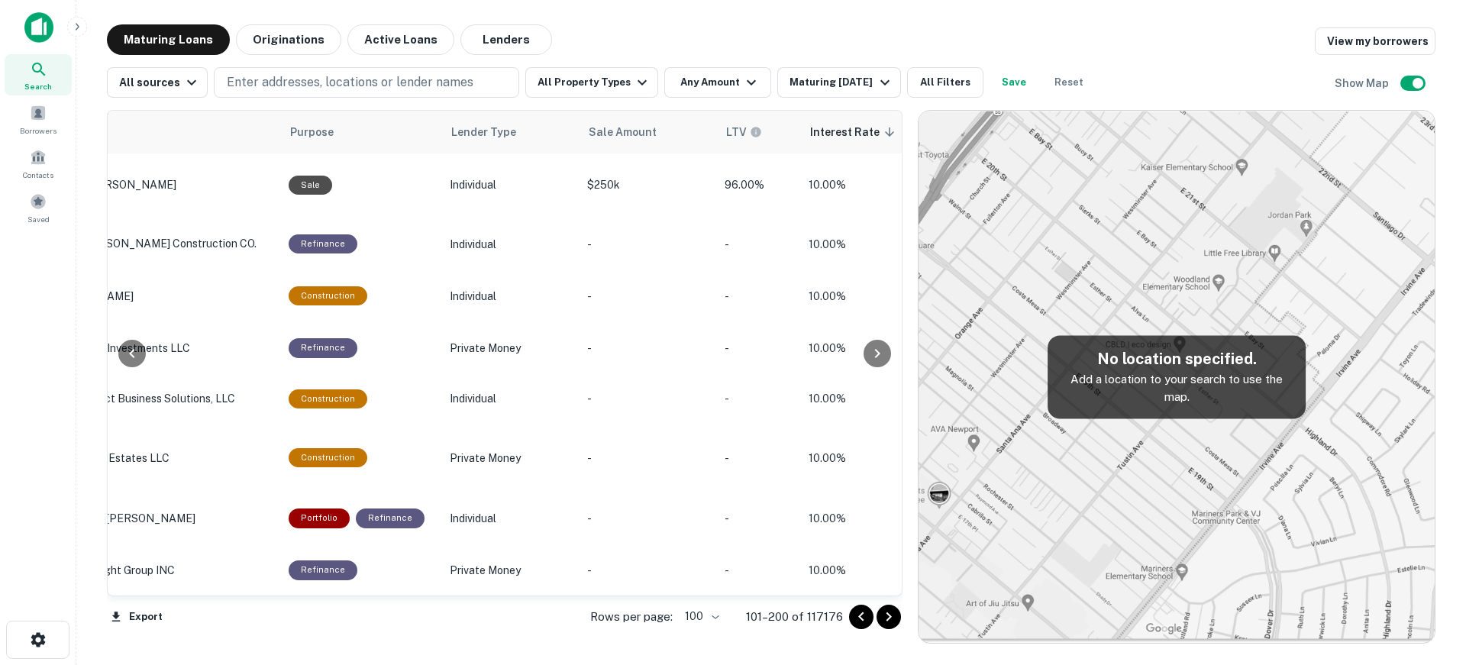
click at [890, 616] on icon "Go to next page" at bounding box center [889, 617] width 5 height 9
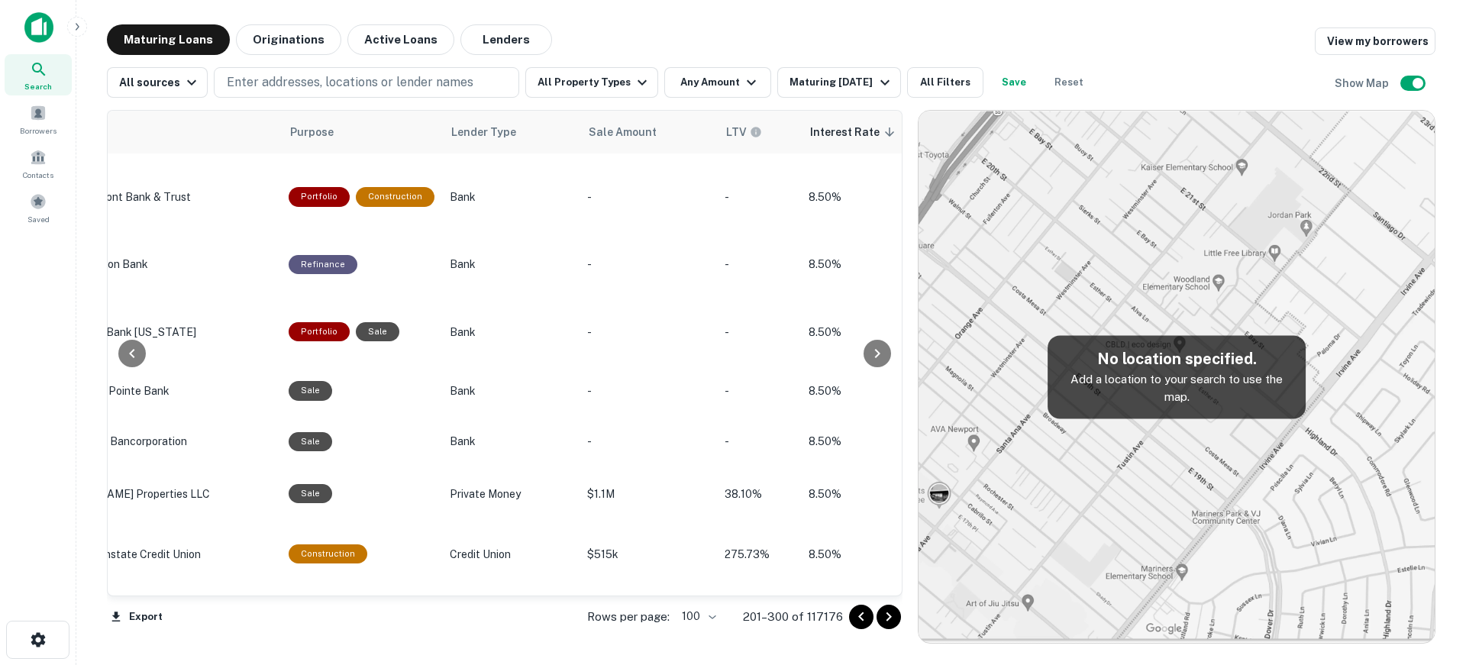
scroll to position [4913, 910]
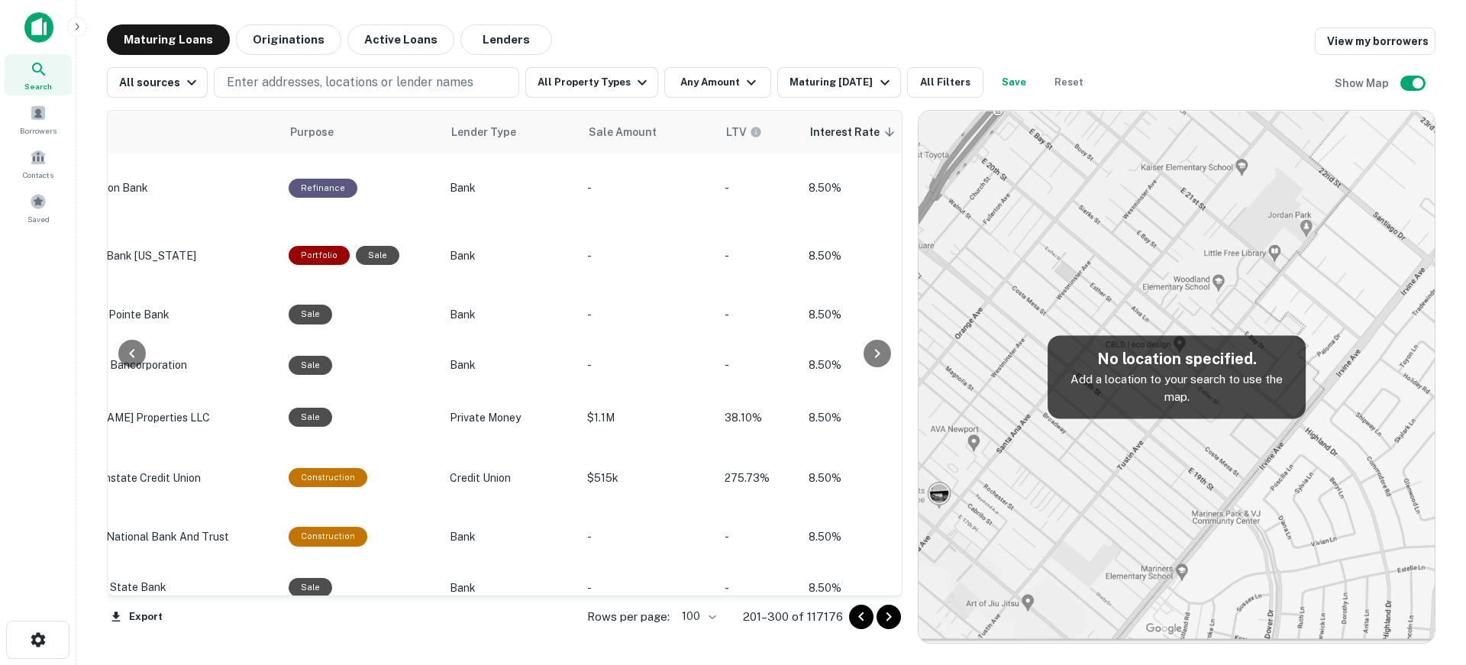
click at [888, 615] on icon "Go to next page" at bounding box center [889, 617] width 18 height 18
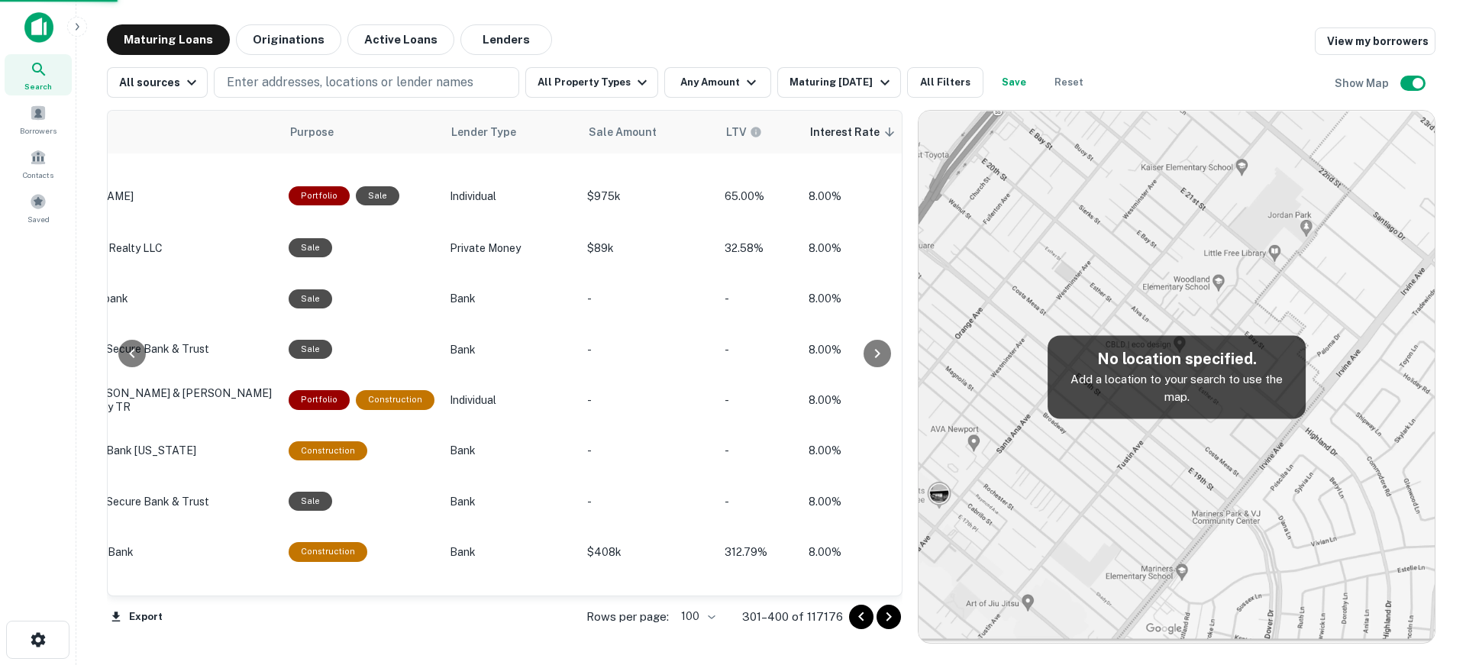
scroll to position [4819, 910]
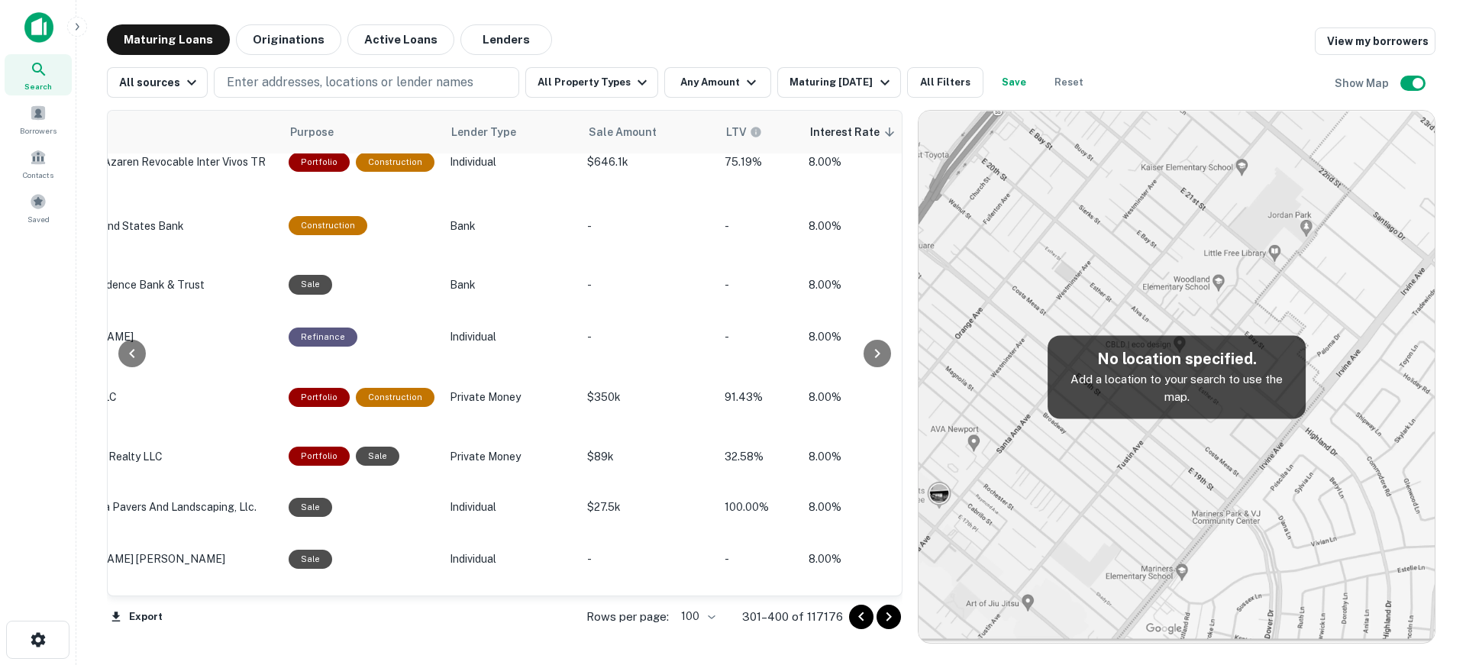
click at [889, 621] on icon "Go to next page" at bounding box center [889, 617] width 18 height 18
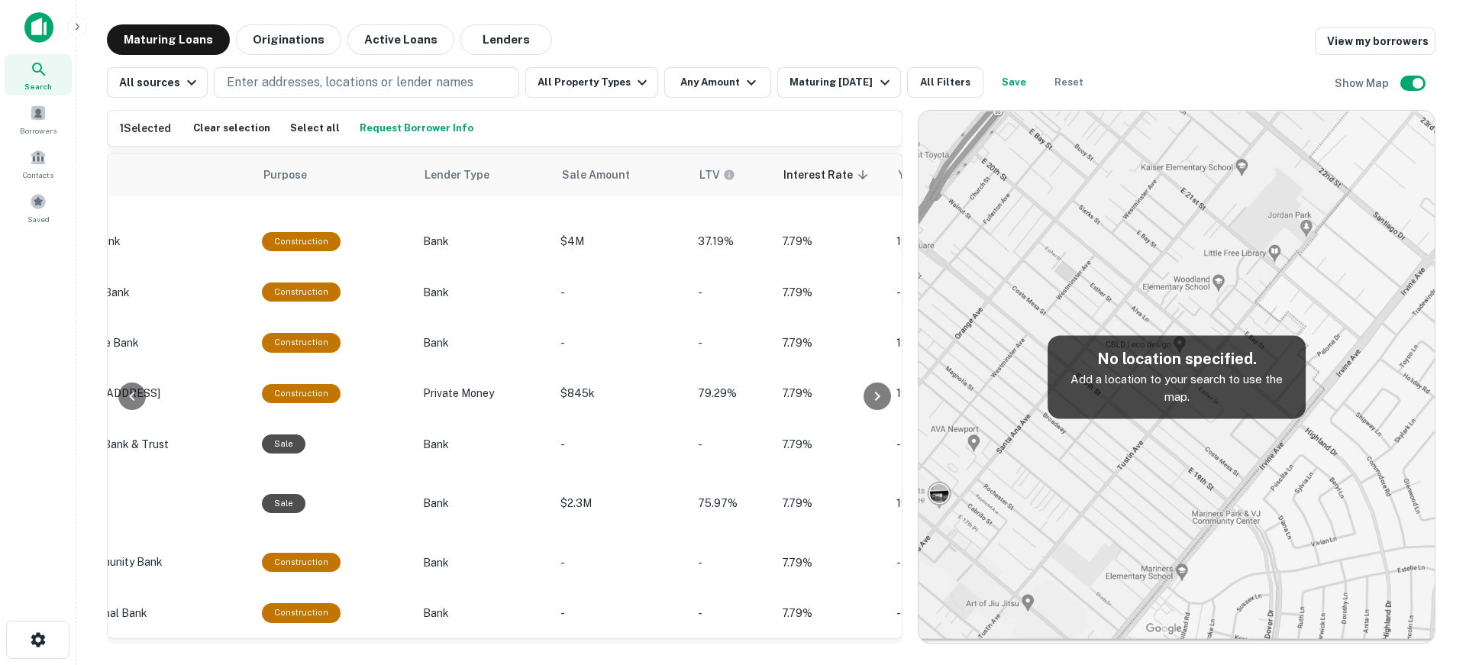
scroll to position [5246, 952]
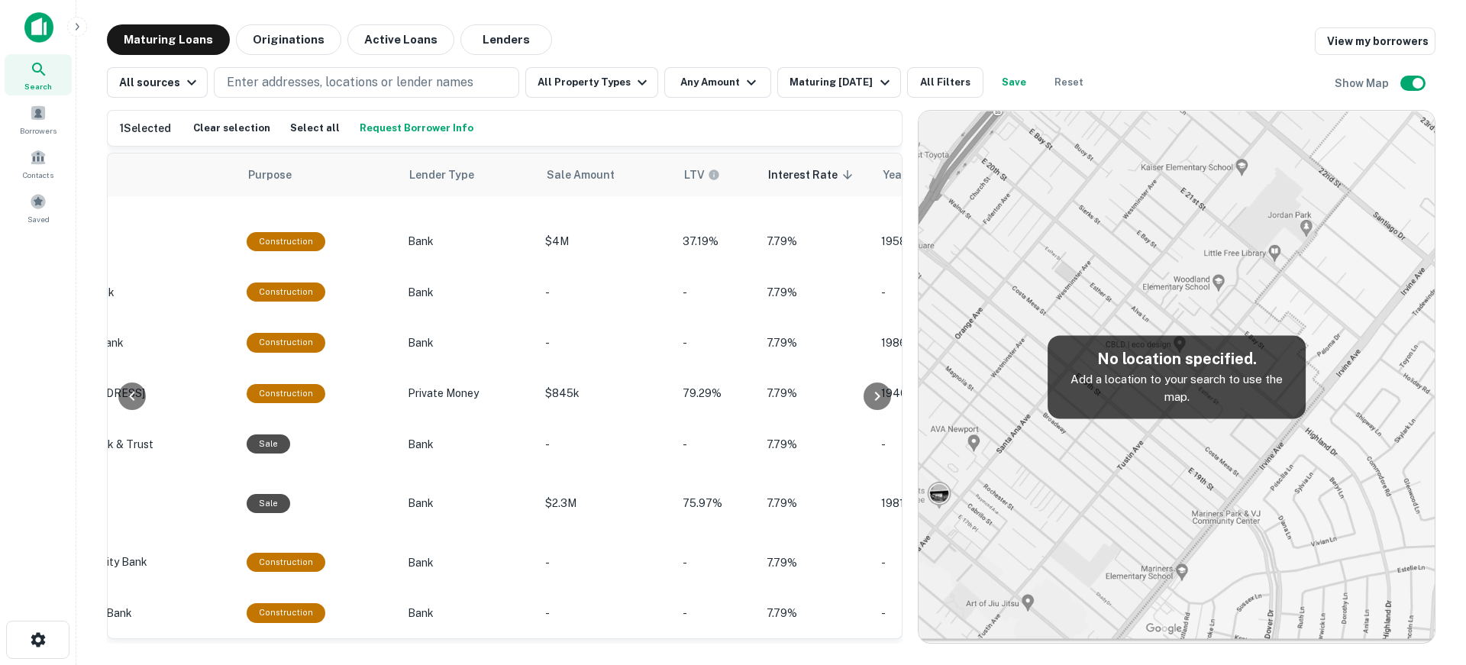
click at [418, 128] on button "Request Borrower Info" at bounding box center [416, 128] width 121 height 23
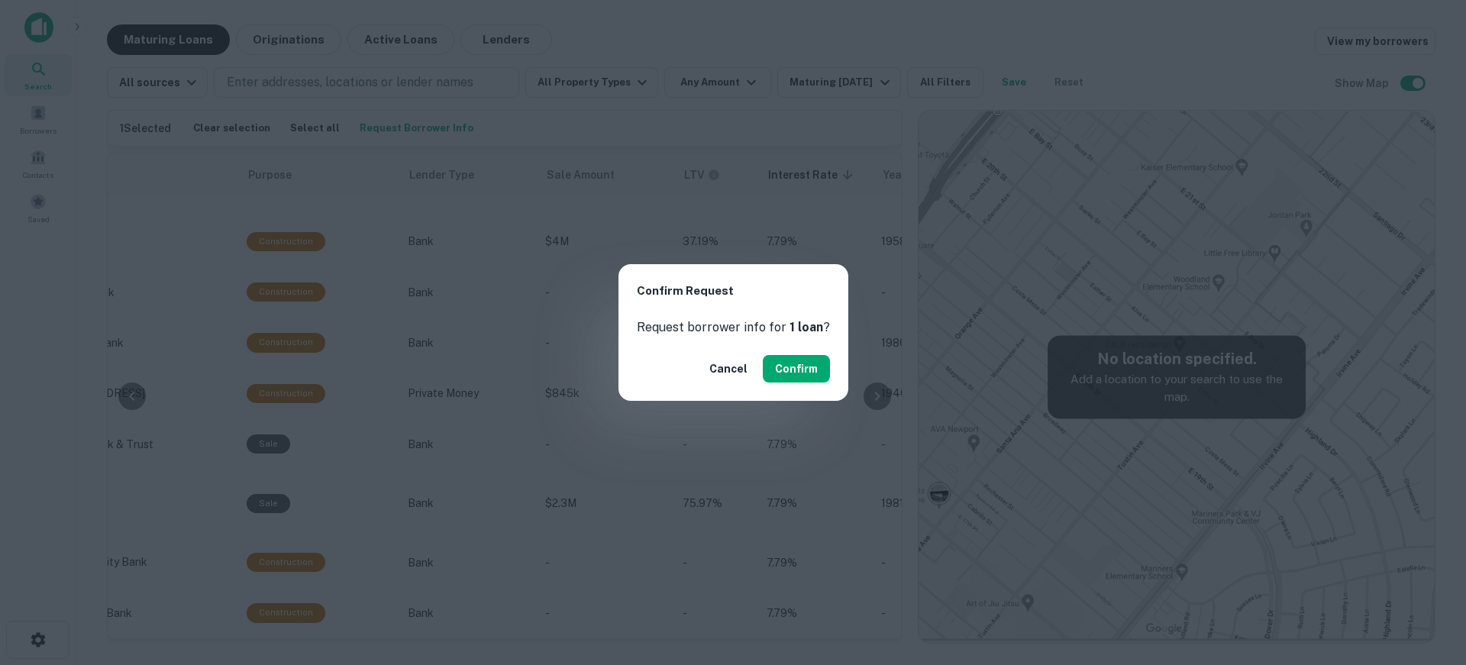
click at [816, 345] on div "Cancel Confirm" at bounding box center [734, 369] width 230 height 64
click at [808, 366] on button "Confirm" at bounding box center [796, 368] width 67 height 27
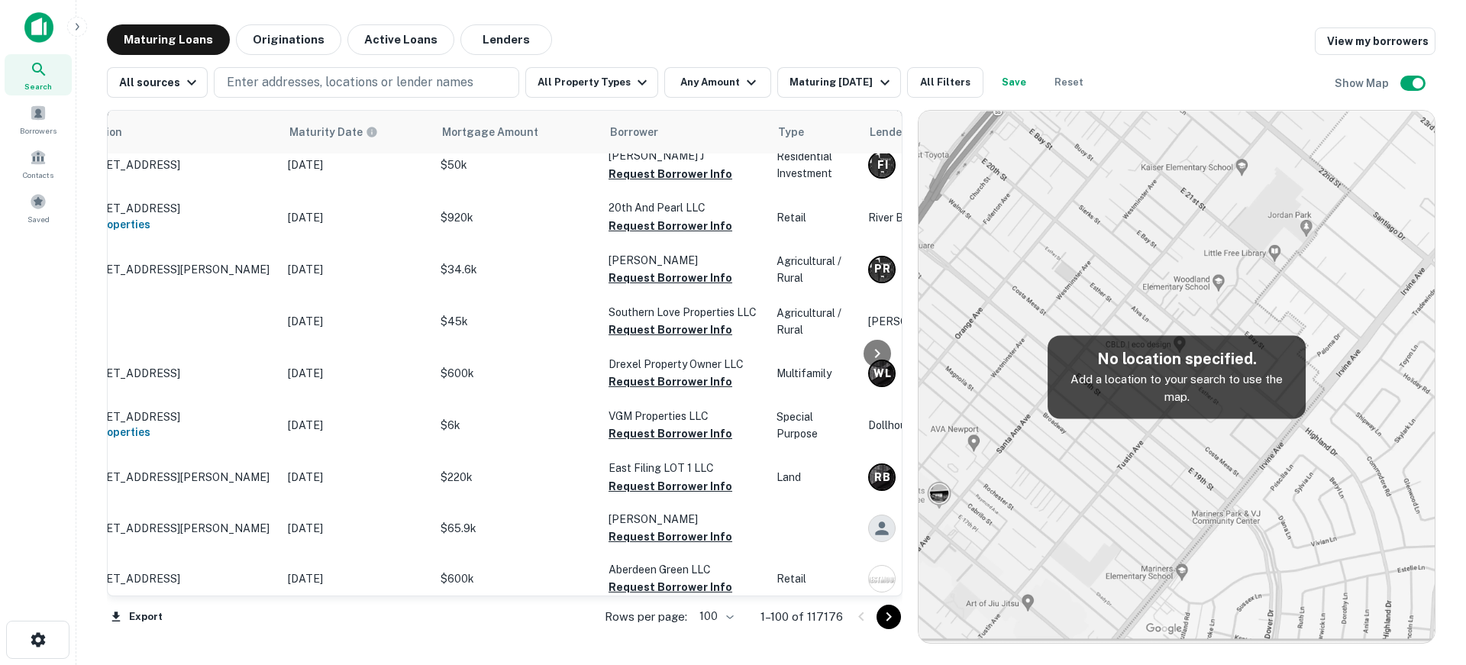
scroll to position [3923, 0]
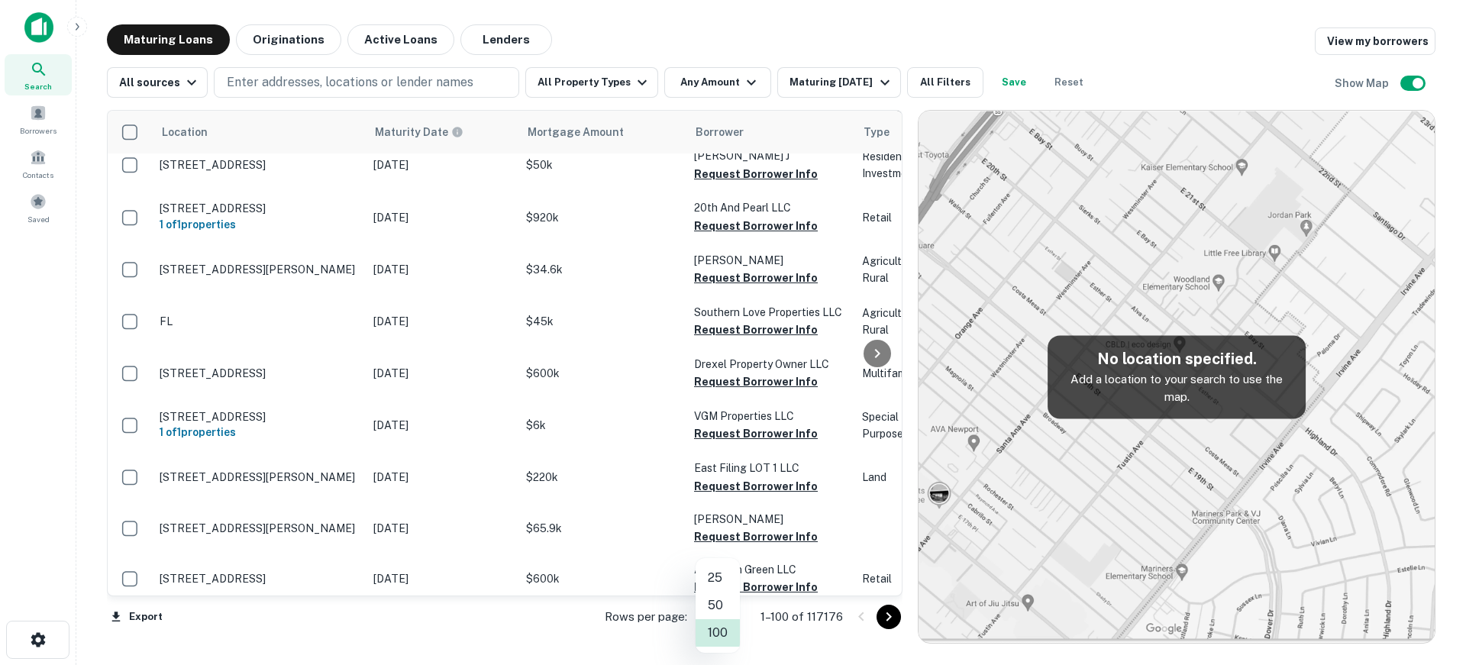
click at [731, 606] on body "Search Borrowers Contacts Saved Maturing Loans Originations Active Loans Lender…" at bounding box center [733, 332] width 1466 height 665
click at [728, 629] on li "100" at bounding box center [718, 632] width 44 height 27
click at [716, 83] on button "Any Amount" at bounding box center [717, 82] width 107 height 31
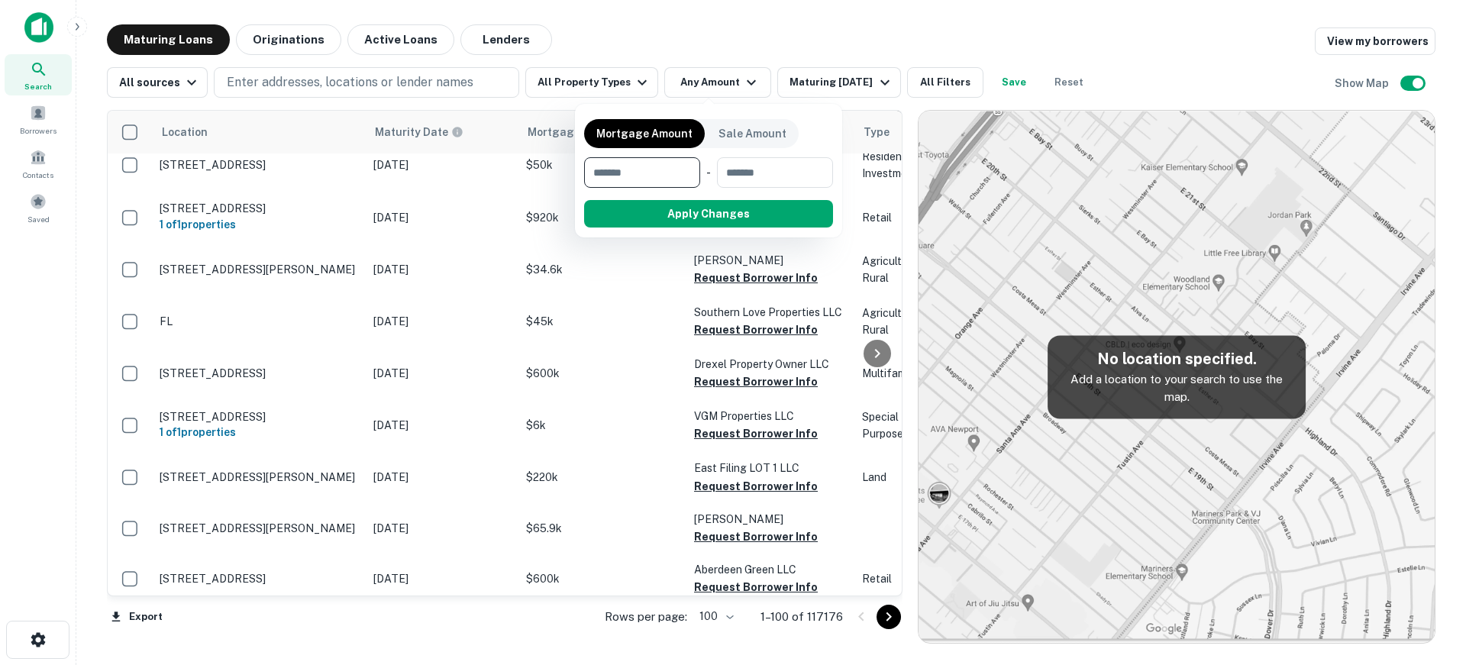
click at [629, 267] on div at bounding box center [733, 332] width 1466 height 665
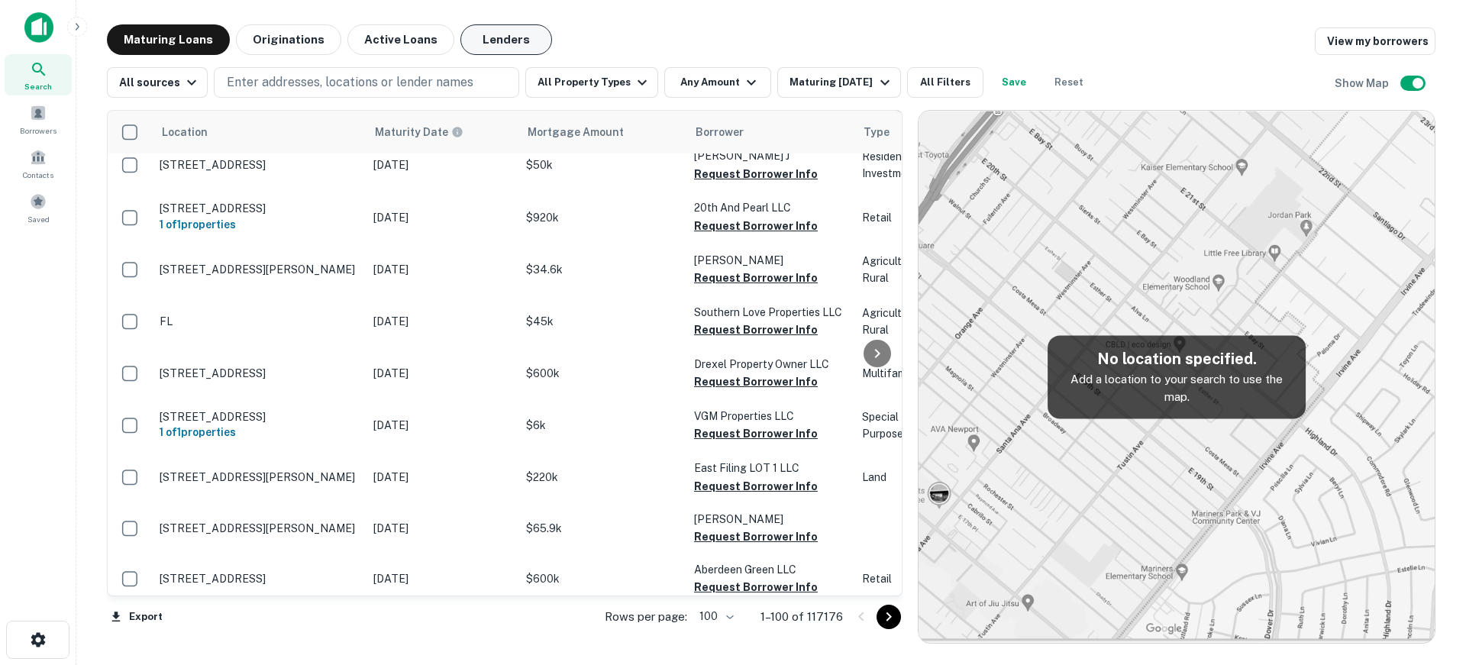
click at [483, 44] on button "Lenders" at bounding box center [507, 39] width 92 height 31
